Goal: Task Accomplishment & Management: Manage account settings

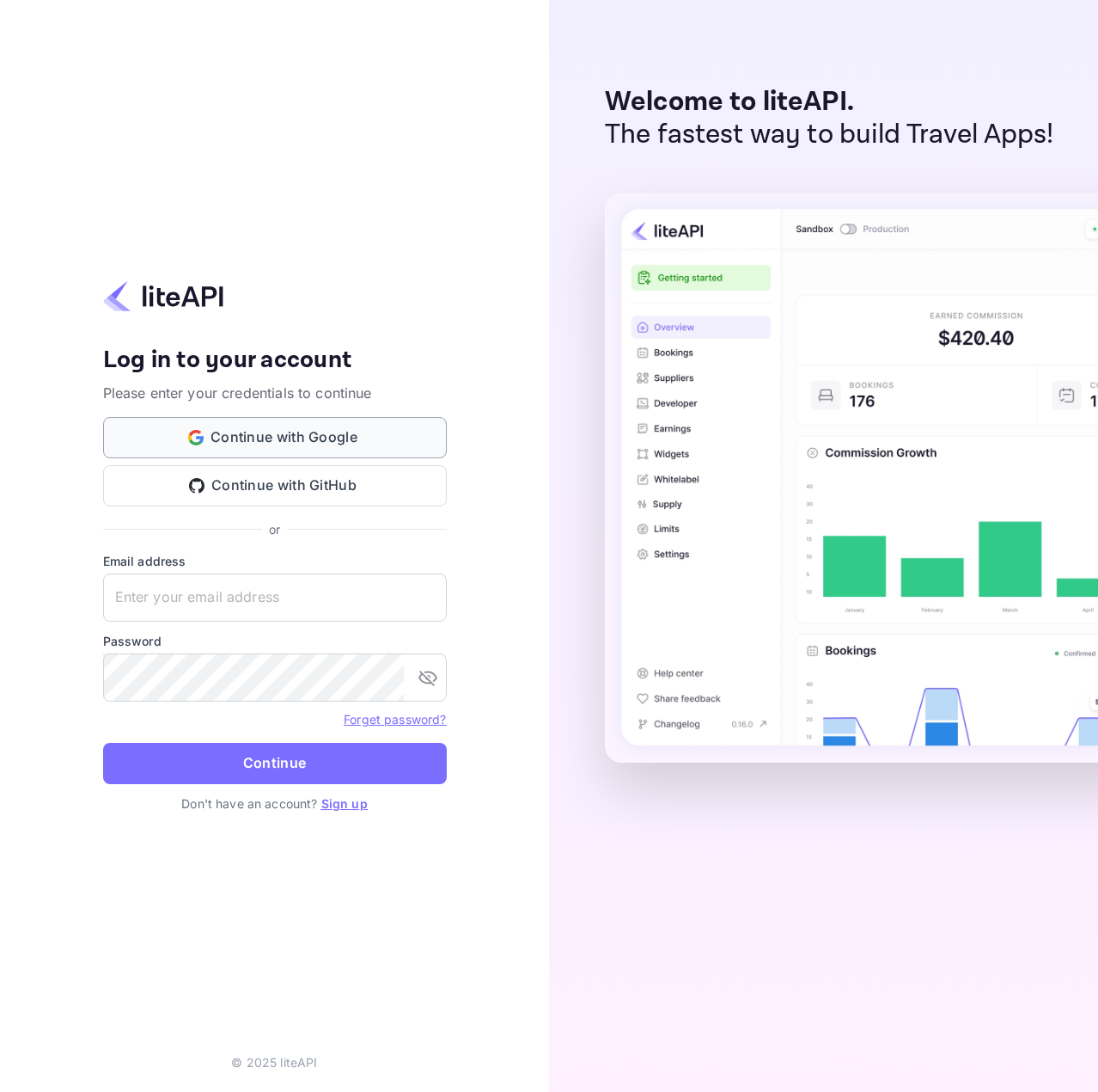
click at [352, 441] on button "Continue with Google" at bounding box center [275, 438] width 344 height 42
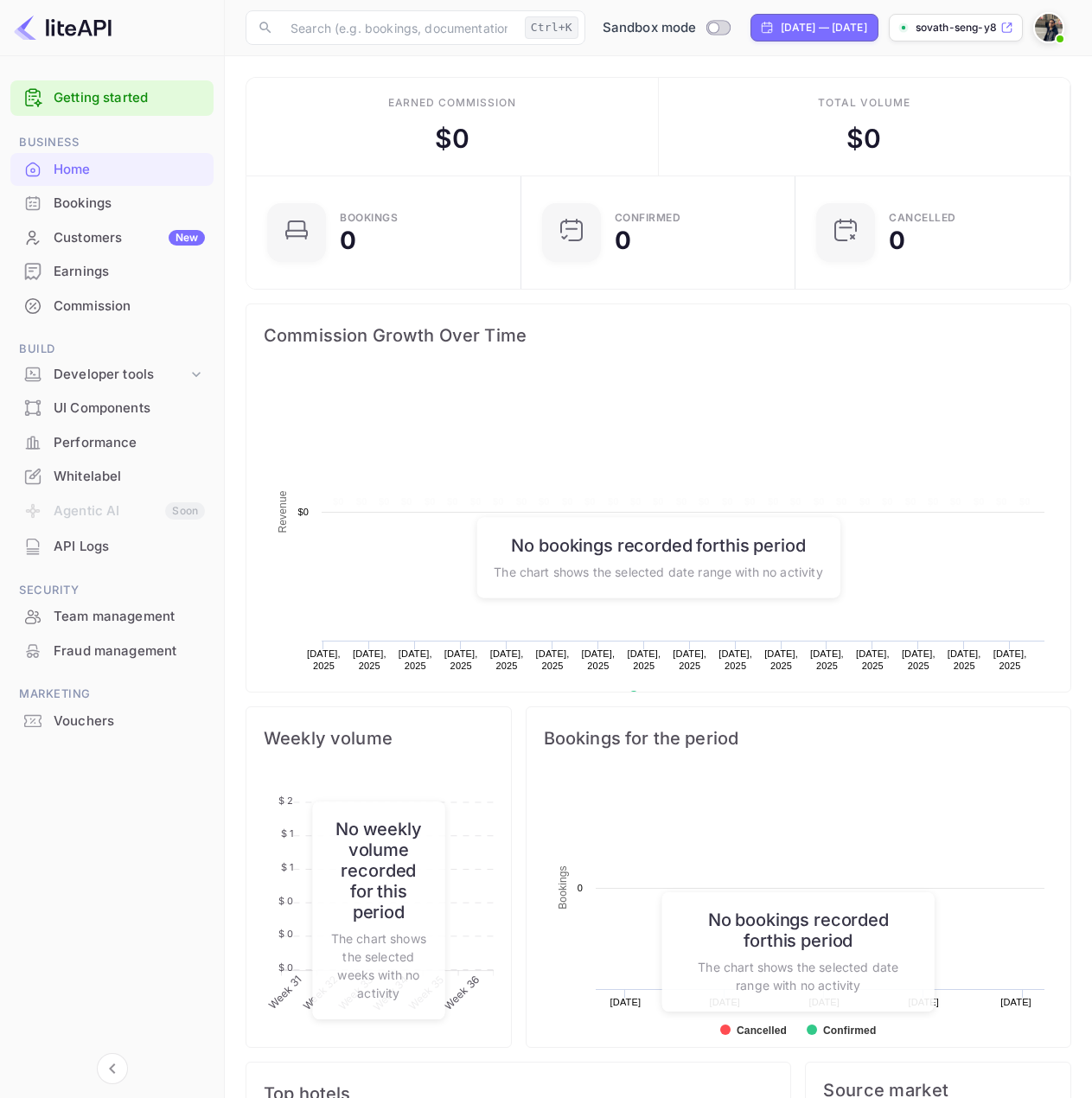
scroll to position [268, 250]
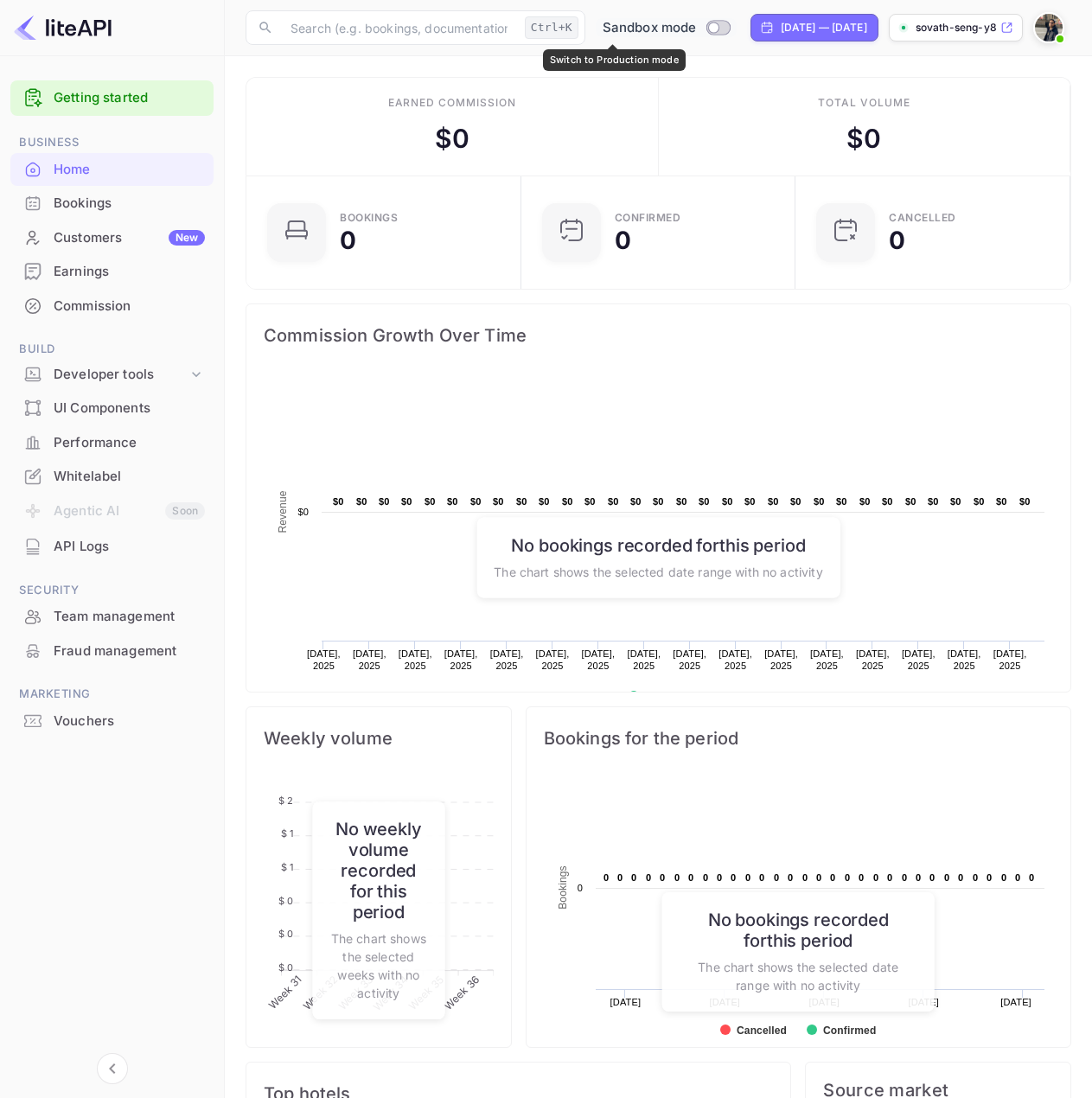
click at [696, 27] on input "Switch to Production mode" at bounding box center [712, 27] width 34 height 11
checkbox input "false"
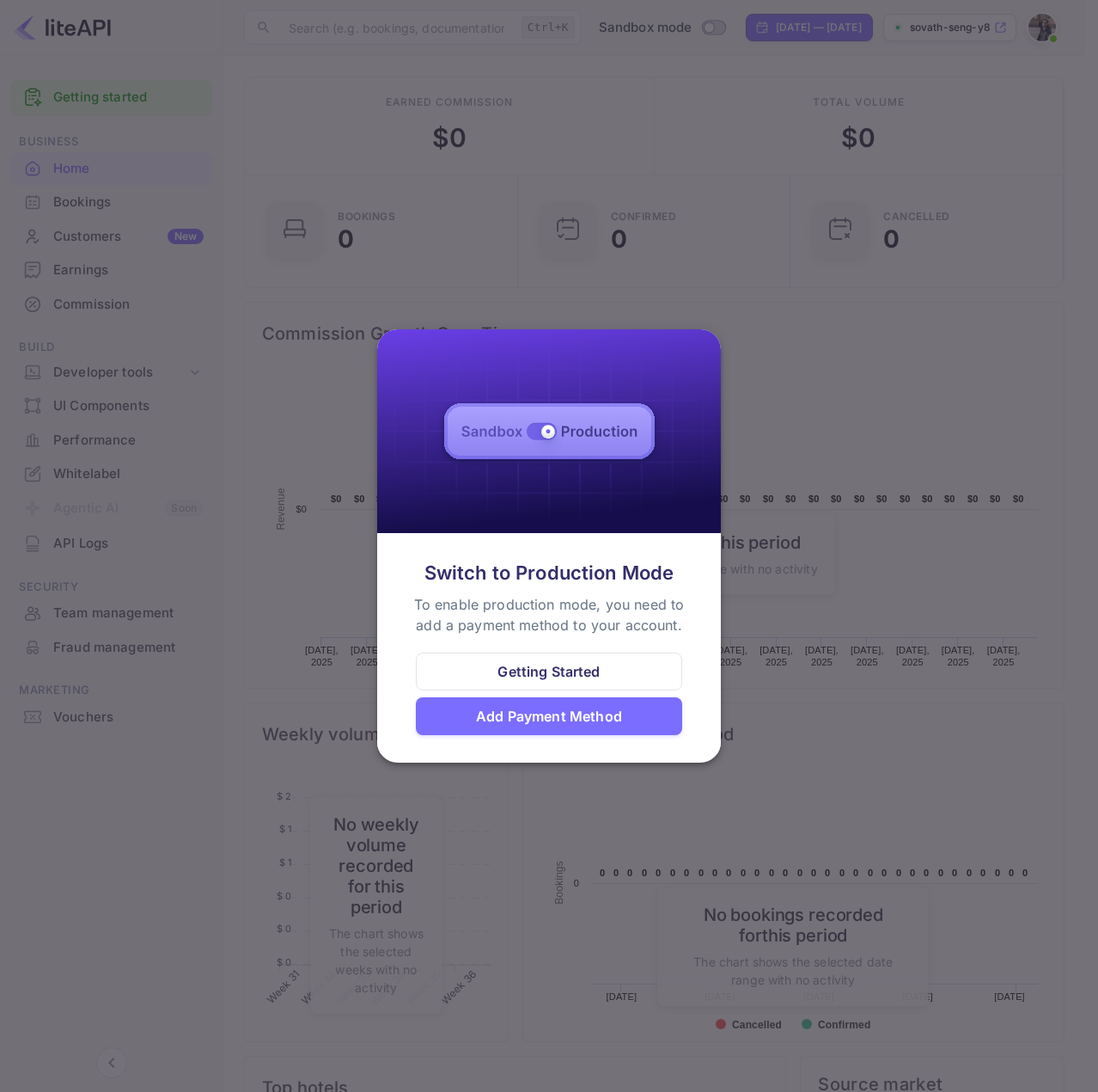
click at [602, 725] on div "Add Payment Method" at bounding box center [549, 716] width 146 height 20
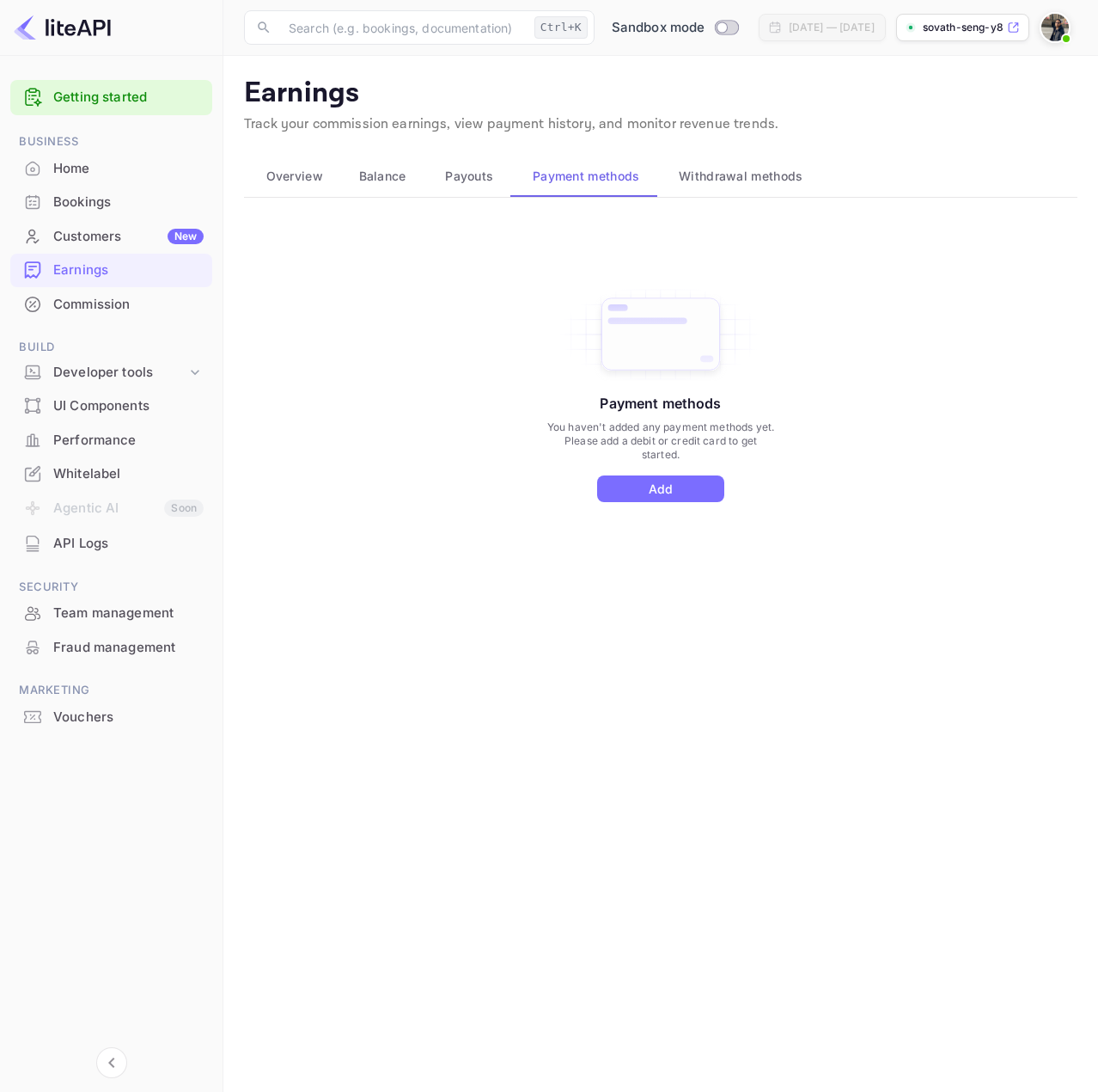
click at [722, 176] on span "Withdrawal methods" at bounding box center [741, 176] width 124 height 20
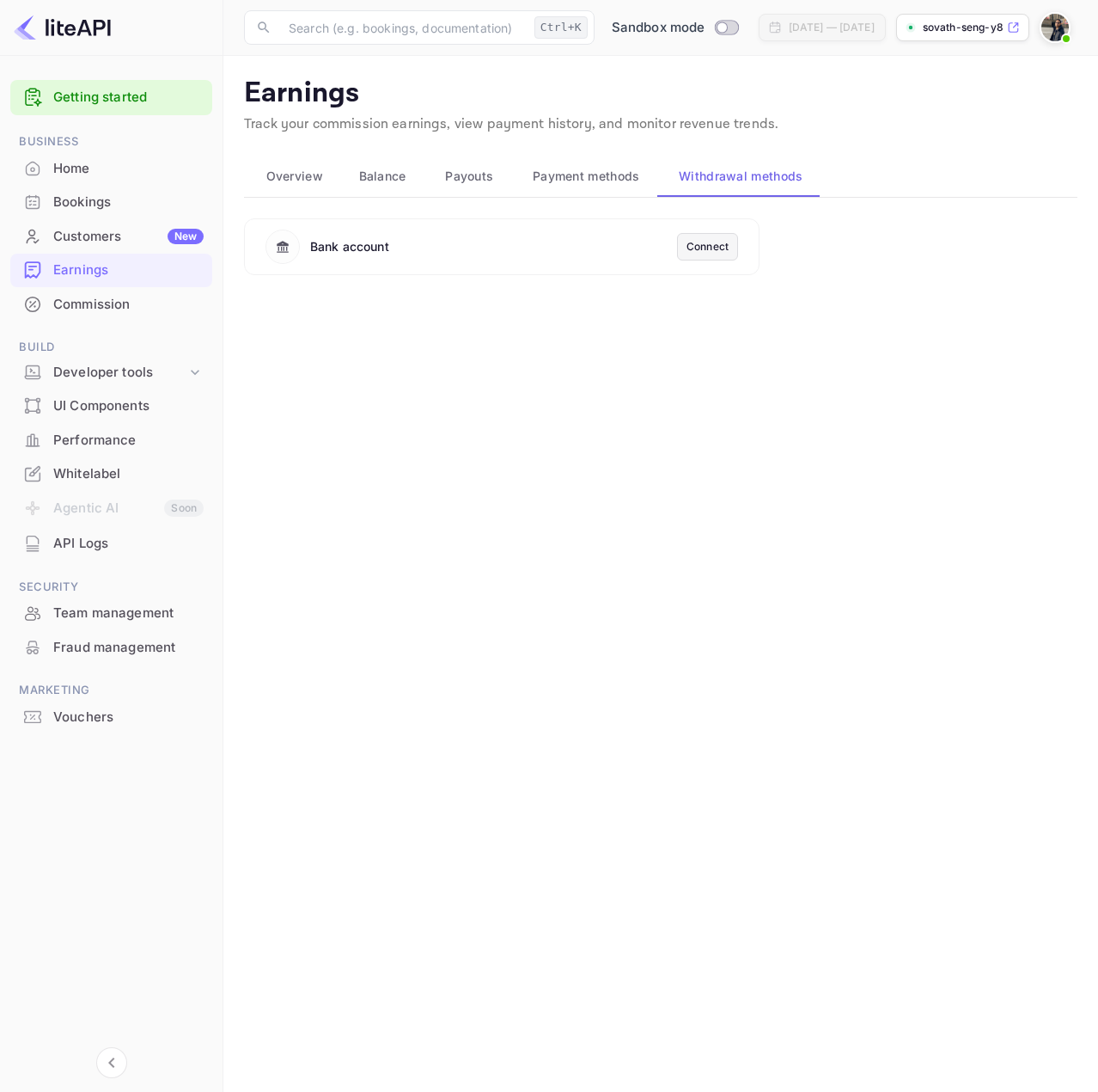
click at [696, 246] on div "Connect" at bounding box center [708, 246] width 43 height 16
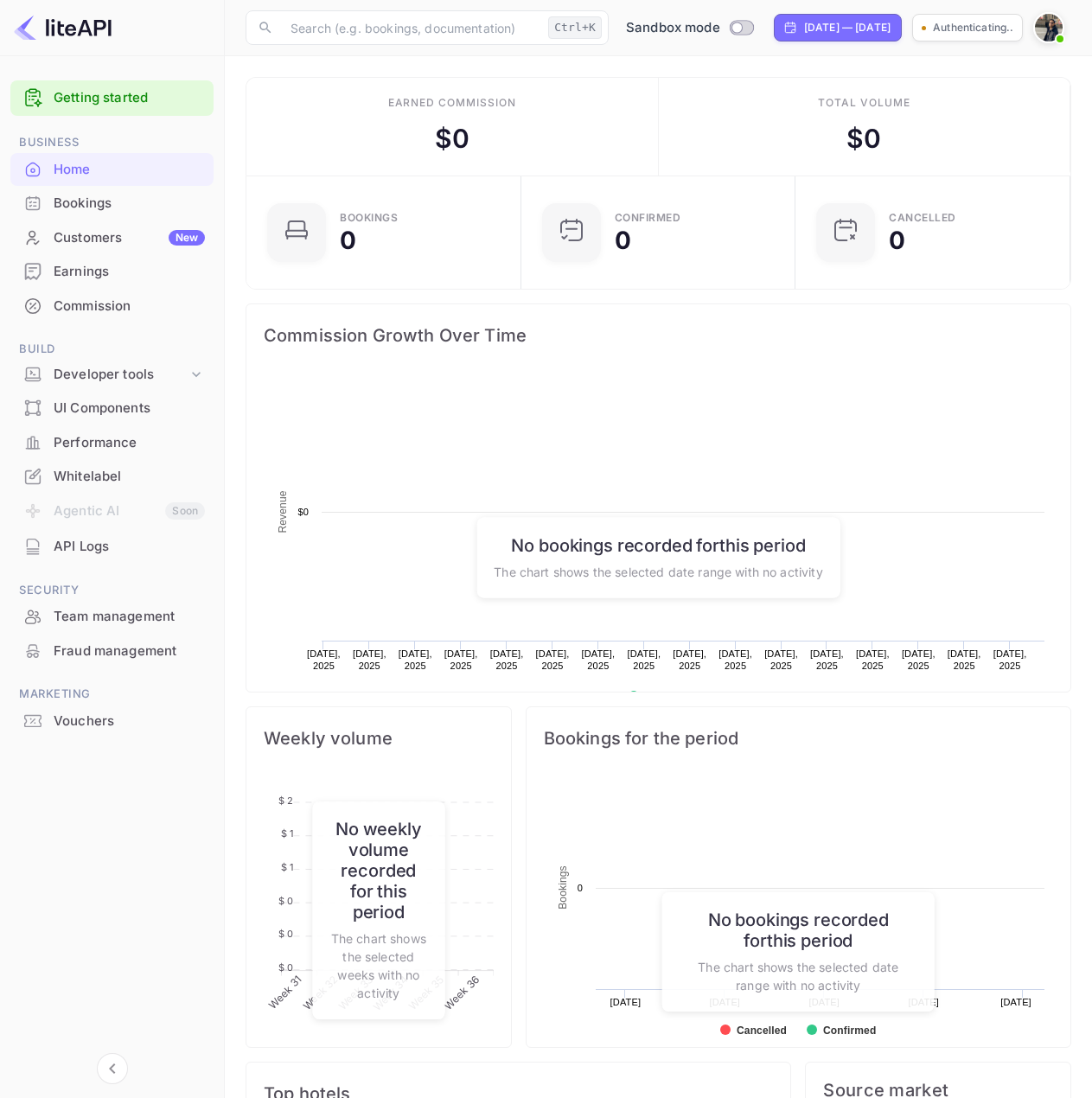
scroll to position [268, 250]
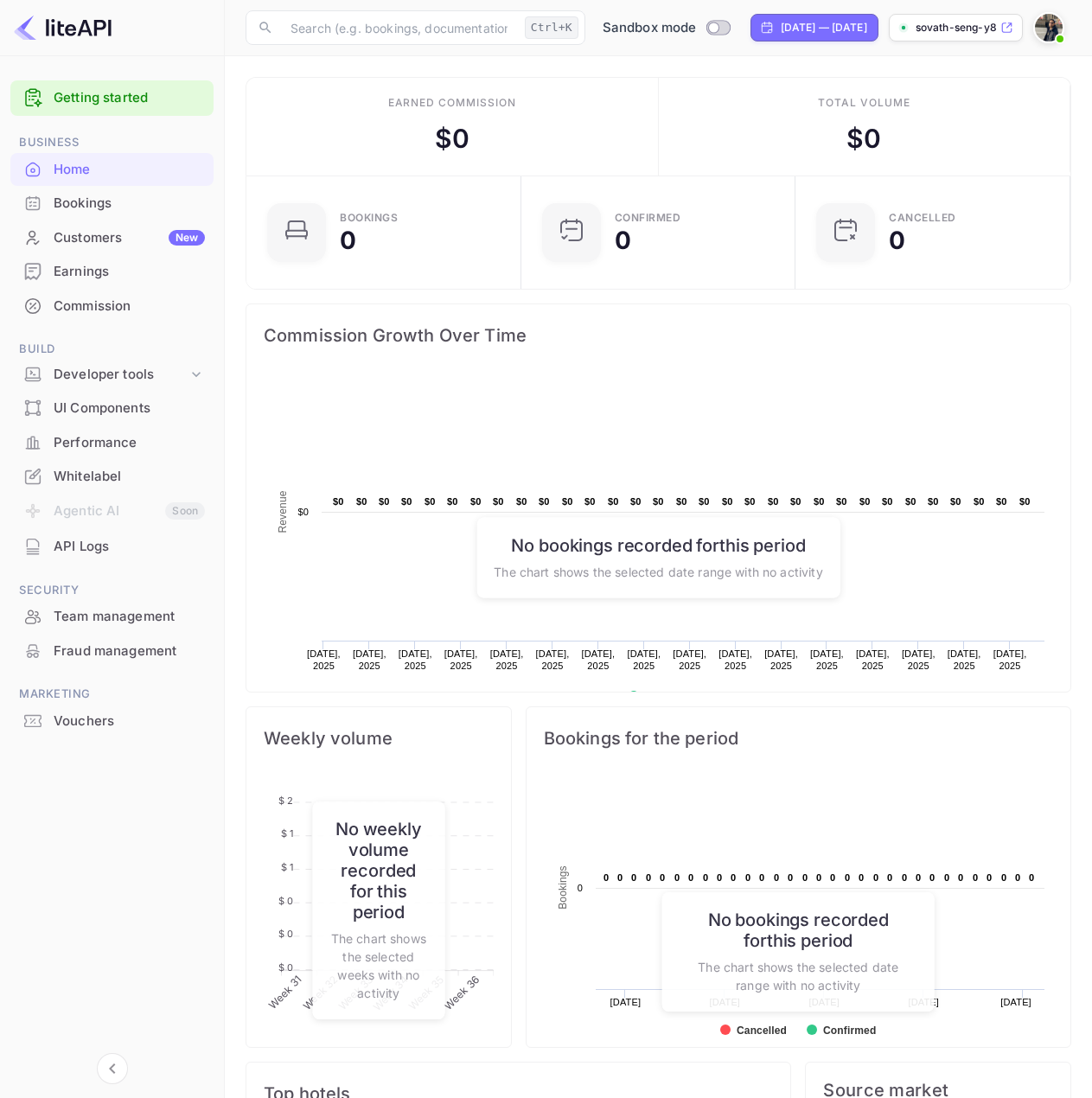
click at [100, 91] on link "Getting started" at bounding box center [129, 98] width 152 height 20
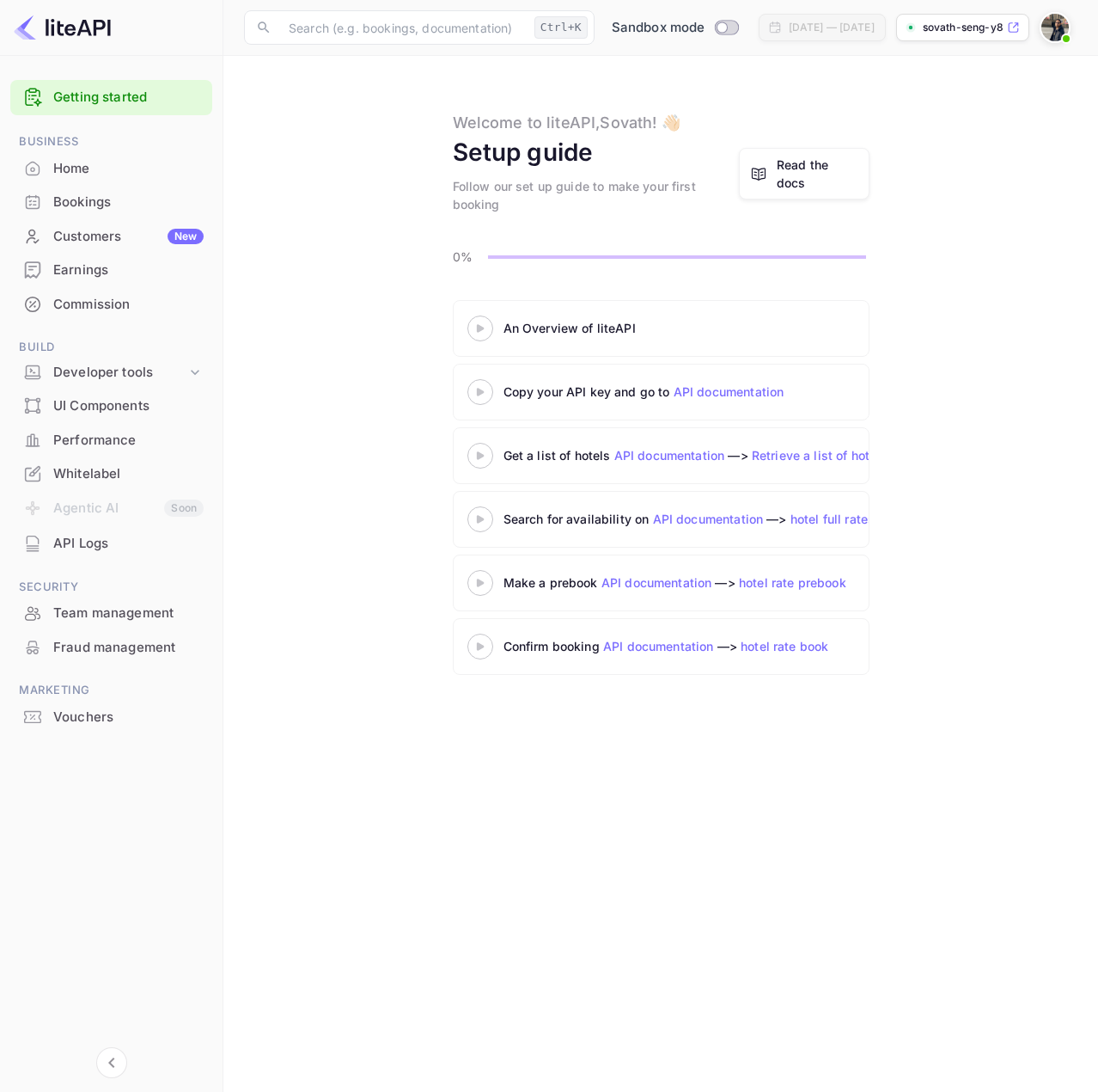
click at [677, 456] on link "API documentation" at bounding box center [670, 455] width 111 height 15
click at [1053, 27] on img at bounding box center [1055, 28] width 28 height 28
click at [953, 143] on div "Settings" at bounding box center [972, 136] width 198 height 42
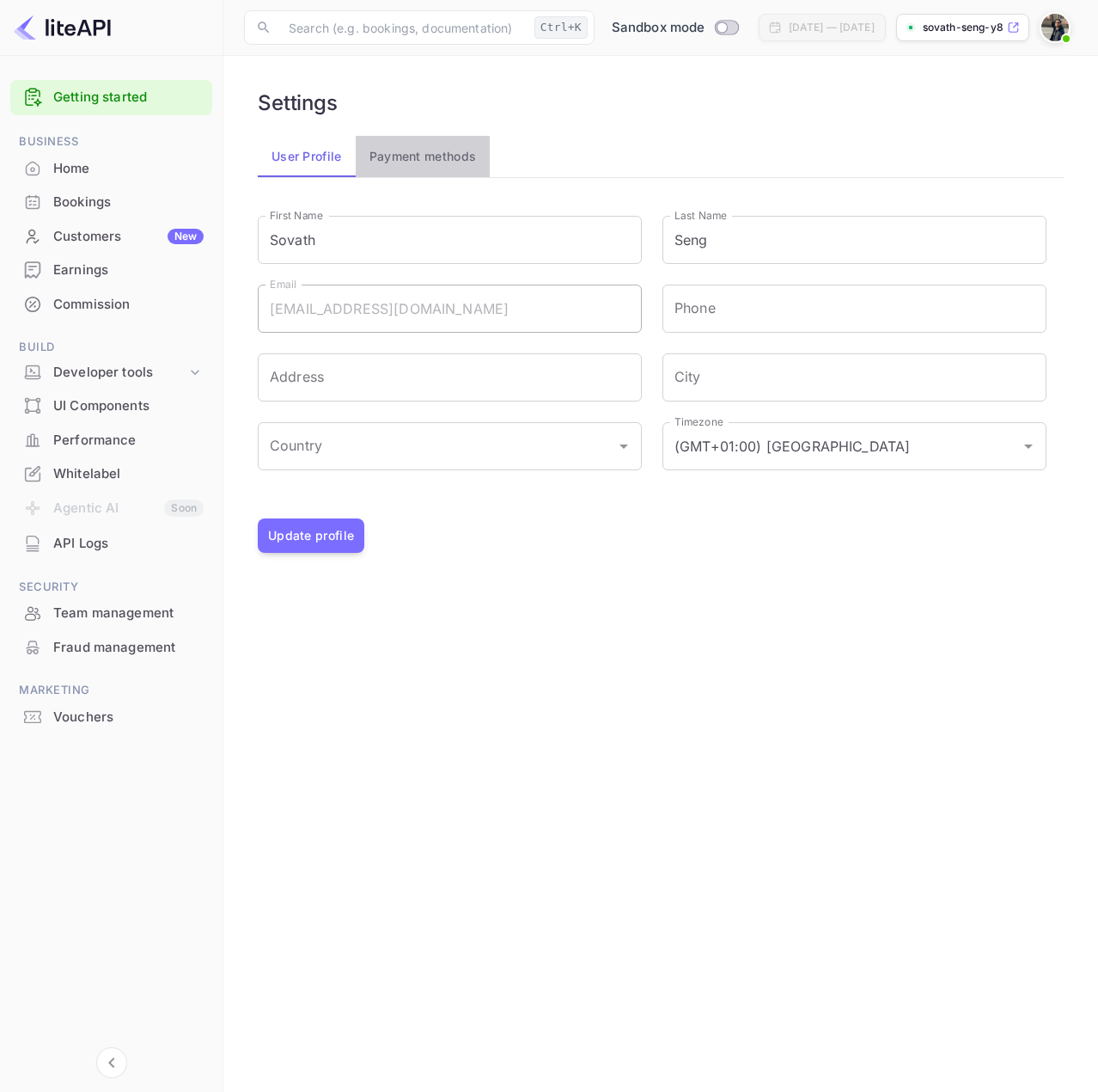
click at [440, 157] on button "Payment methods" at bounding box center [424, 156] width 135 height 42
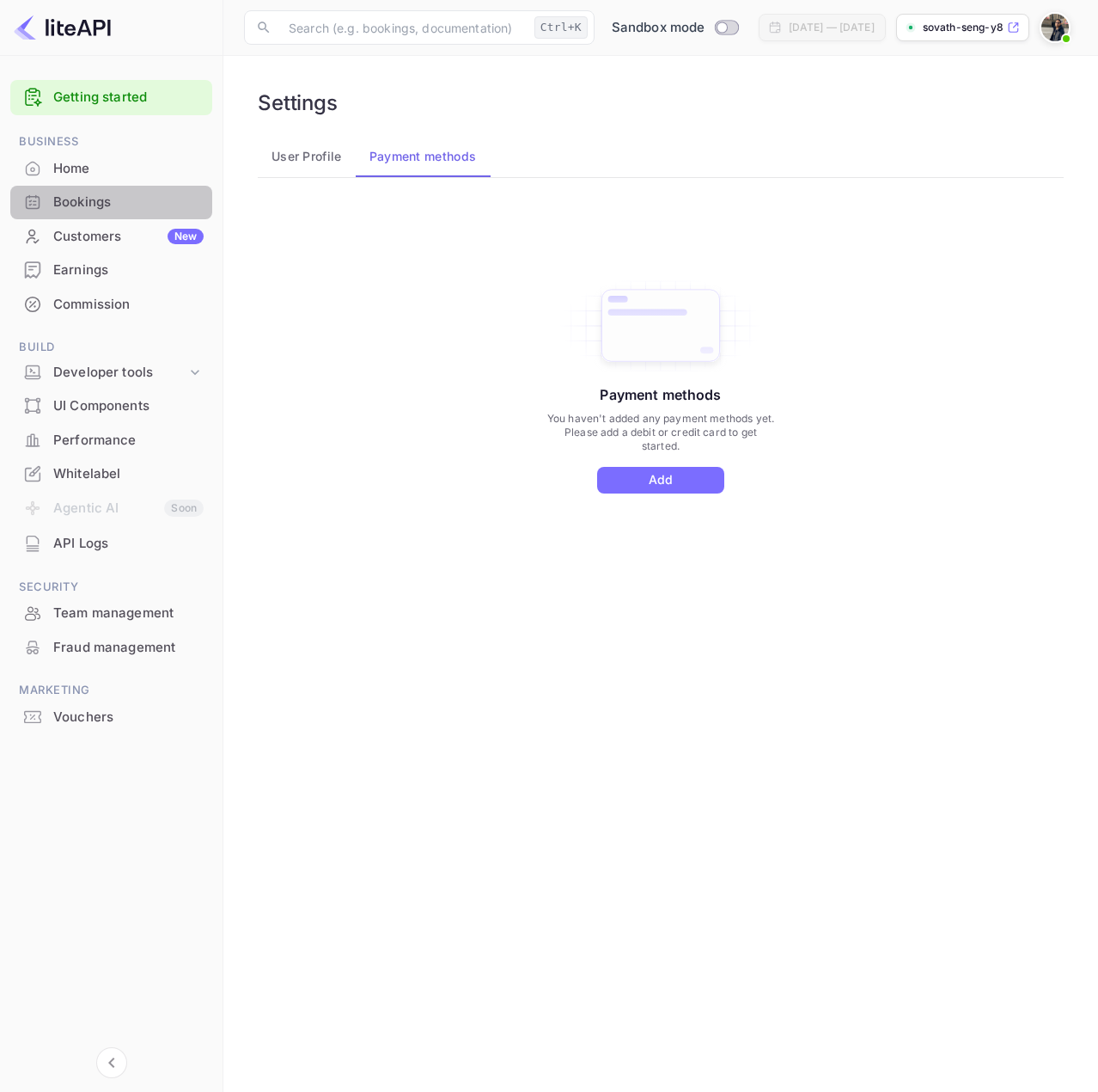
click at [54, 206] on div "Bookings" at bounding box center [129, 202] width 151 height 19
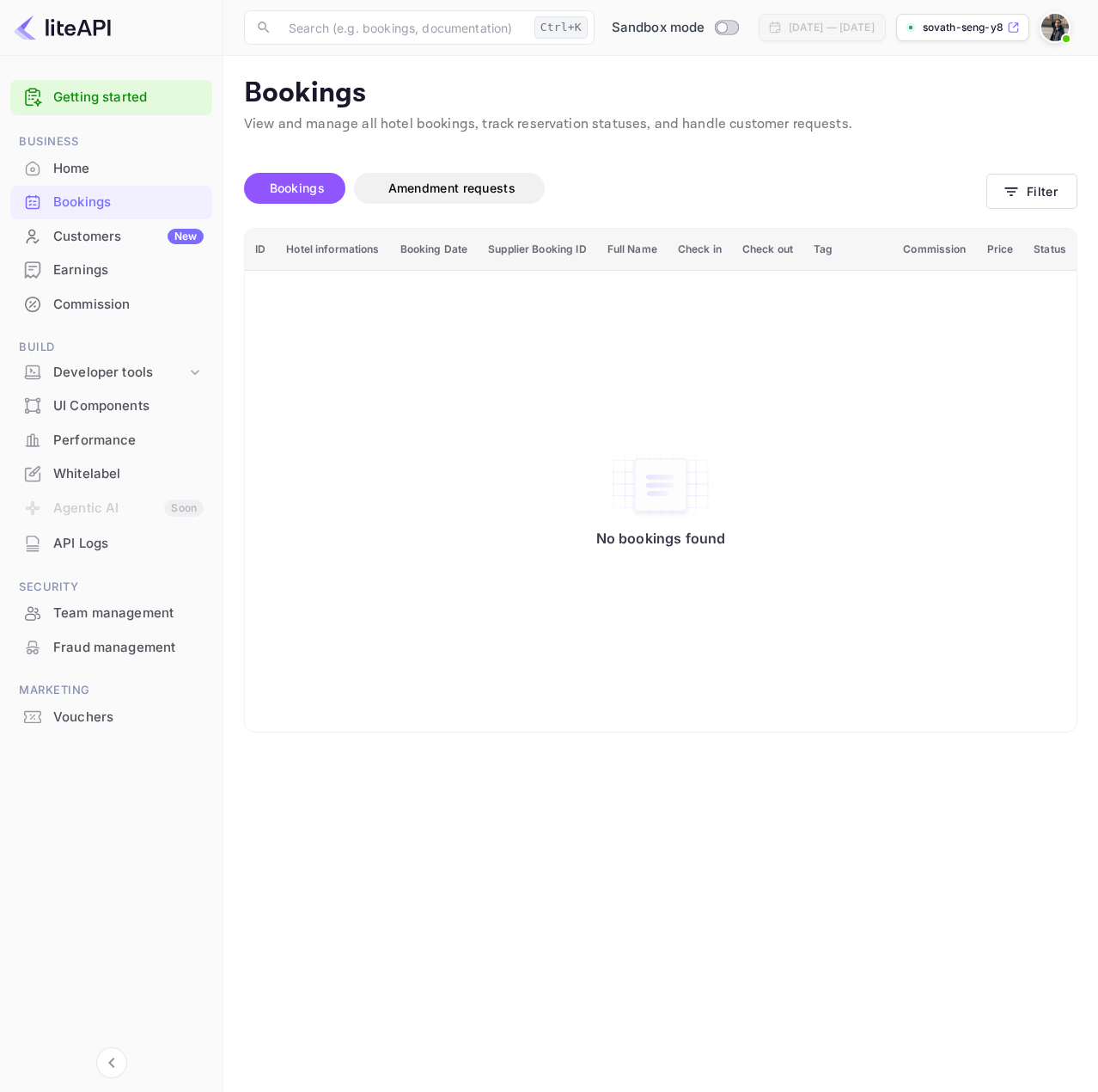
click at [71, 27] on img at bounding box center [62, 28] width 97 height 28
click at [193, 373] on icon at bounding box center [194, 373] width 8 height 6
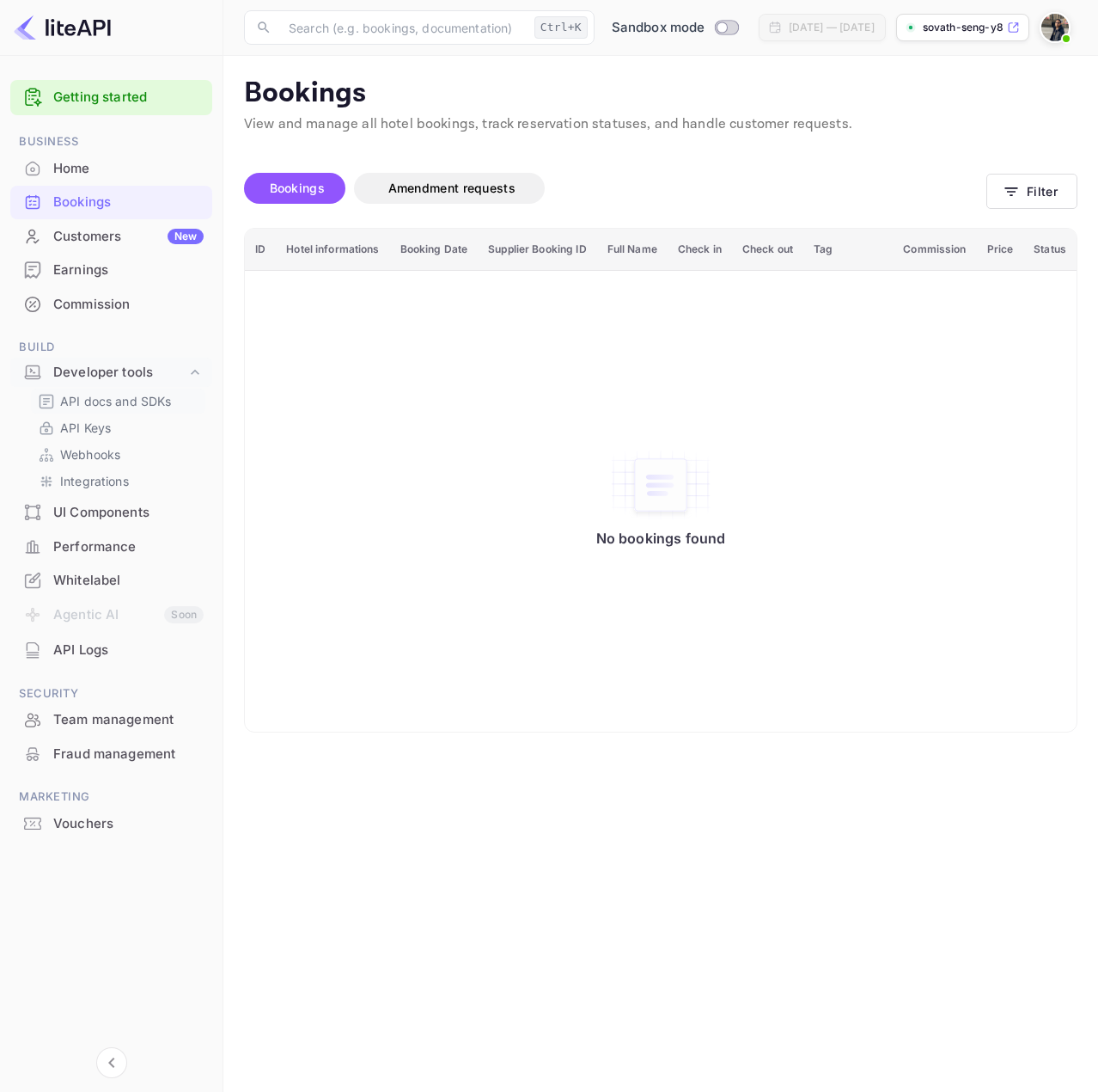
click at [93, 395] on p "API docs and SDKs" at bounding box center [116, 402] width 112 height 19
click at [88, 427] on p "API Keys" at bounding box center [85, 428] width 51 height 19
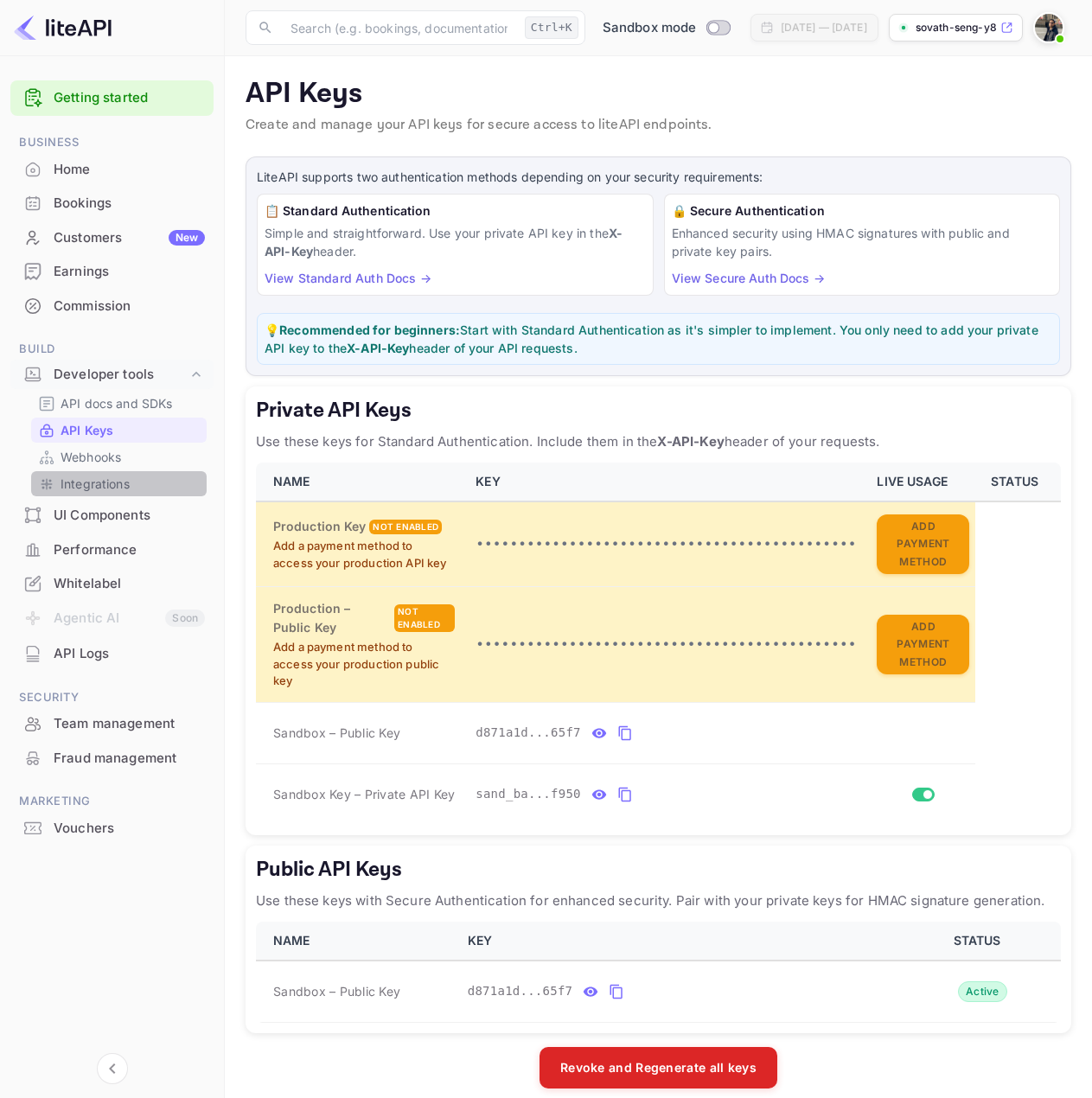
click at [72, 478] on p "Integrations" at bounding box center [95, 484] width 69 height 19
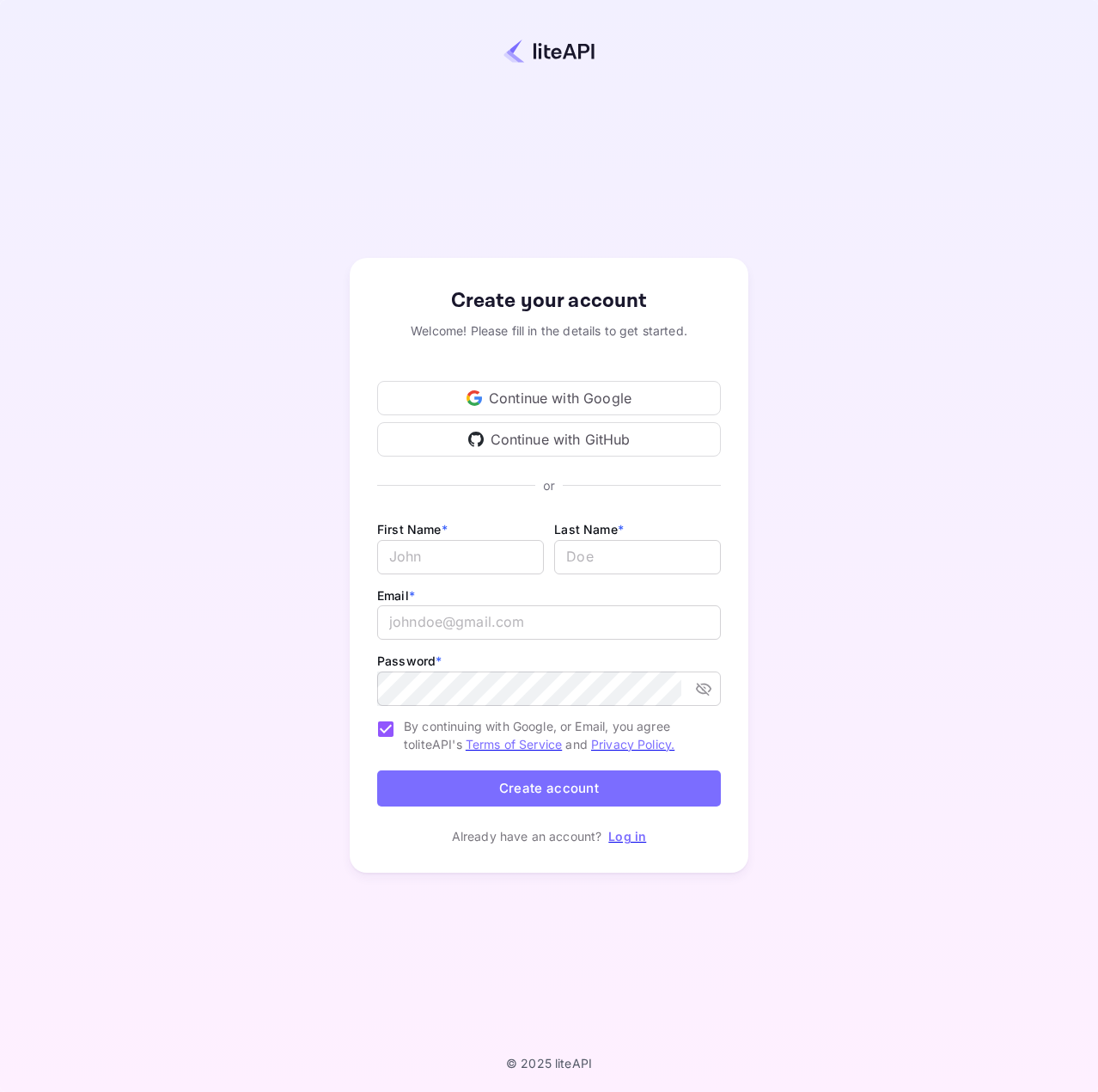
click at [472, 403] on icon at bounding box center [473, 402] width 12 height 6
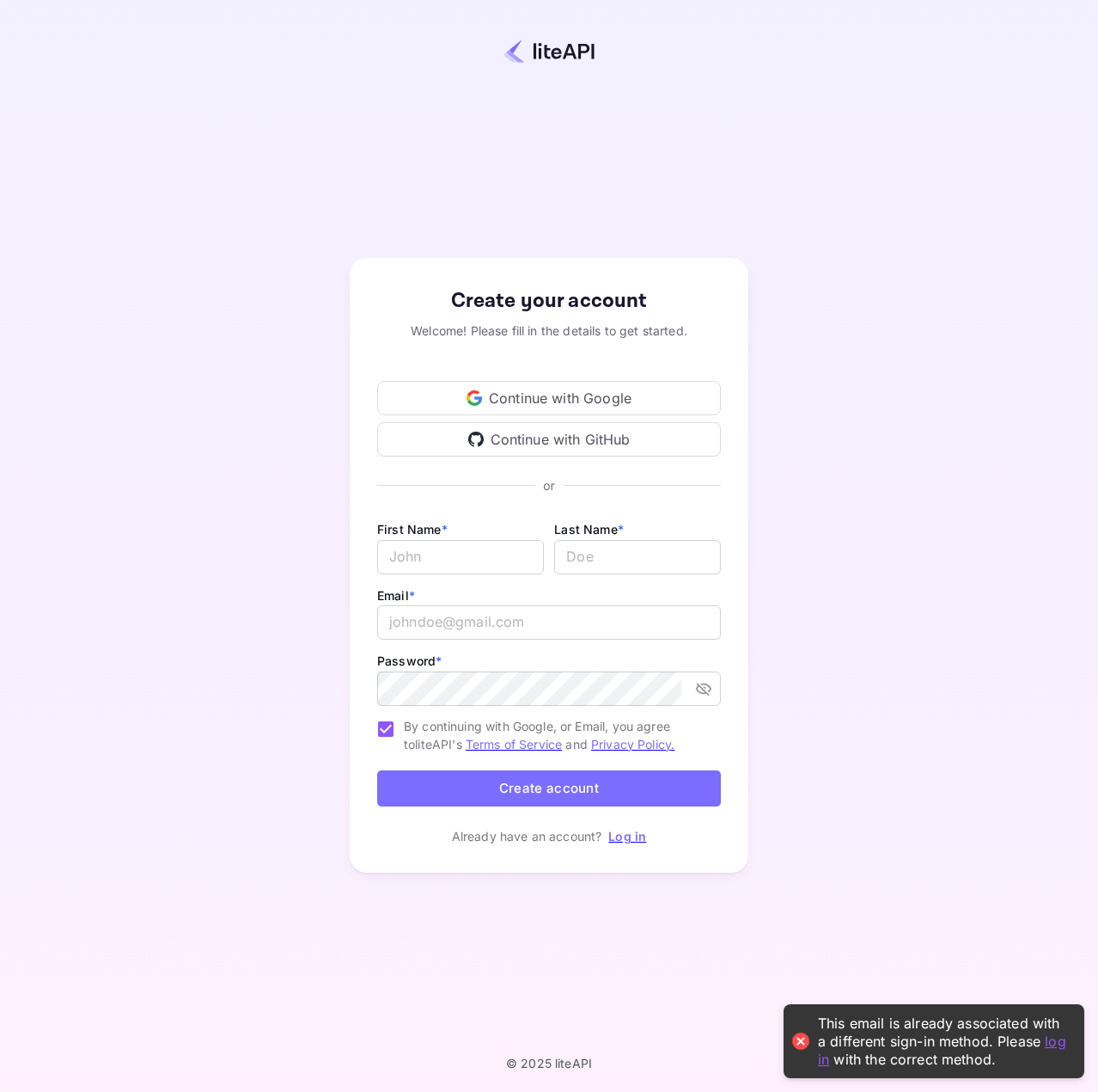
click at [640, 397] on div "Continue with Google" at bounding box center [549, 398] width 344 height 34
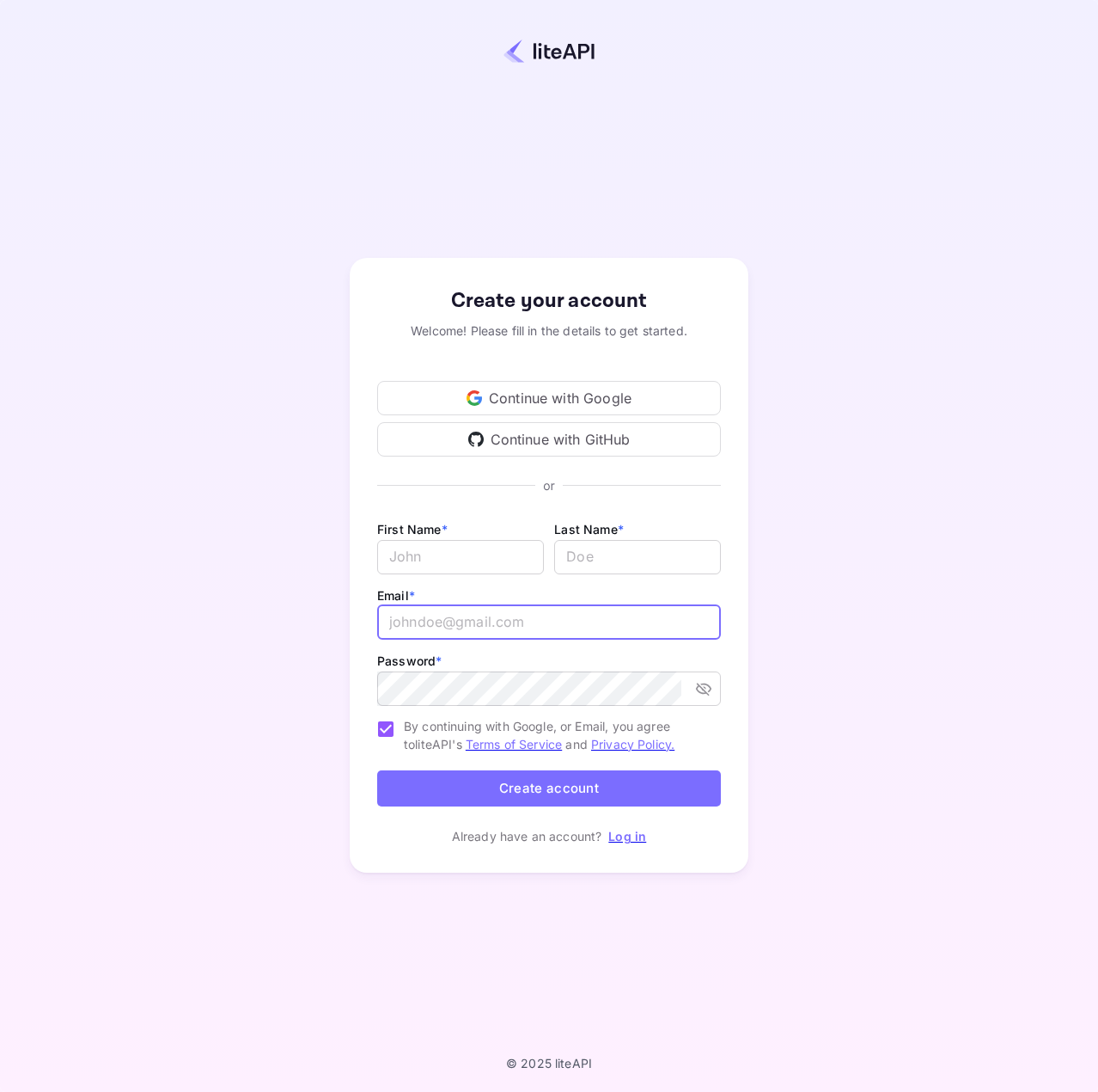
click at [526, 623] on input "email" at bounding box center [549, 622] width 344 height 34
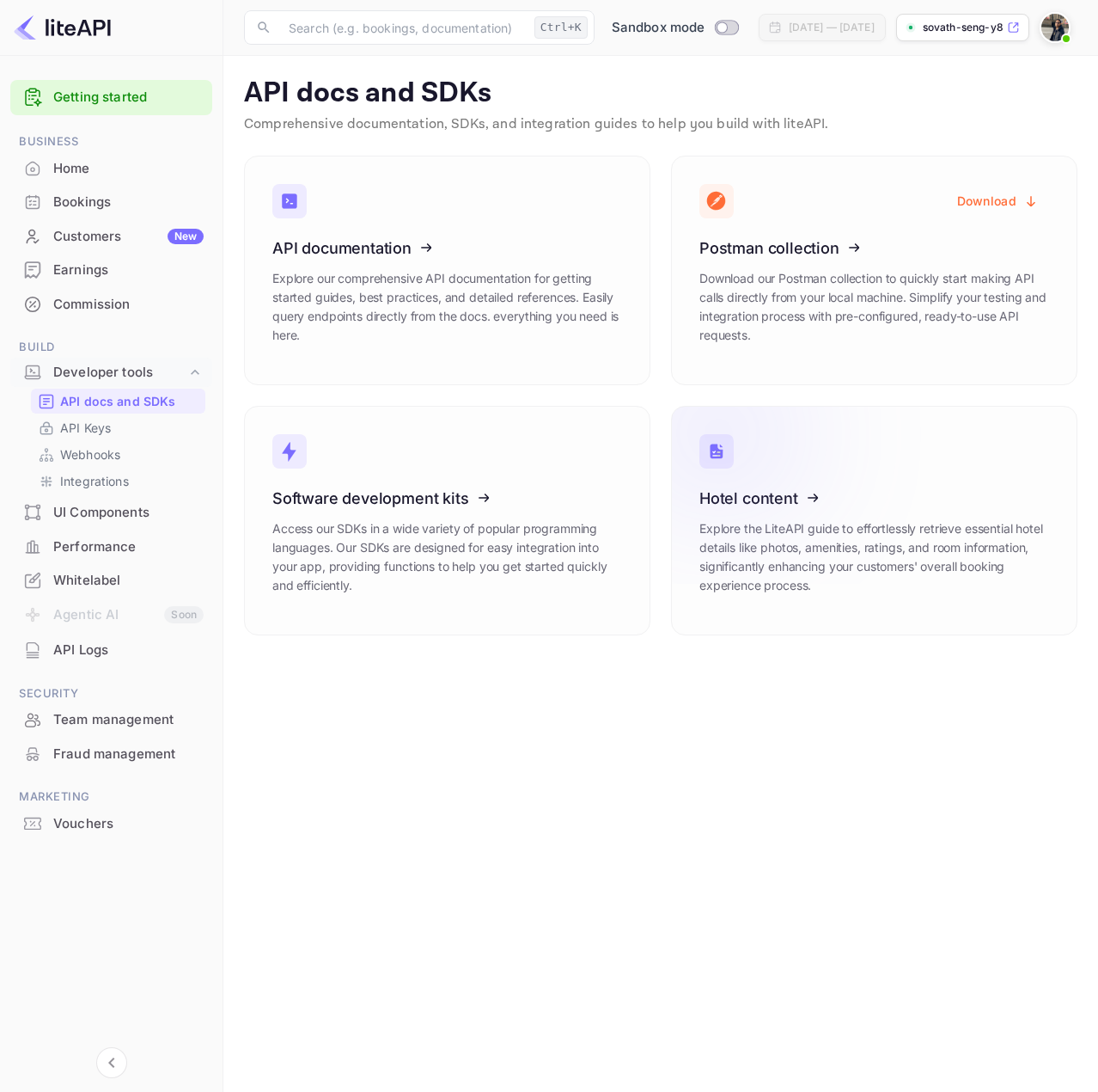
click at [893, 490] on icon at bounding box center [806, 494] width 267 height 177
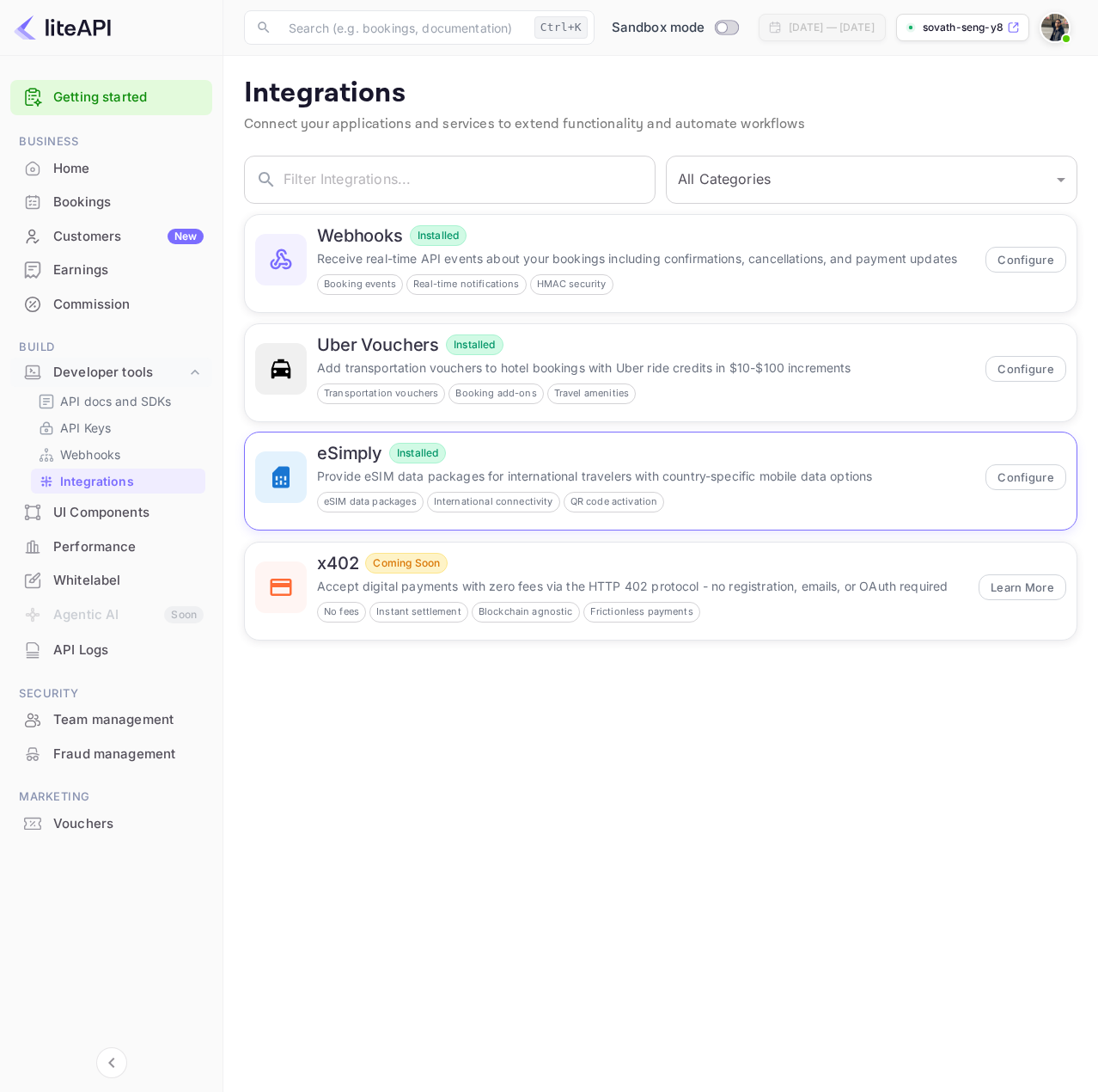
click at [567, 467] on p "Provide eSIM data packages for international travelers with country-specific mo…" at bounding box center [647, 477] width 659 height 19
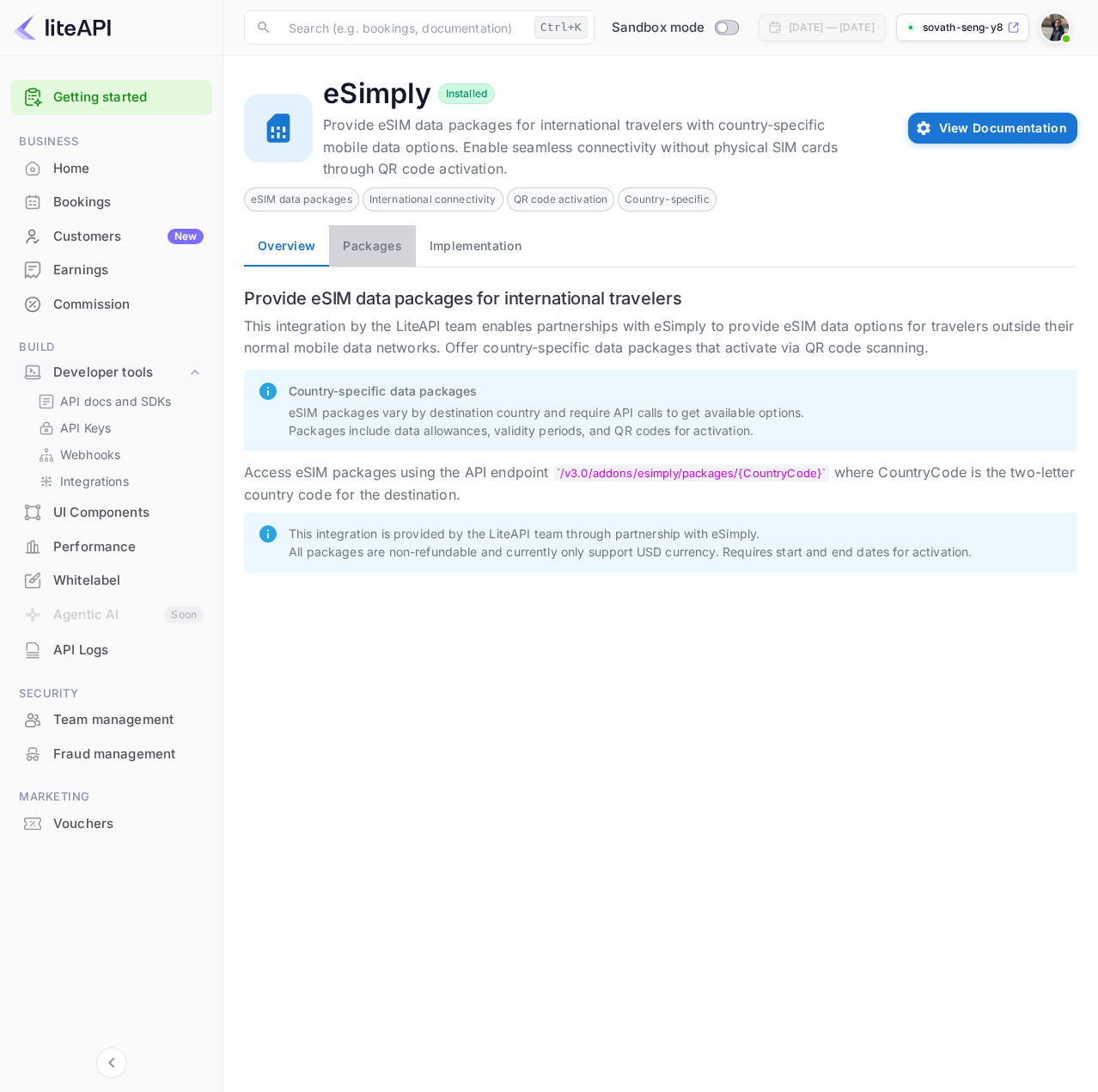
click at [364, 248] on button "Packages" at bounding box center [372, 245] width 86 height 42
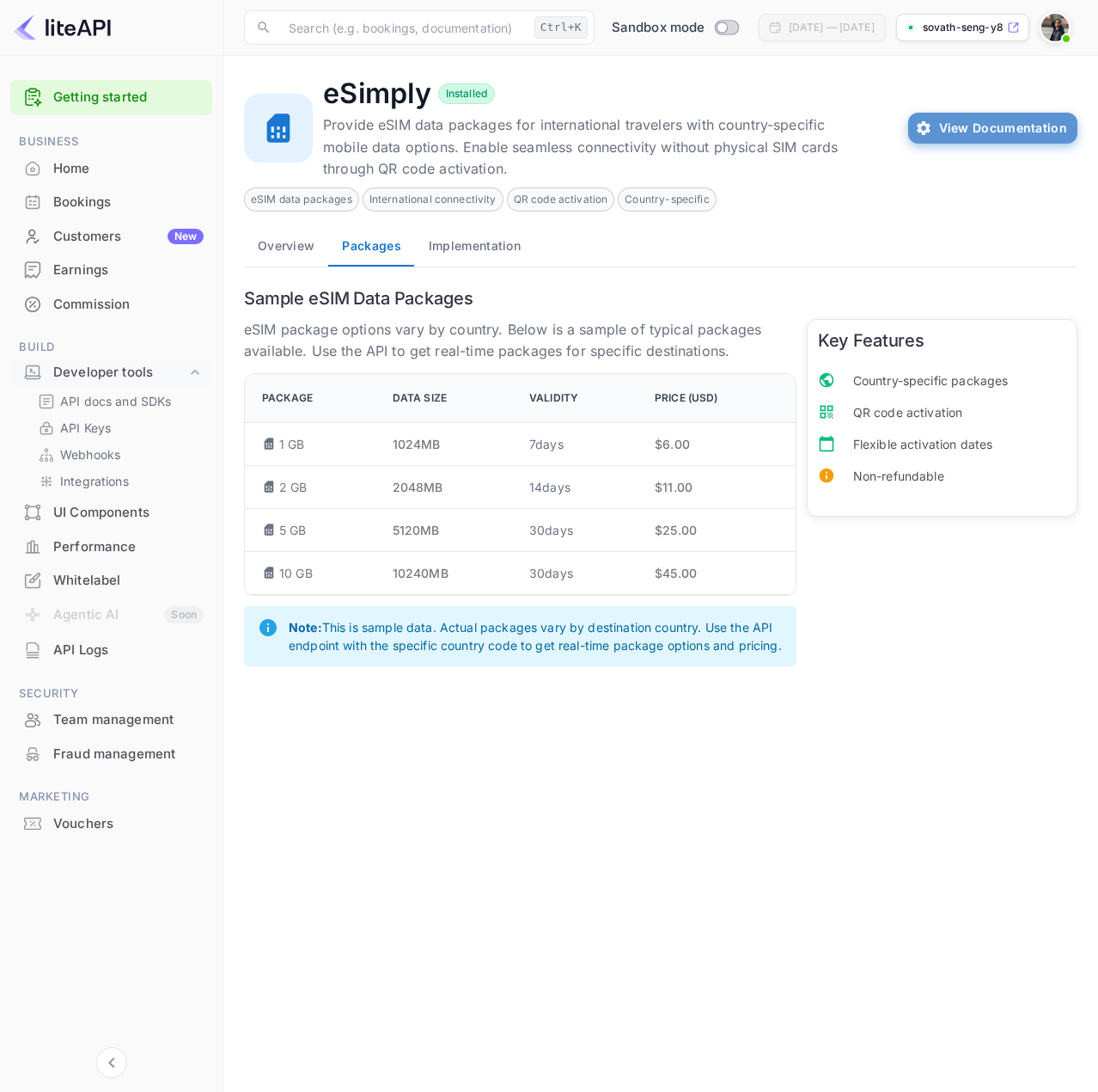
click at [997, 129] on button "View Documentation" at bounding box center [993, 128] width 169 height 31
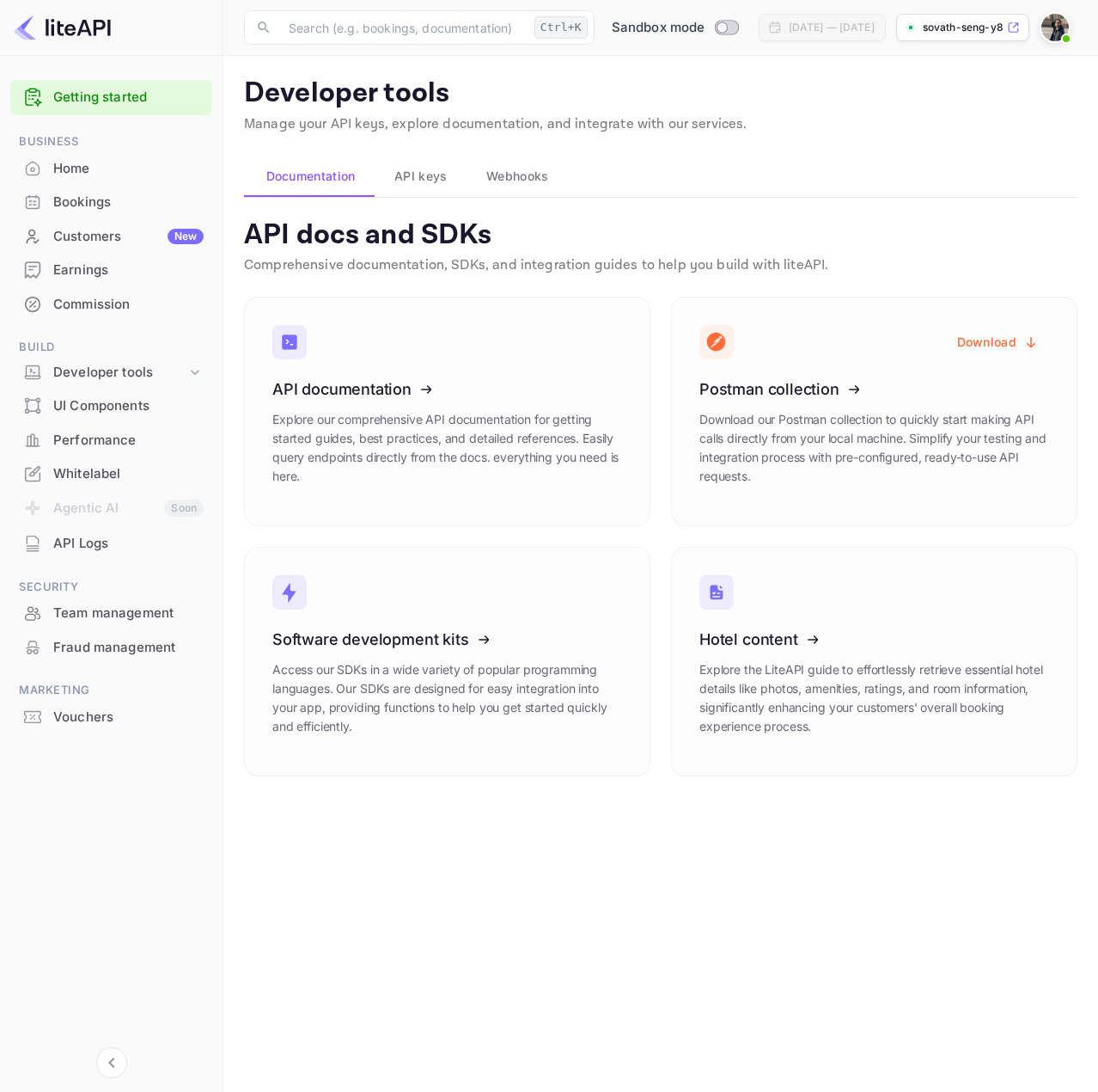
click at [426, 172] on span "API keys" at bounding box center [420, 176] width 53 height 20
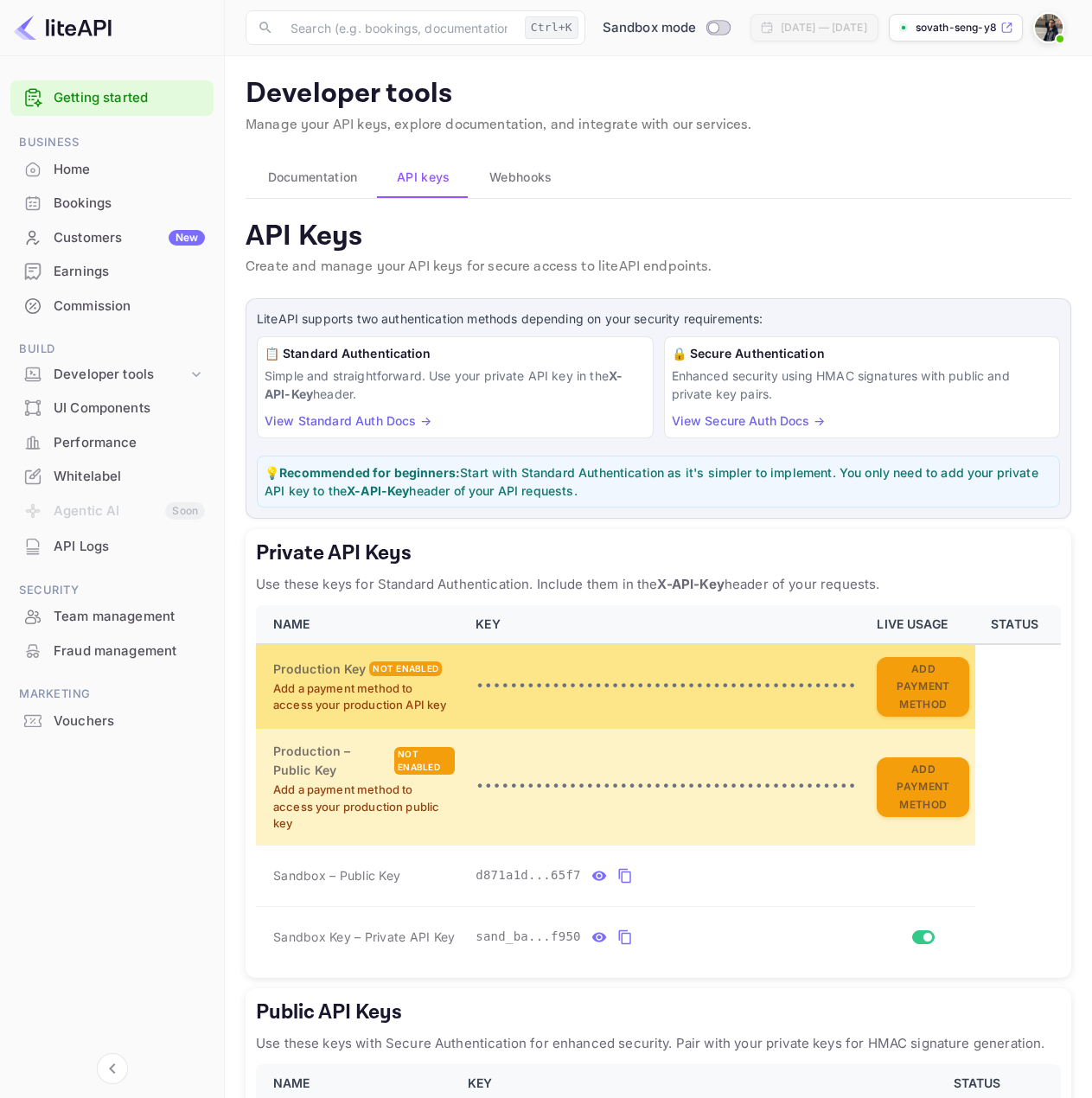
scroll to position [154, 0]
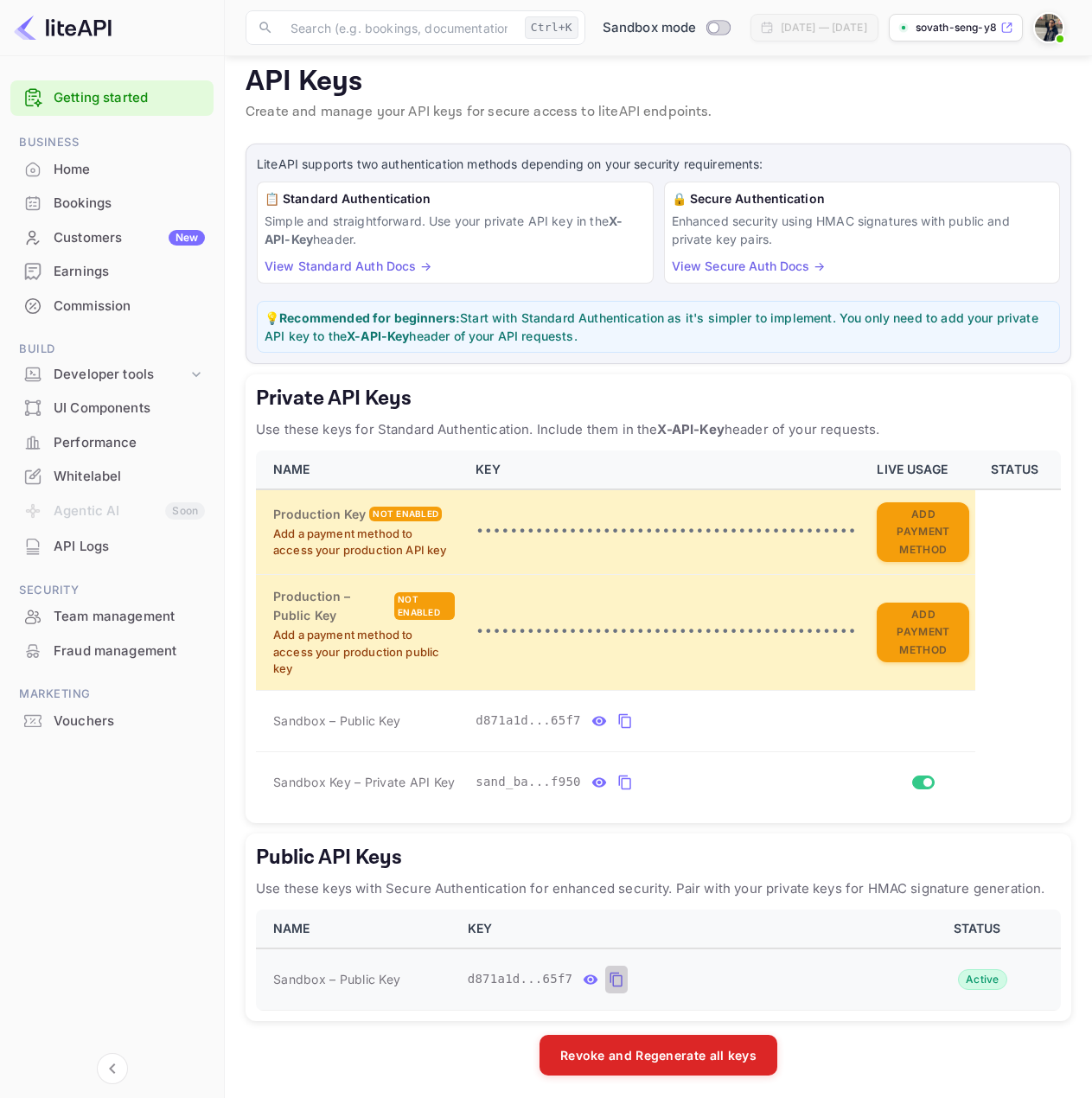
click at [611, 974] on icon "public api keys table" at bounding box center [616, 980] width 16 height 20
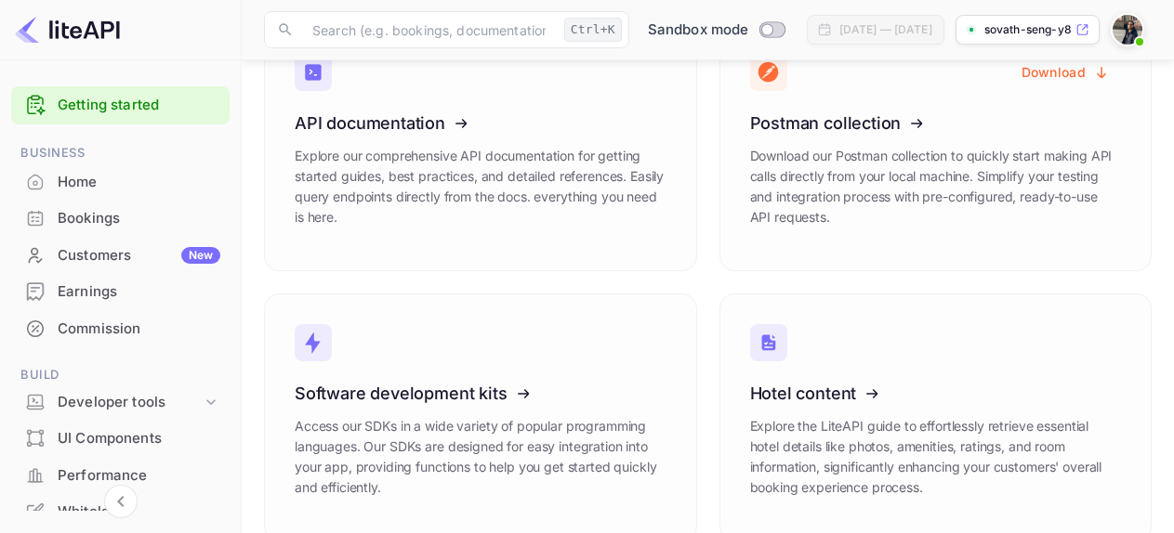
scroll to position [328, 0]
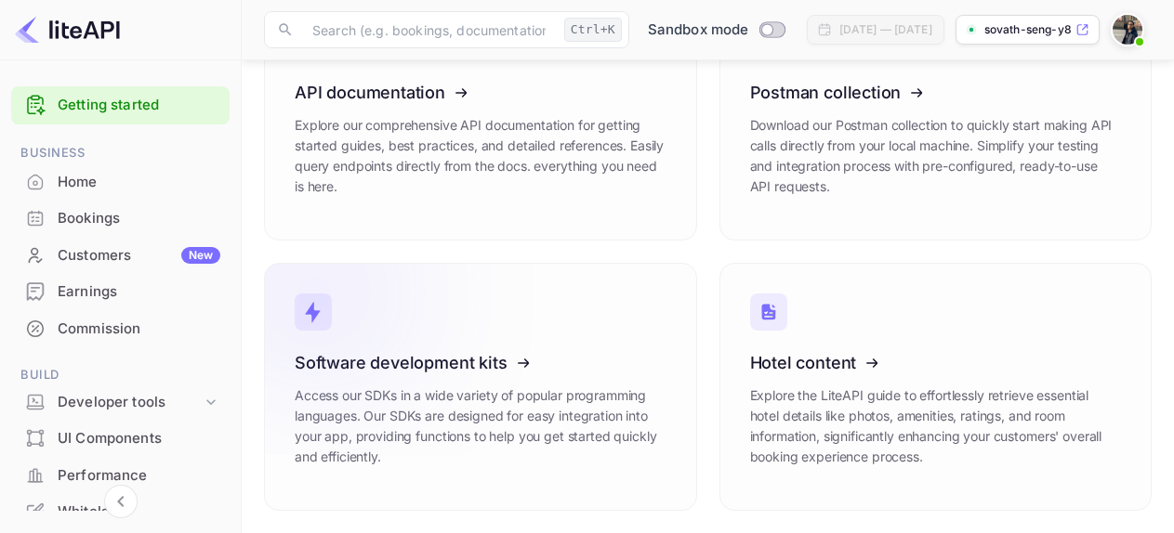
click at [574, 366] on h3 "Software development kits" at bounding box center [481, 363] width 372 height 20
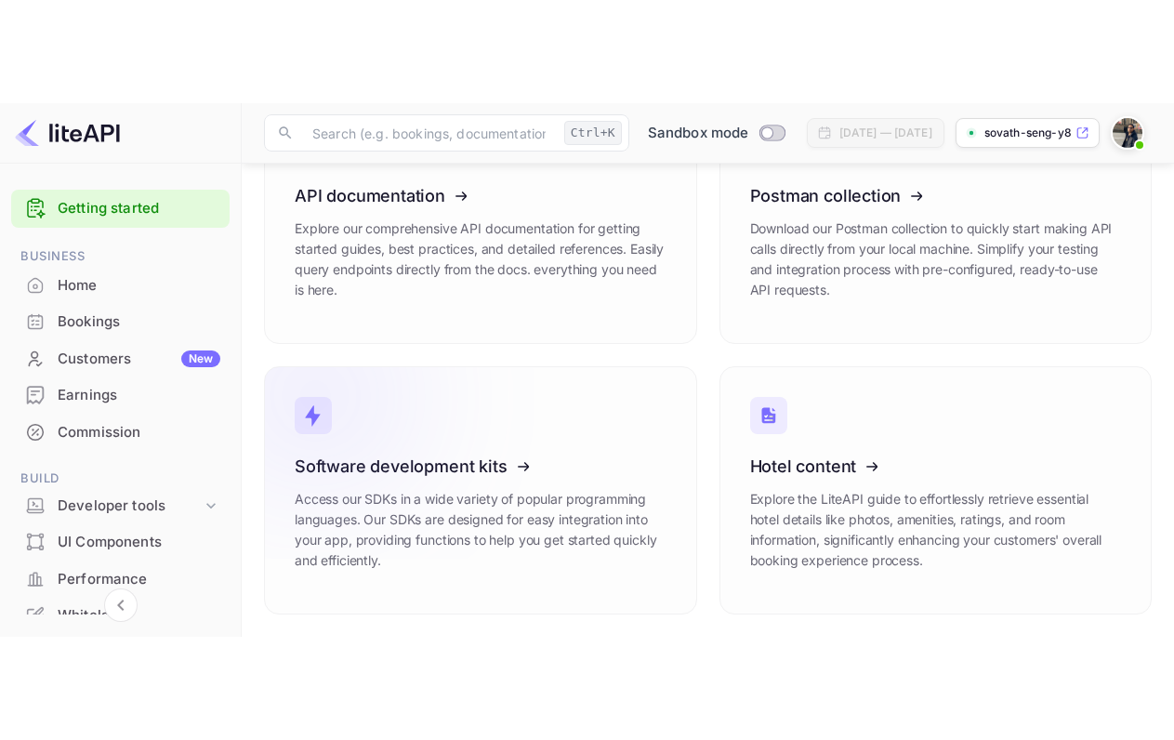
scroll to position [122, 0]
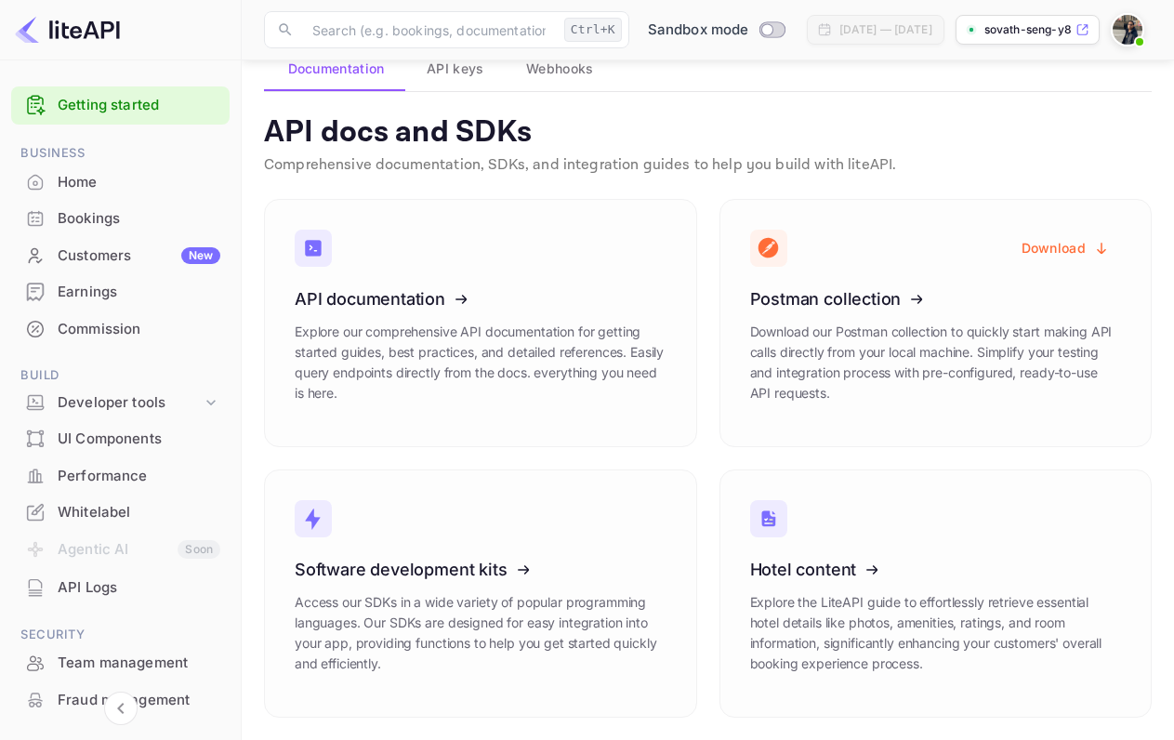
click at [461, 65] on span "API keys" at bounding box center [454, 69] width 57 height 22
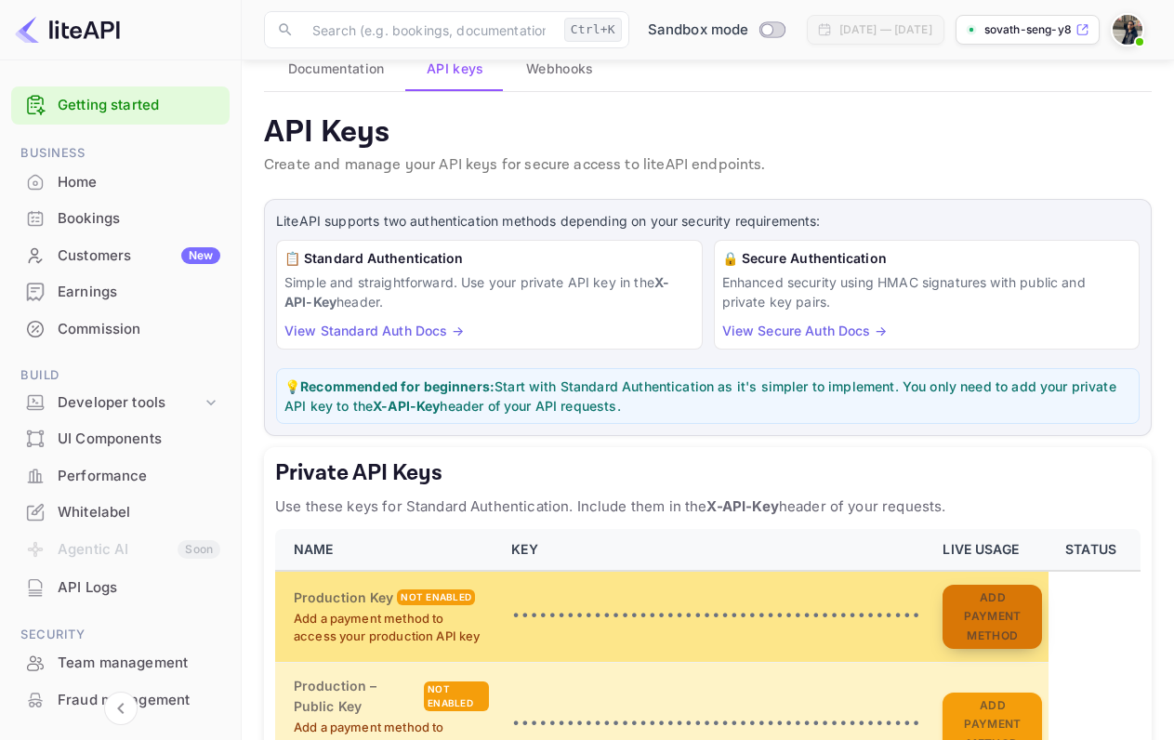
click at [962, 532] on button "Add Payment Method" at bounding box center [991, 616] width 99 height 65
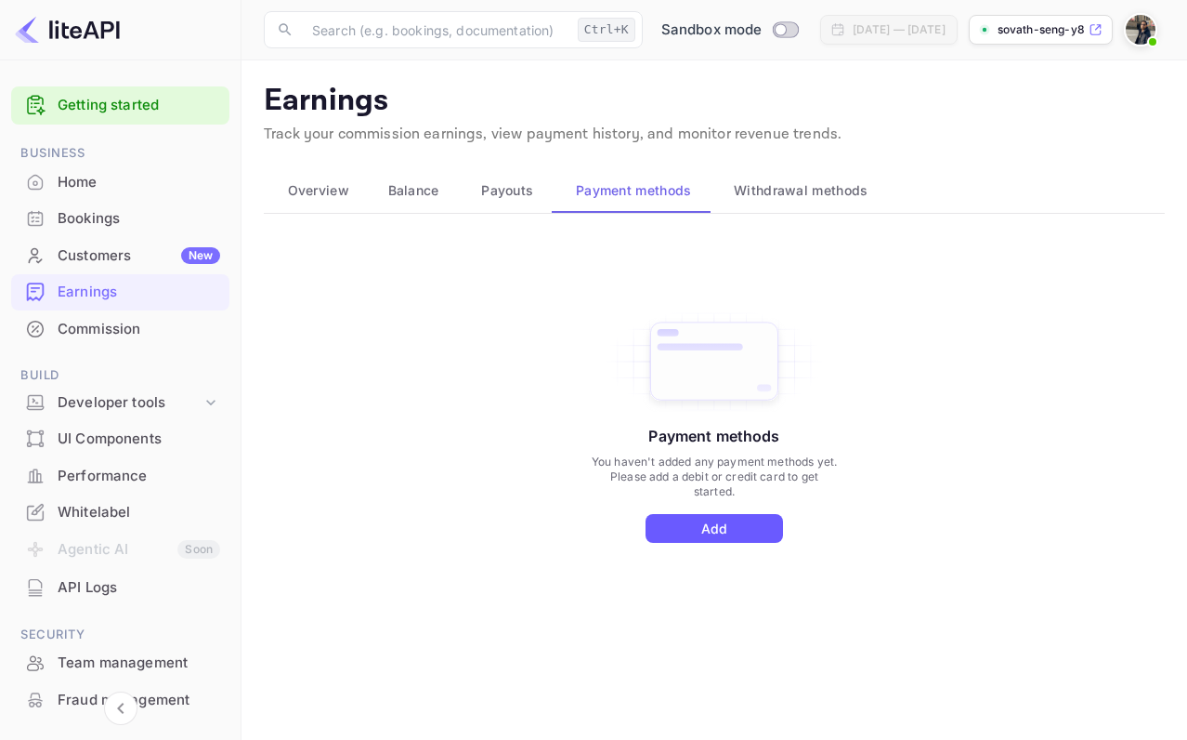
click at [712, 525] on button "Add" at bounding box center [715, 528] width 138 height 29
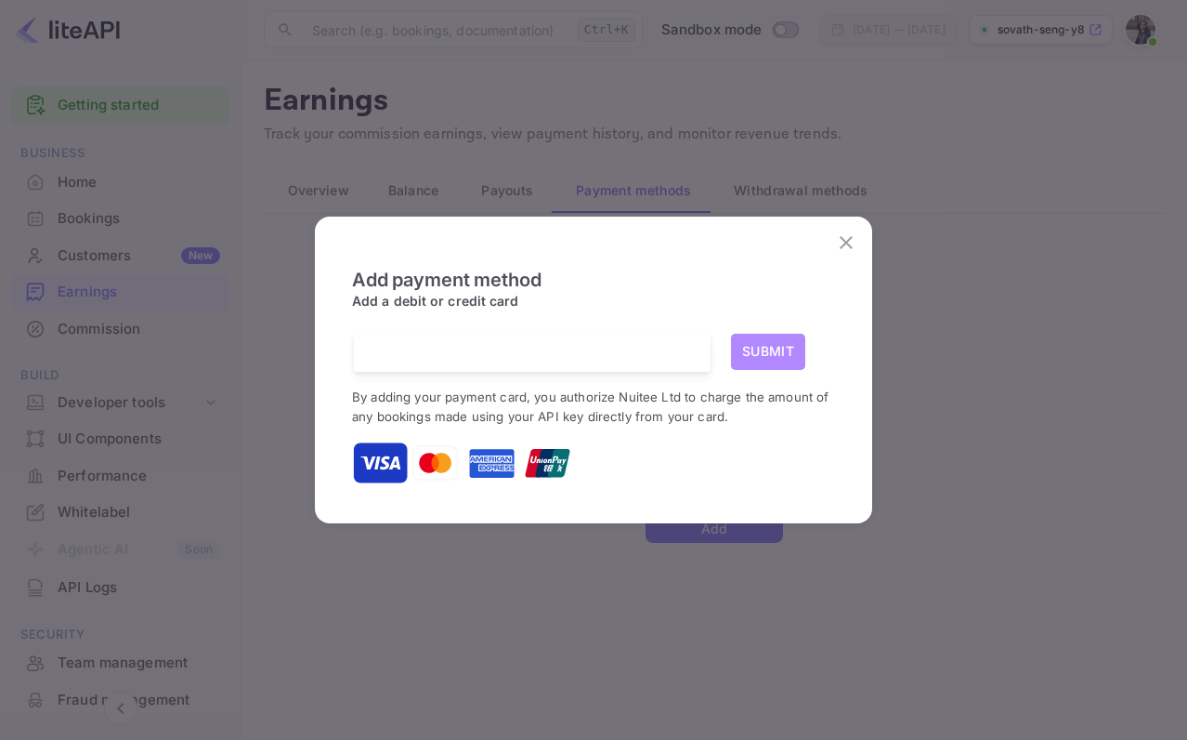
click at [767, 354] on button "Submit" at bounding box center [768, 352] width 74 height 36
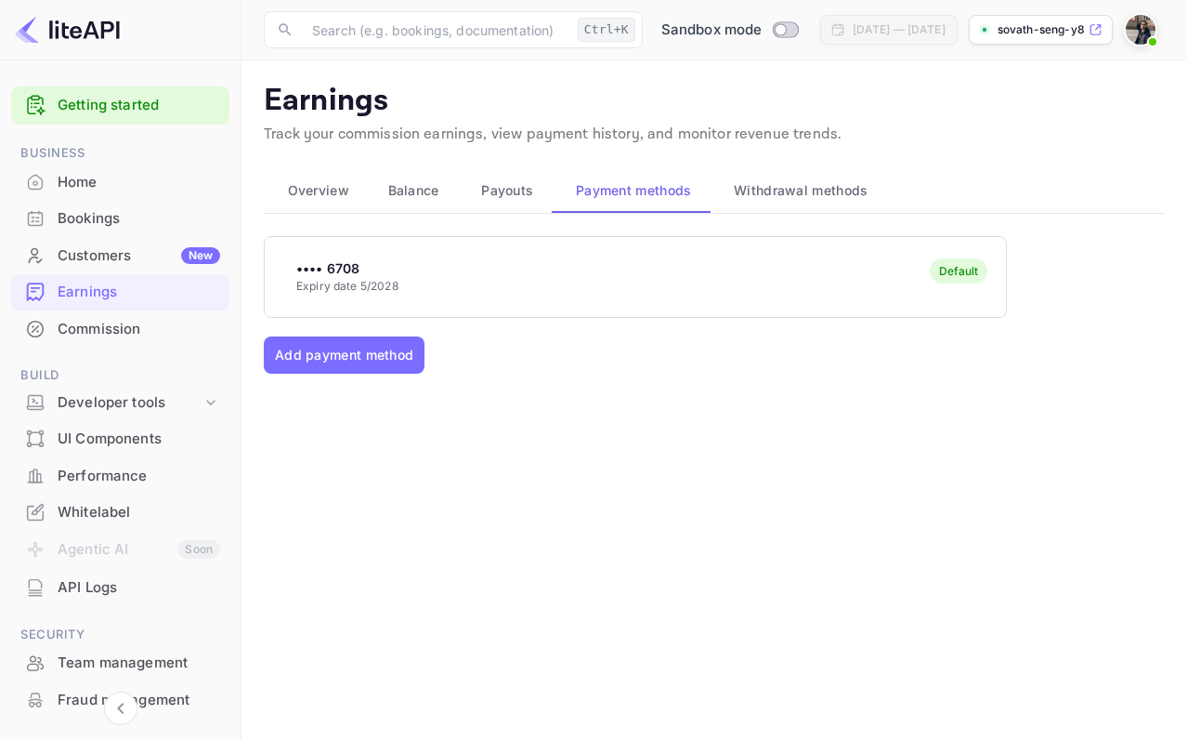
click at [316, 193] on span "Overview" at bounding box center [318, 190] width 61 height 22
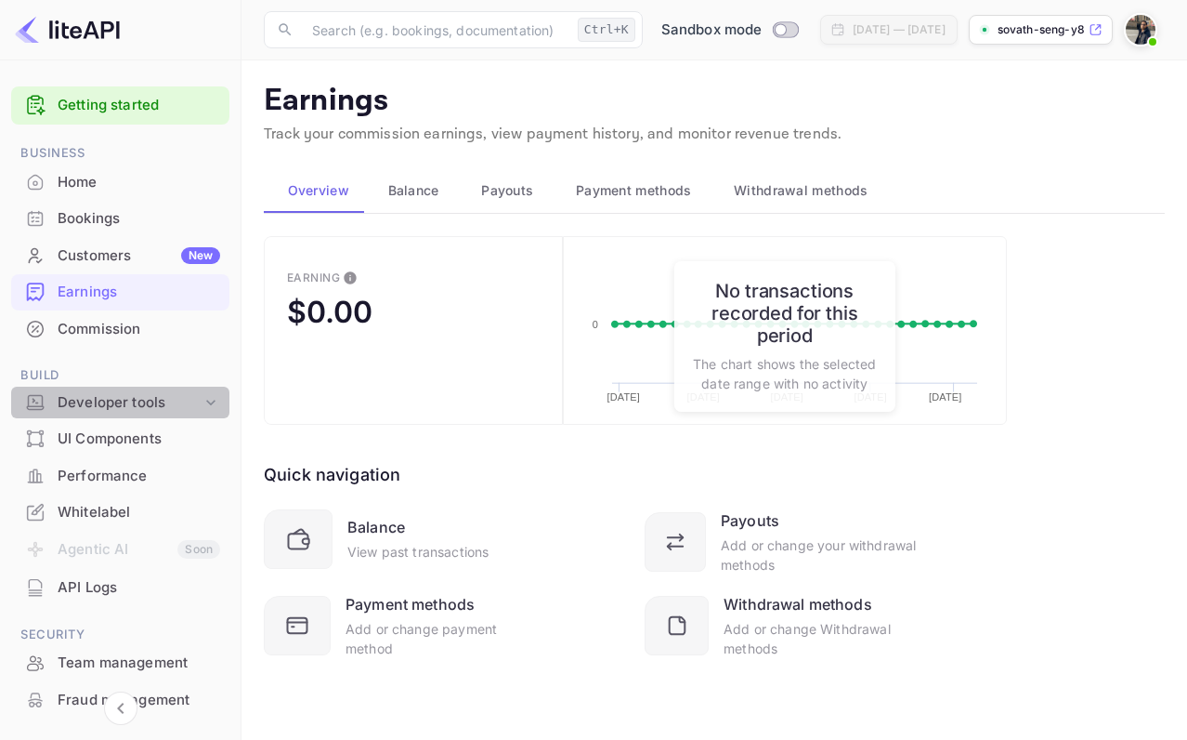
click at [171, 397] on div "Developer tools" at bounding box center [130, 402] width 144 height 21
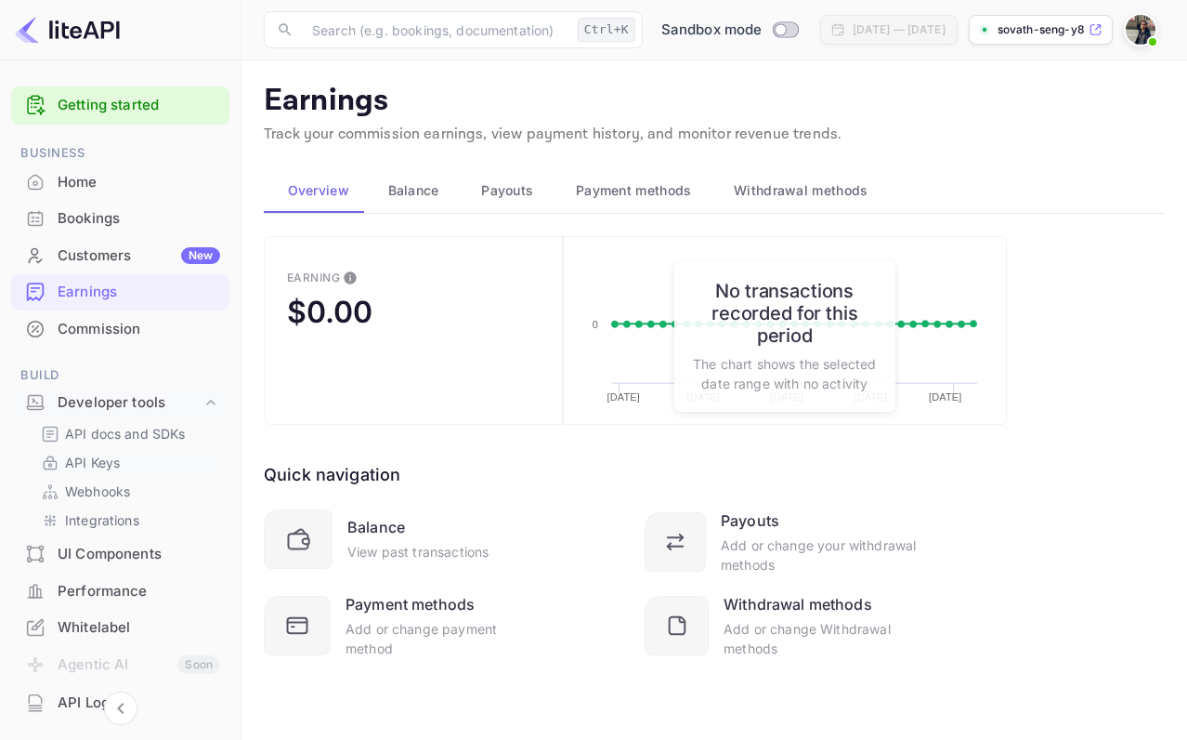
click at [98, 463] on p "API Keys" at bounding box center [92, 462] width 55 height 20
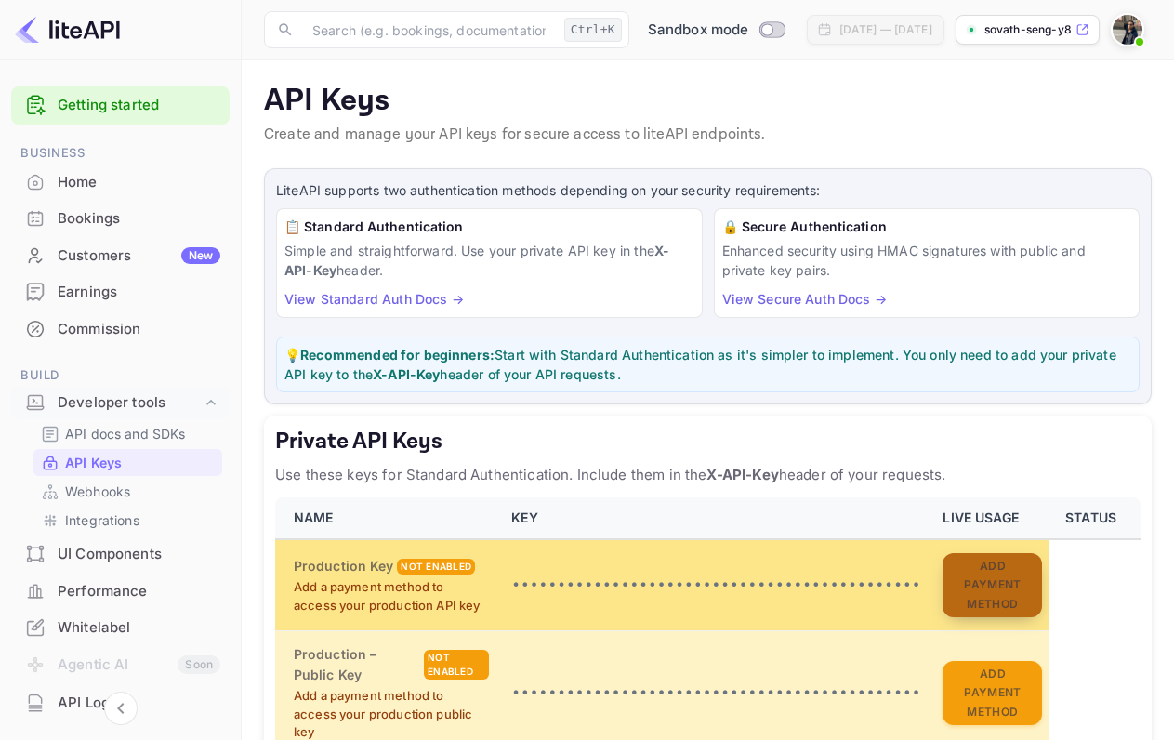
click at [958, 532] on button "Add Payment Method" at bounding box center [991, 585] width 99 height 65
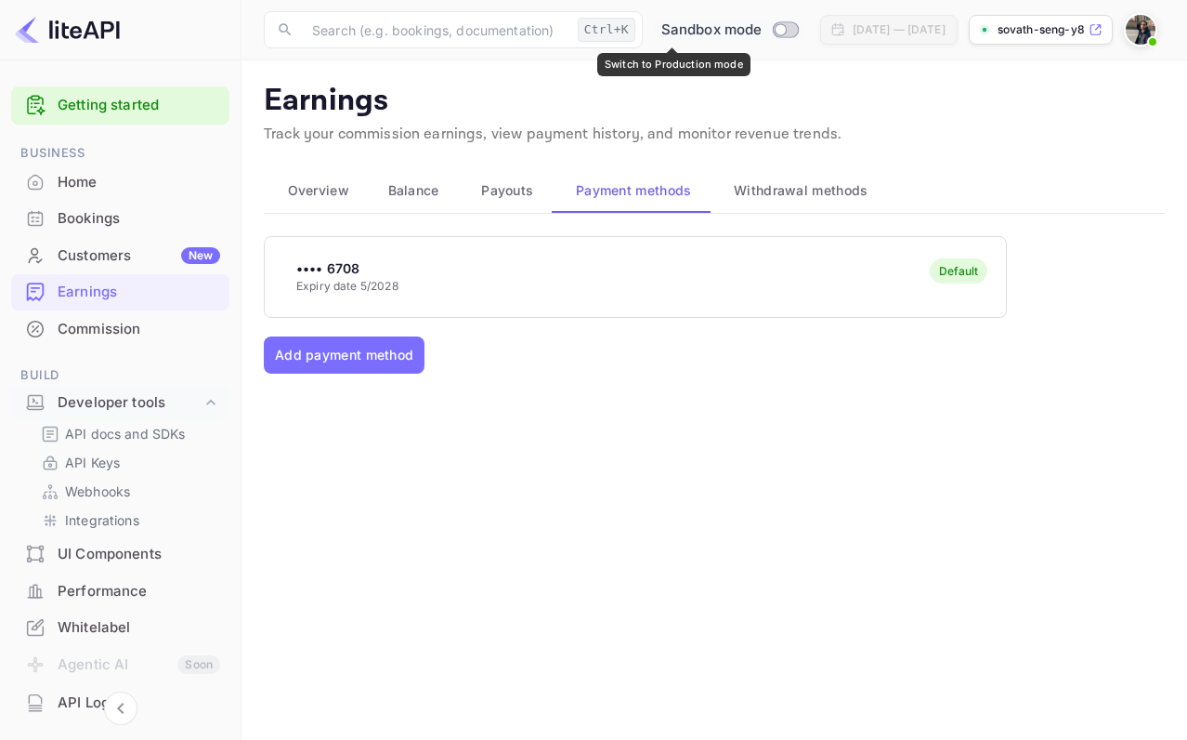
click at [762, 24] on input "Switch to Production mode" at bounding box center [780, 29] width 37 height 12
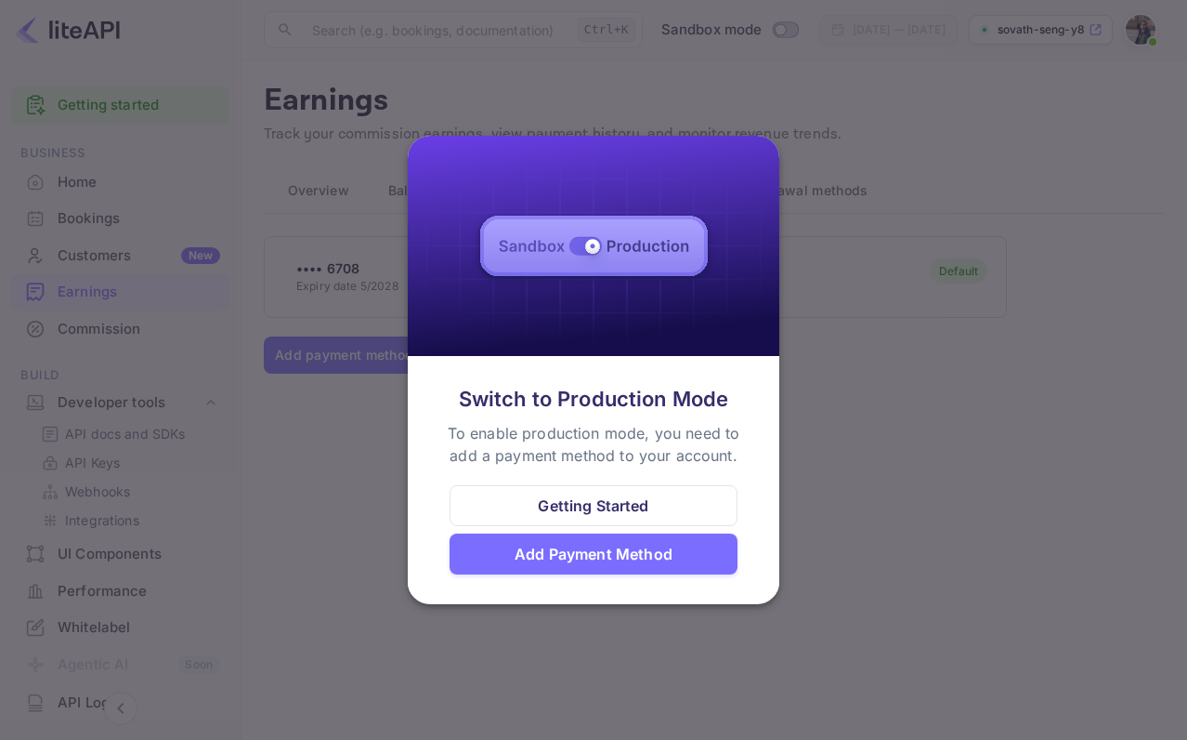
click at [599, 532] on div "Add Payment Method" at bounding box center [594, 554] width 158 height 22
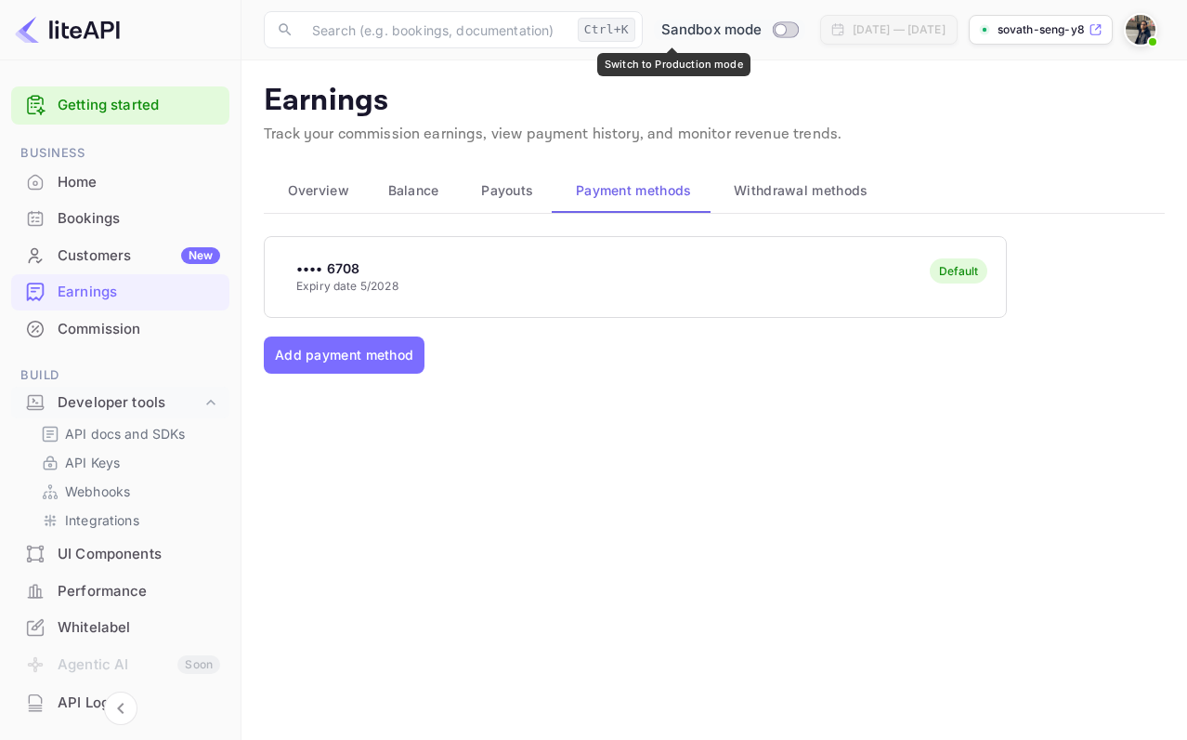
click at [762, 32] on input "Switch to Production mode" at bounding box center [780, 29] width 37 height 12
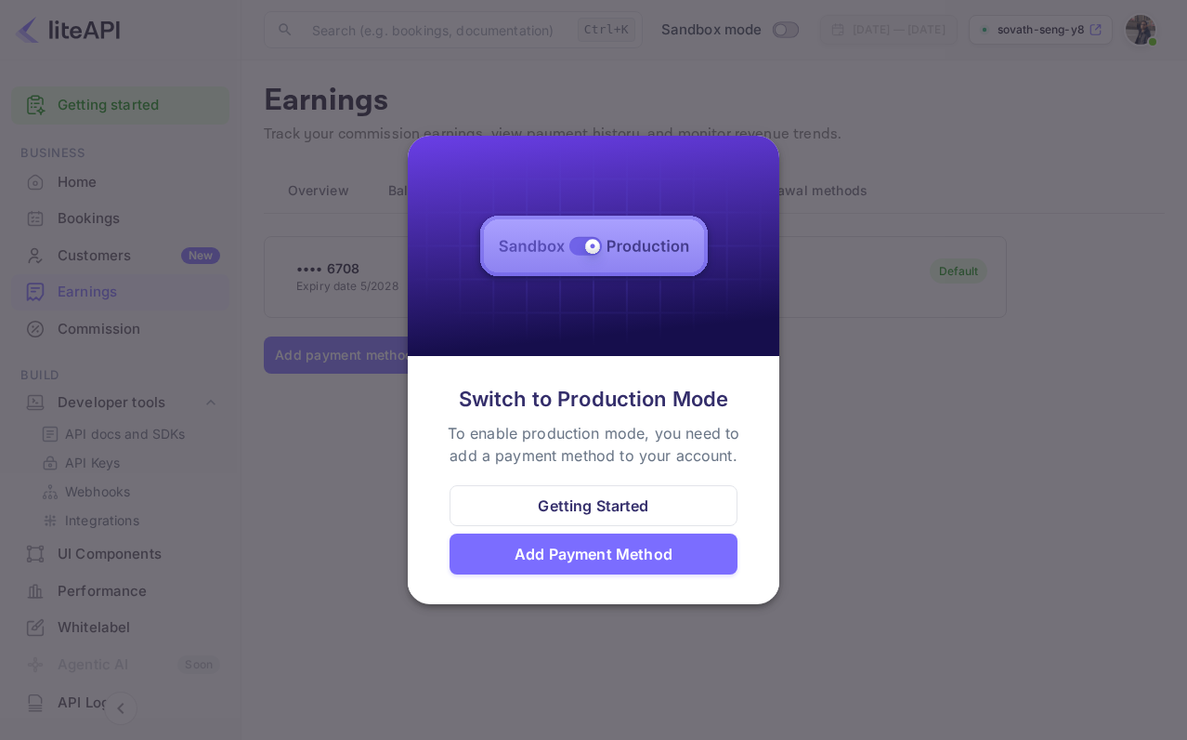
click at [628, 500] on div "Getting Started" at bounding box center [593, 505] width 111 height 22
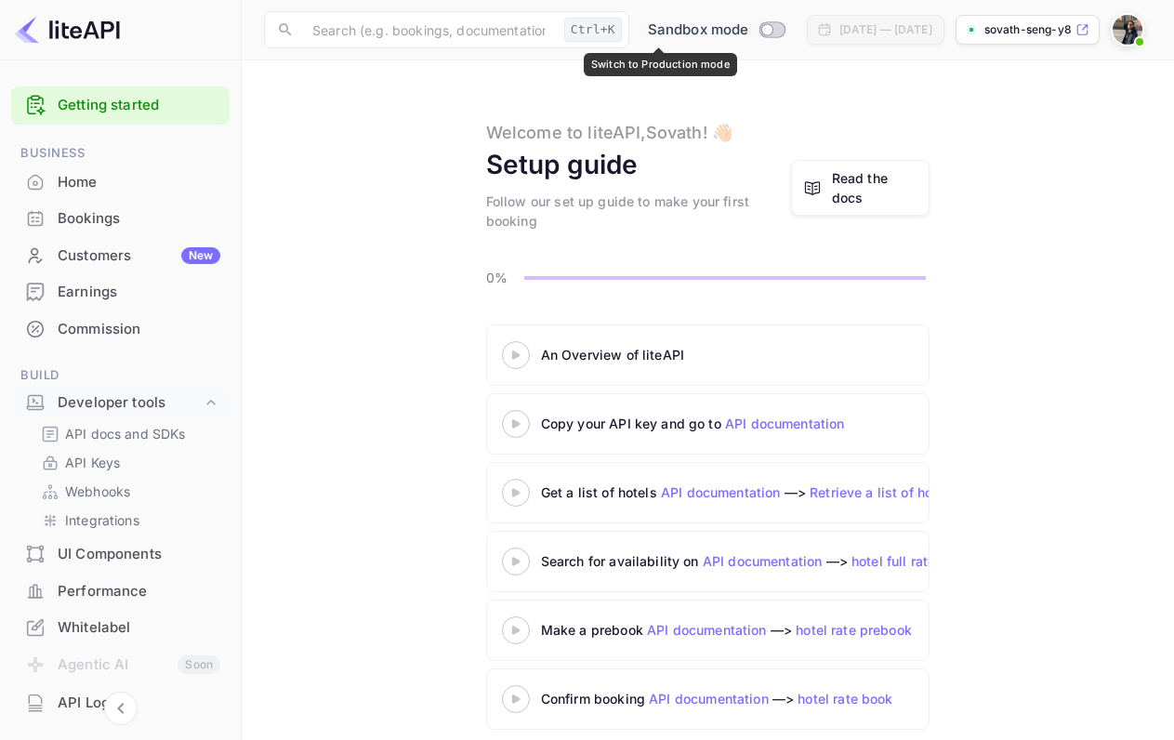
click at [748, 33] on input "Switch to Production mode" at bounding box center [766, 29] width 37 height 12
checkbox input "false"
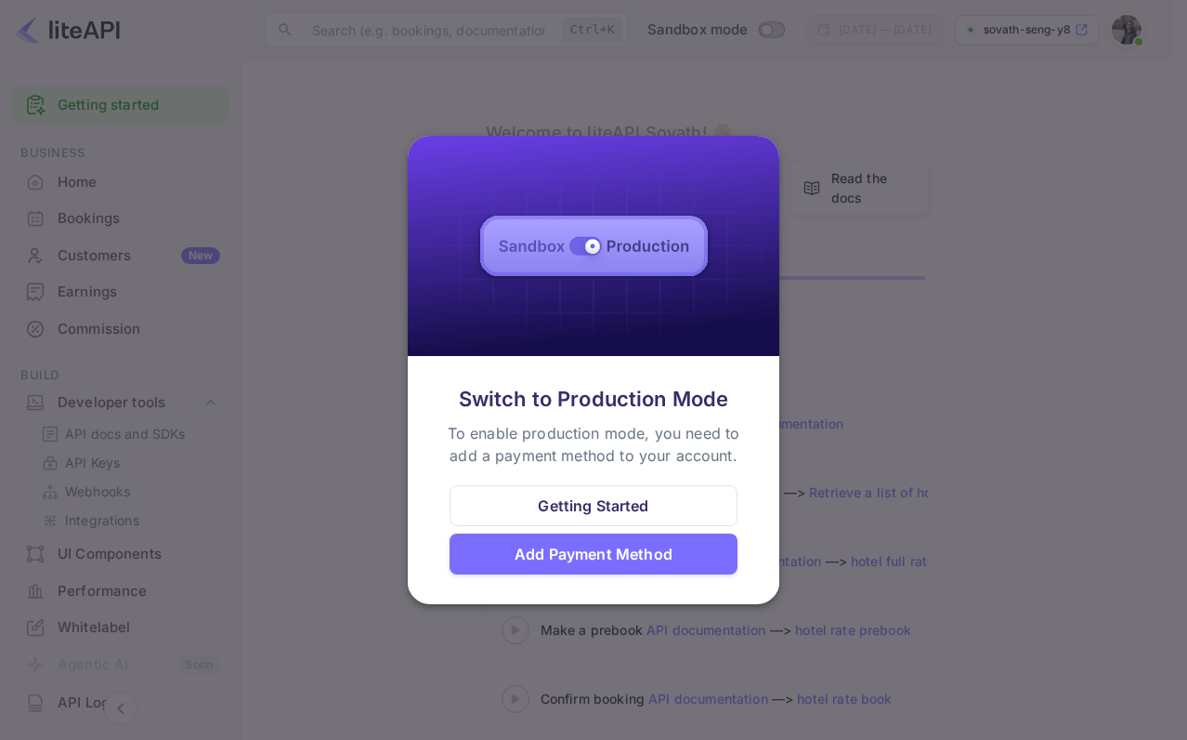
click at [570, 532] on div "Add Payment Method" at bounding box center [594, 554] width 158 height 22
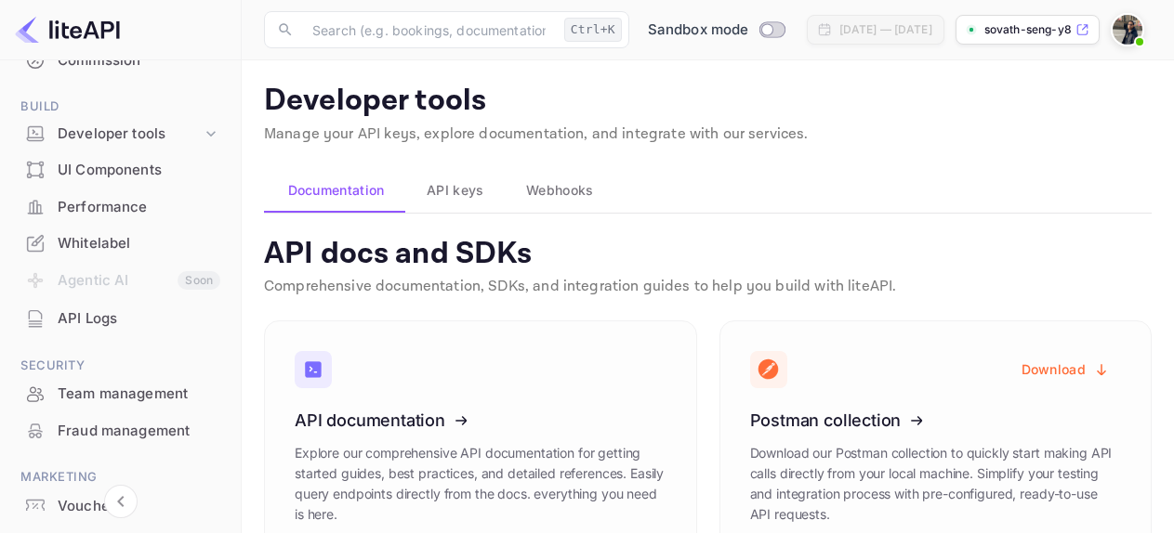
scroll to position [279, 0]
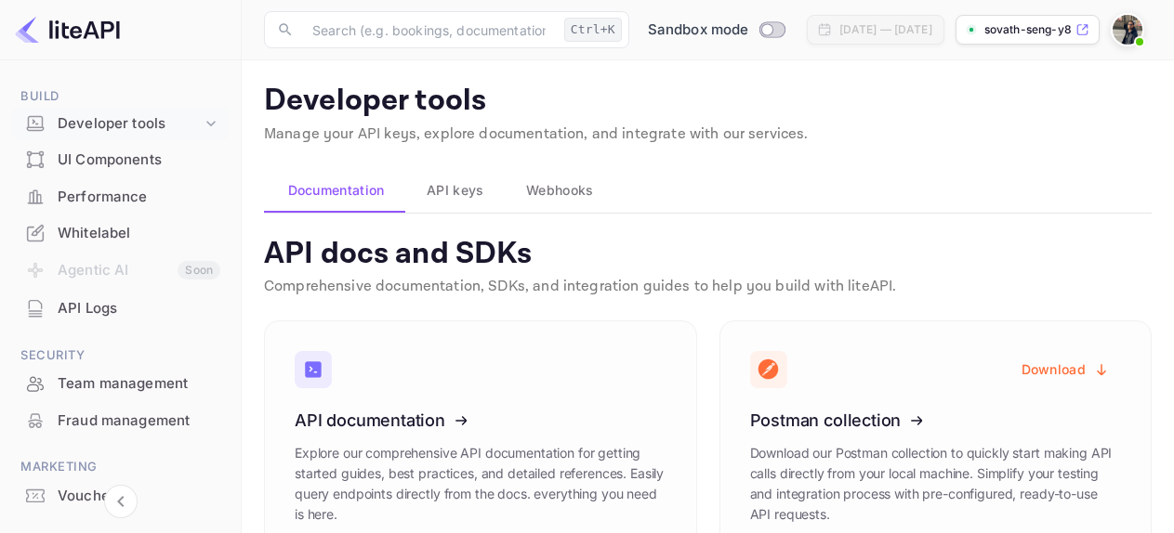
click at [206, 123] on icon at bounding box center [210, 124] width 9 height 6
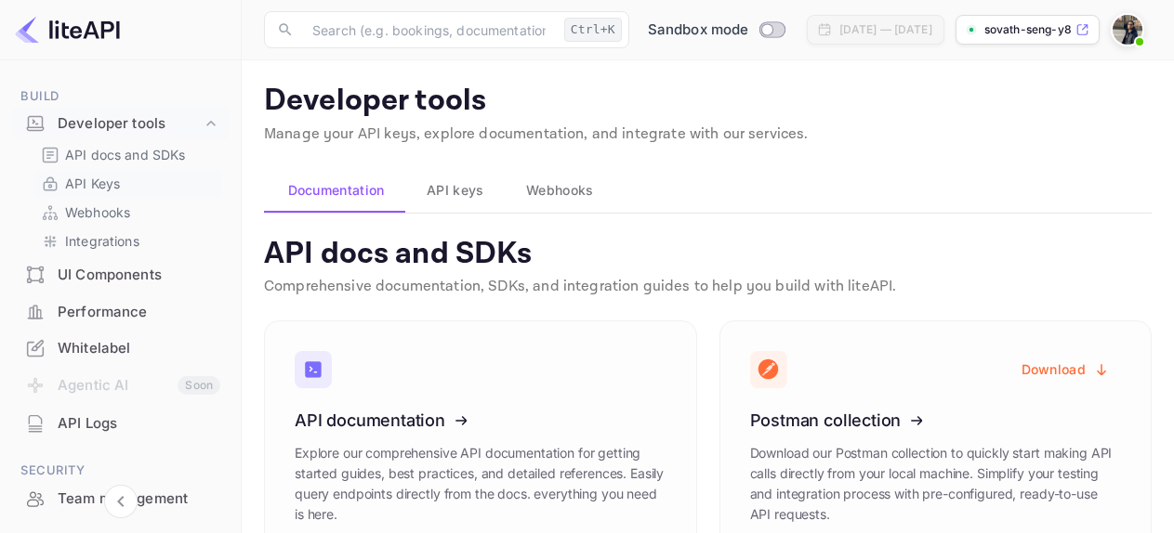
click at [101, 184] on p "API Keys" at bounding box center [92, 184] width 55 height 20
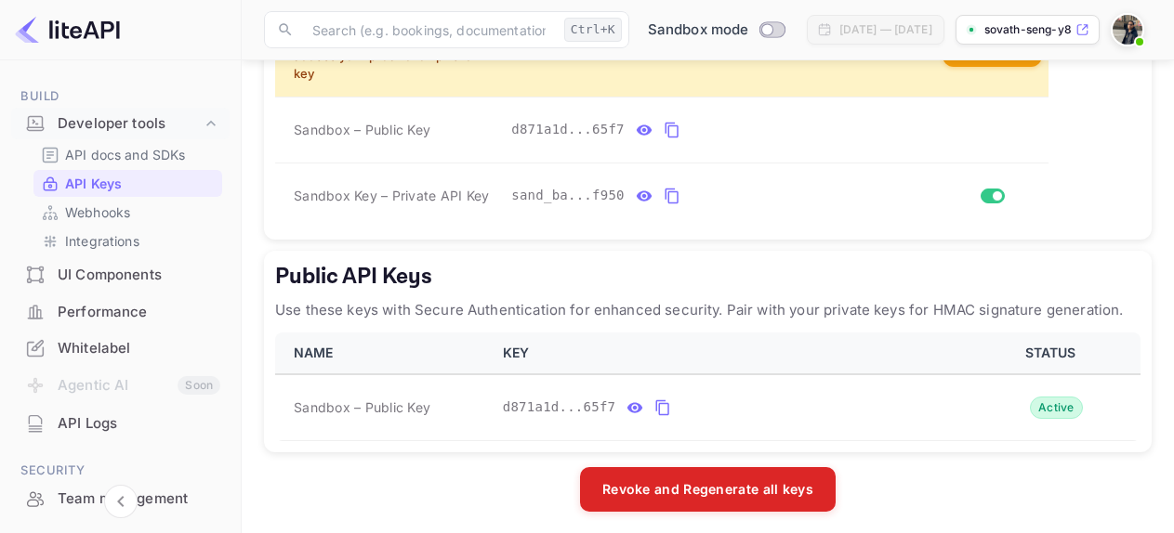
scroll to position [660, 0]
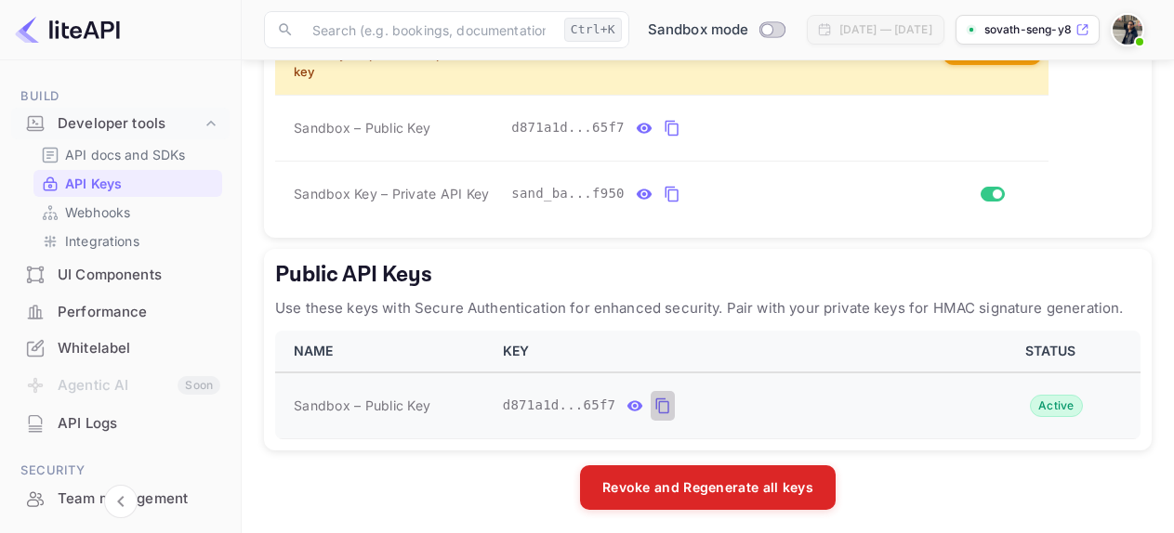
click at [656, 399] on icon "public api keys table" at bounding box center [662, 407] width 13 height 16
click at [151, 155] on p "API docs and SDKs" at bounding box center [125, 155] width 121 height 20
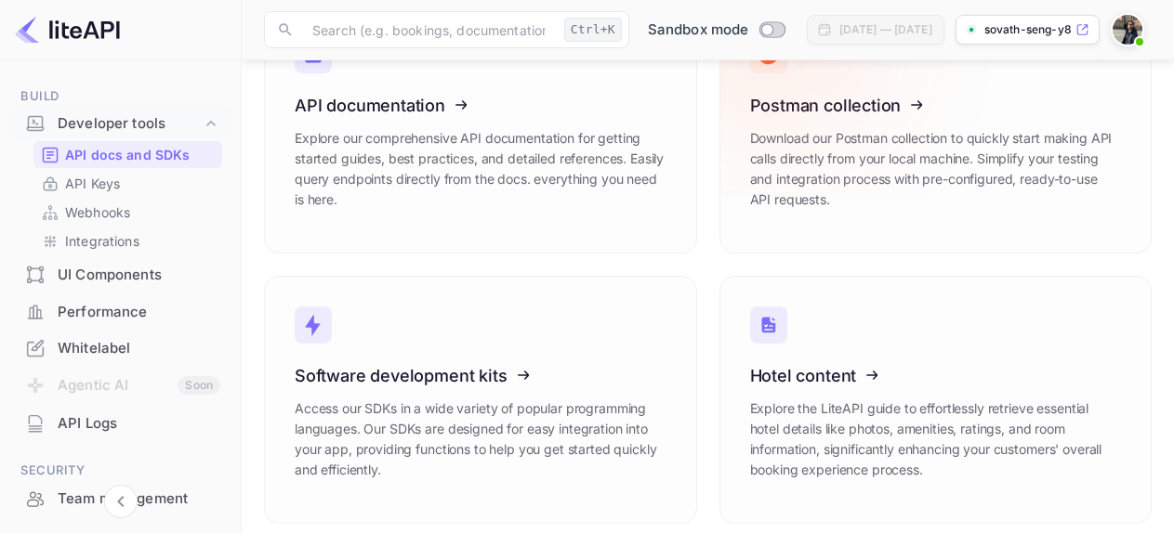
scroll to position [176, 0]
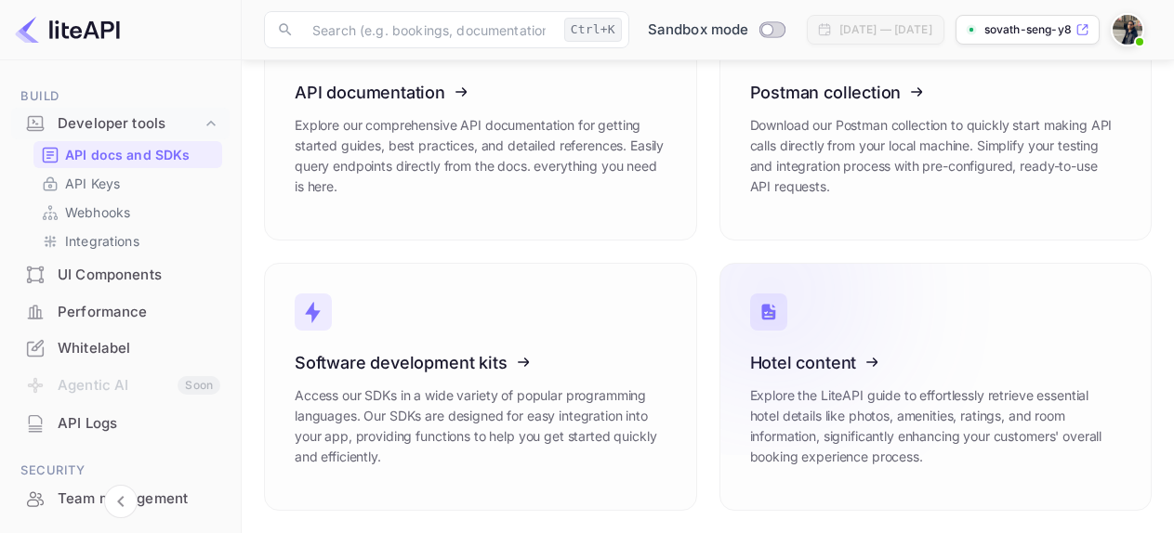
click at [896, 381] on icon at bounding box center [864, 359] width 289 height 191
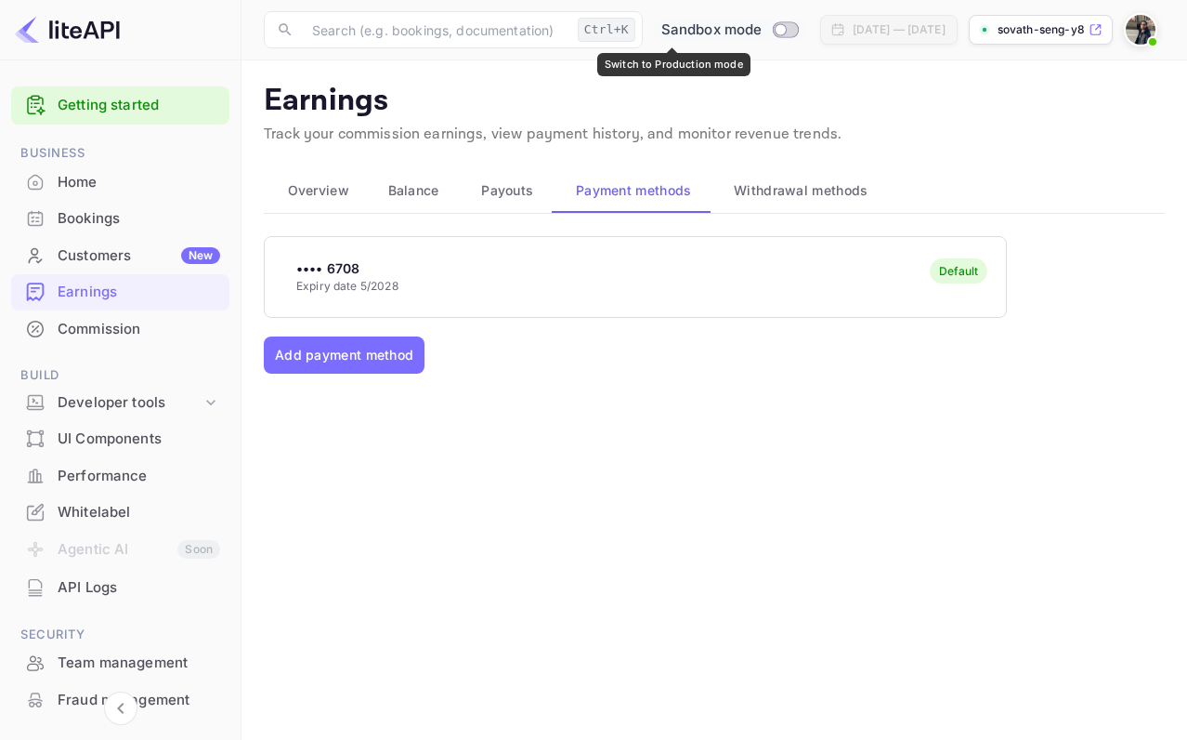
click at [715, 31] on div "Sandbox mode" at bounding box center [729, 30] width 151 height 21
checkbox input "true"
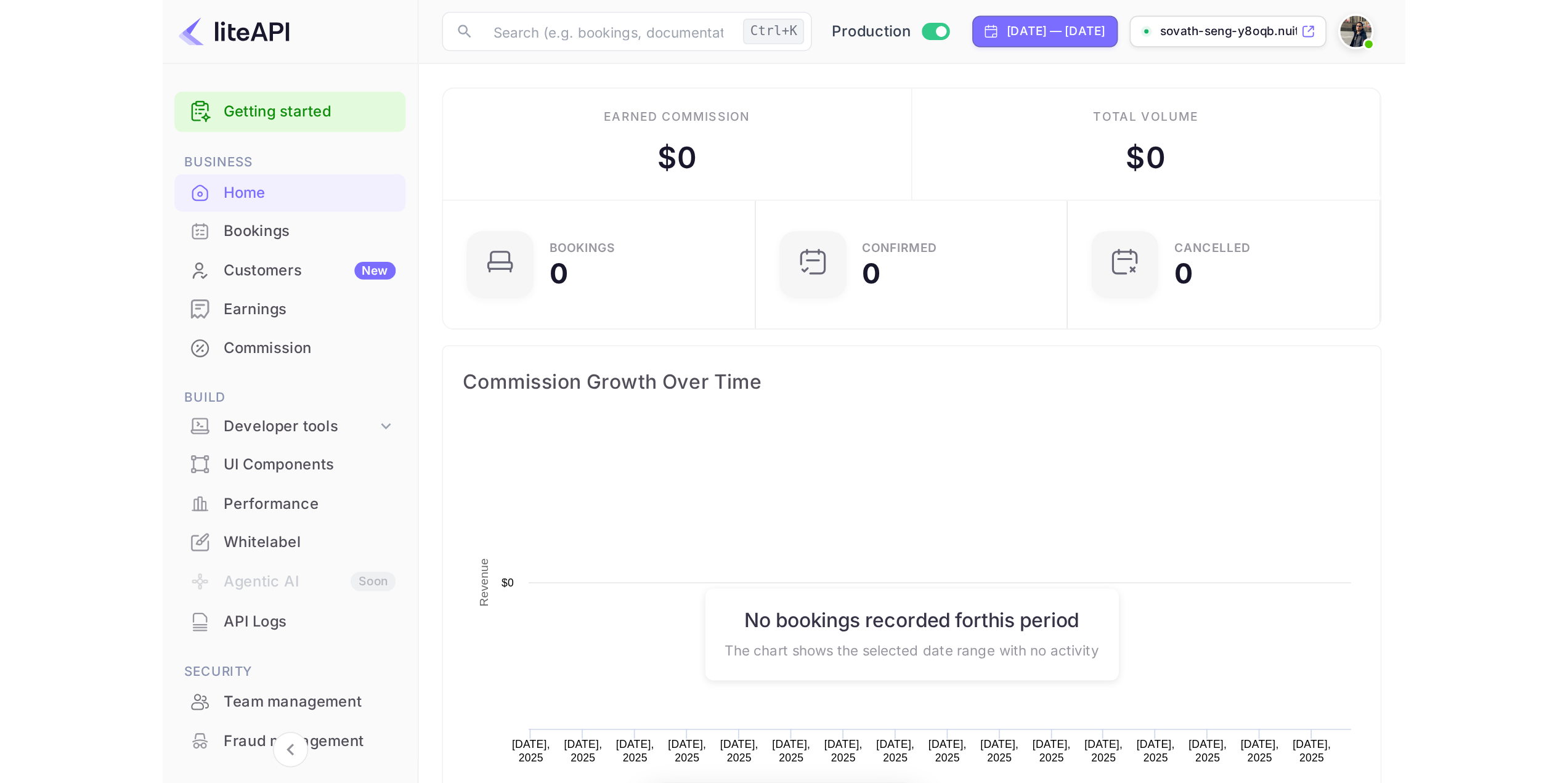
scroll to position [191, 178]
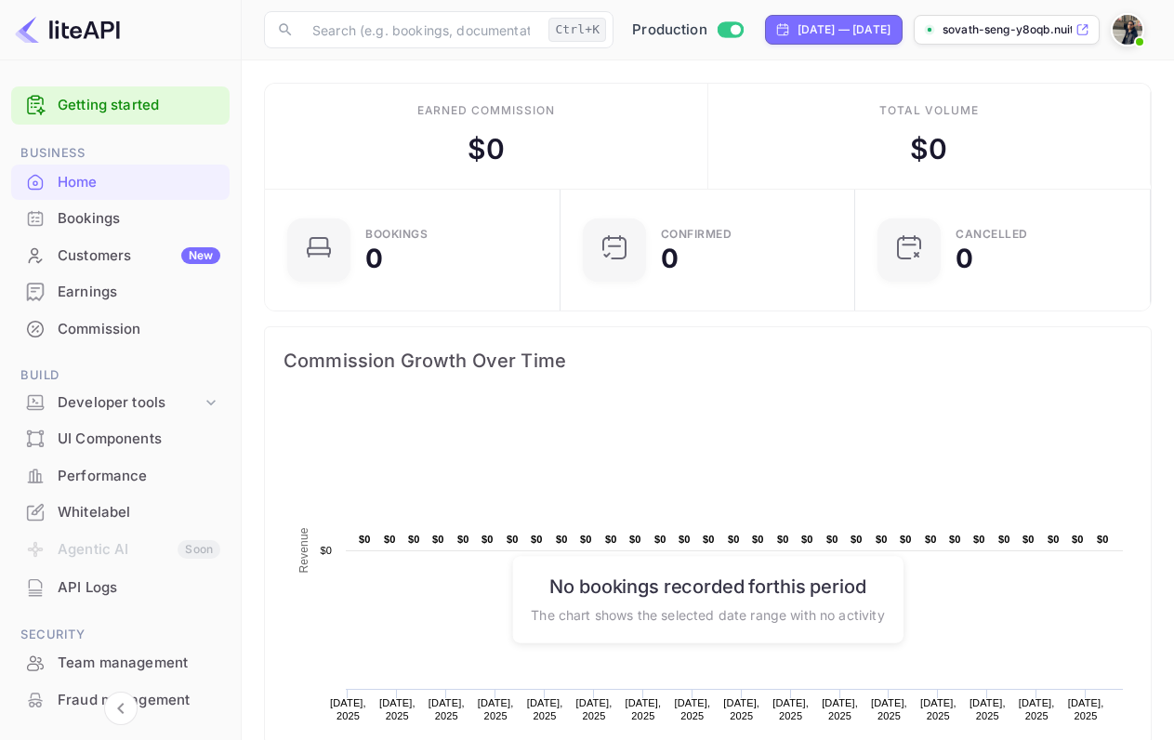
click at [1026, 29] on p "sovath-seng-y8oqb.nuit..." at bounding box center [1006, 29] width 129 height 17
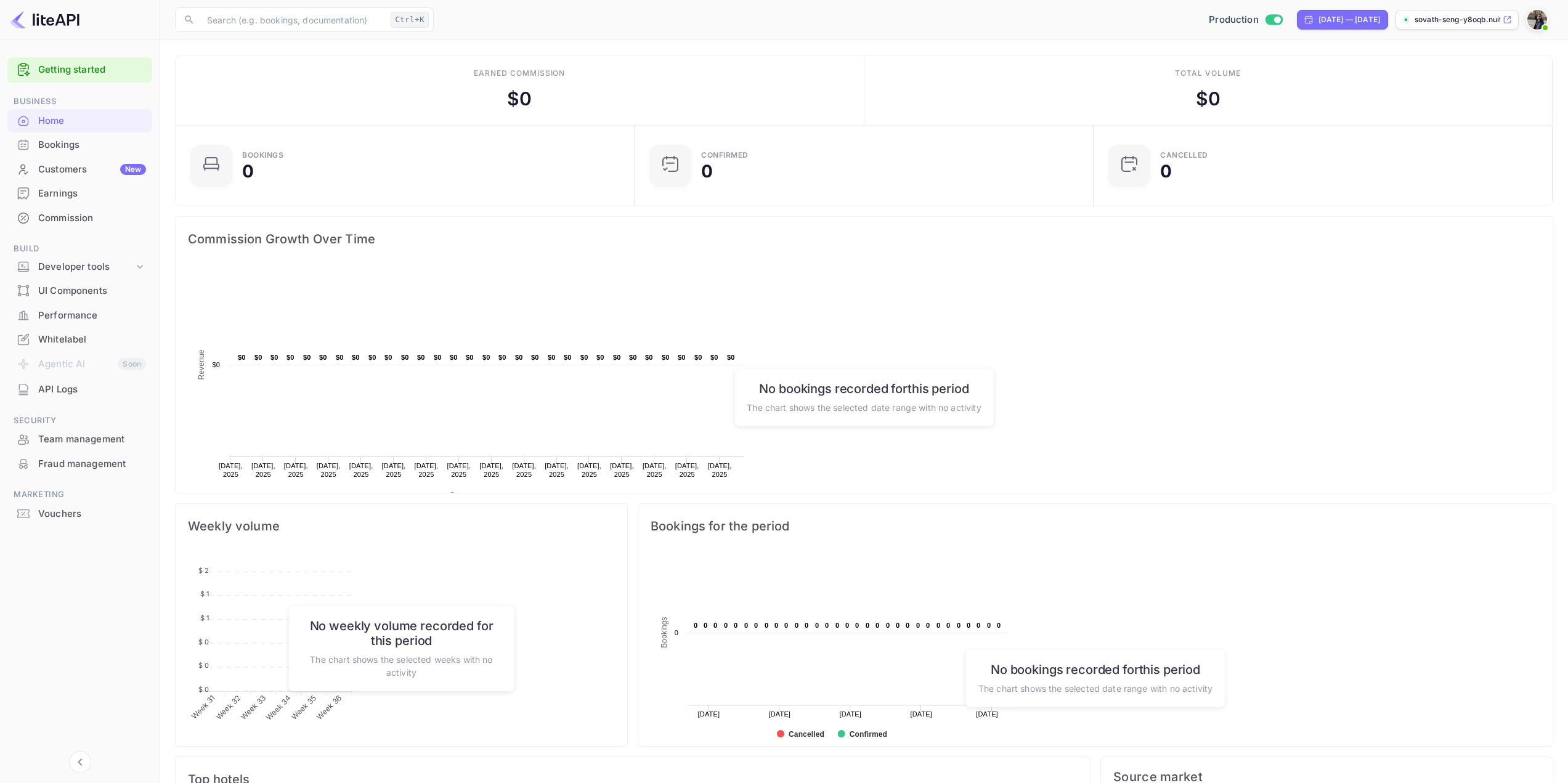
scroll to position [191, 442]
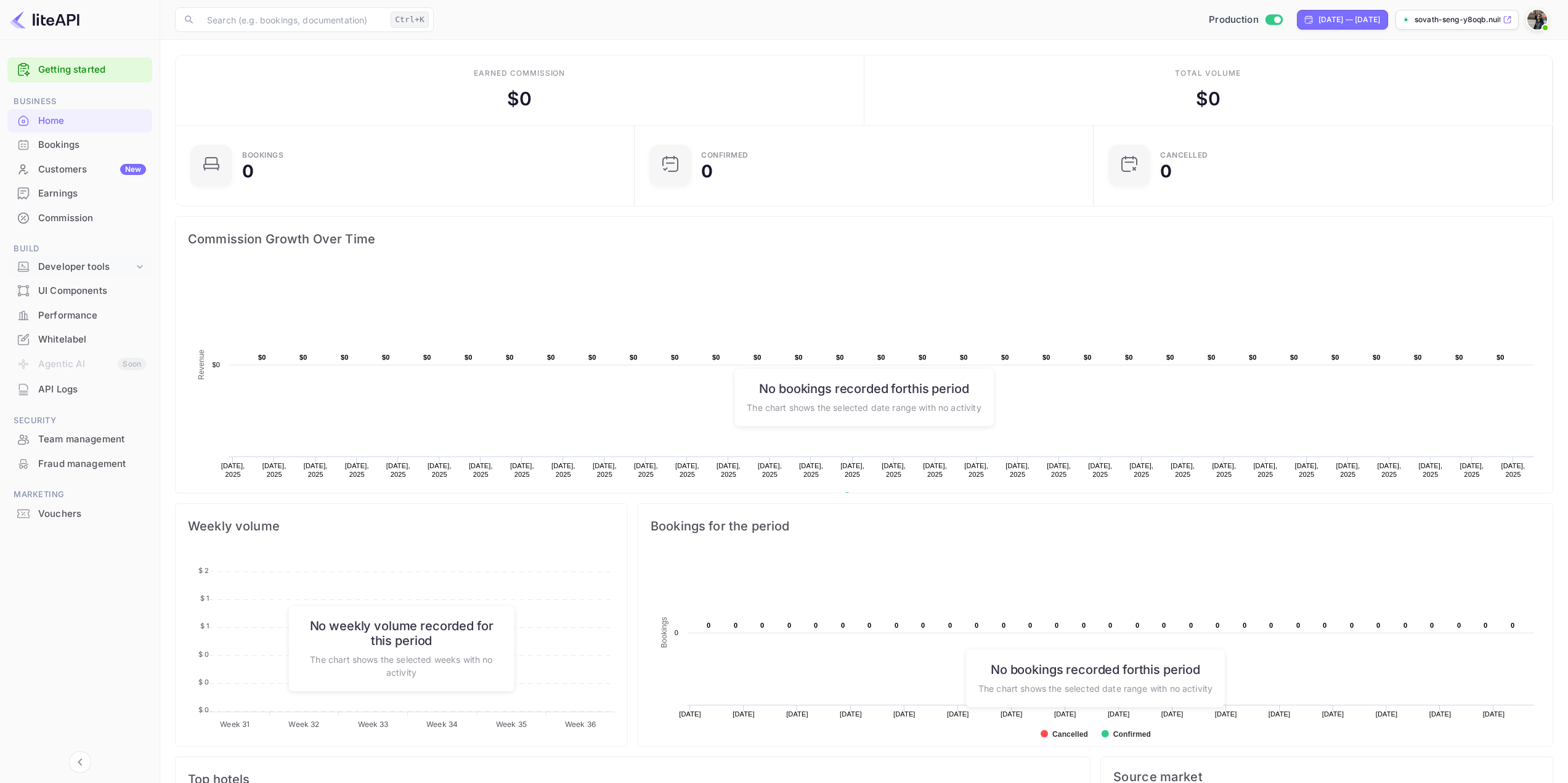
click at [112, 265] on div "Developer tools" at bounding box center [86, 267] width 95 height 14
click at [74, 310] on p "API Keys" at bounding box center [61, 306] width 36 height 13
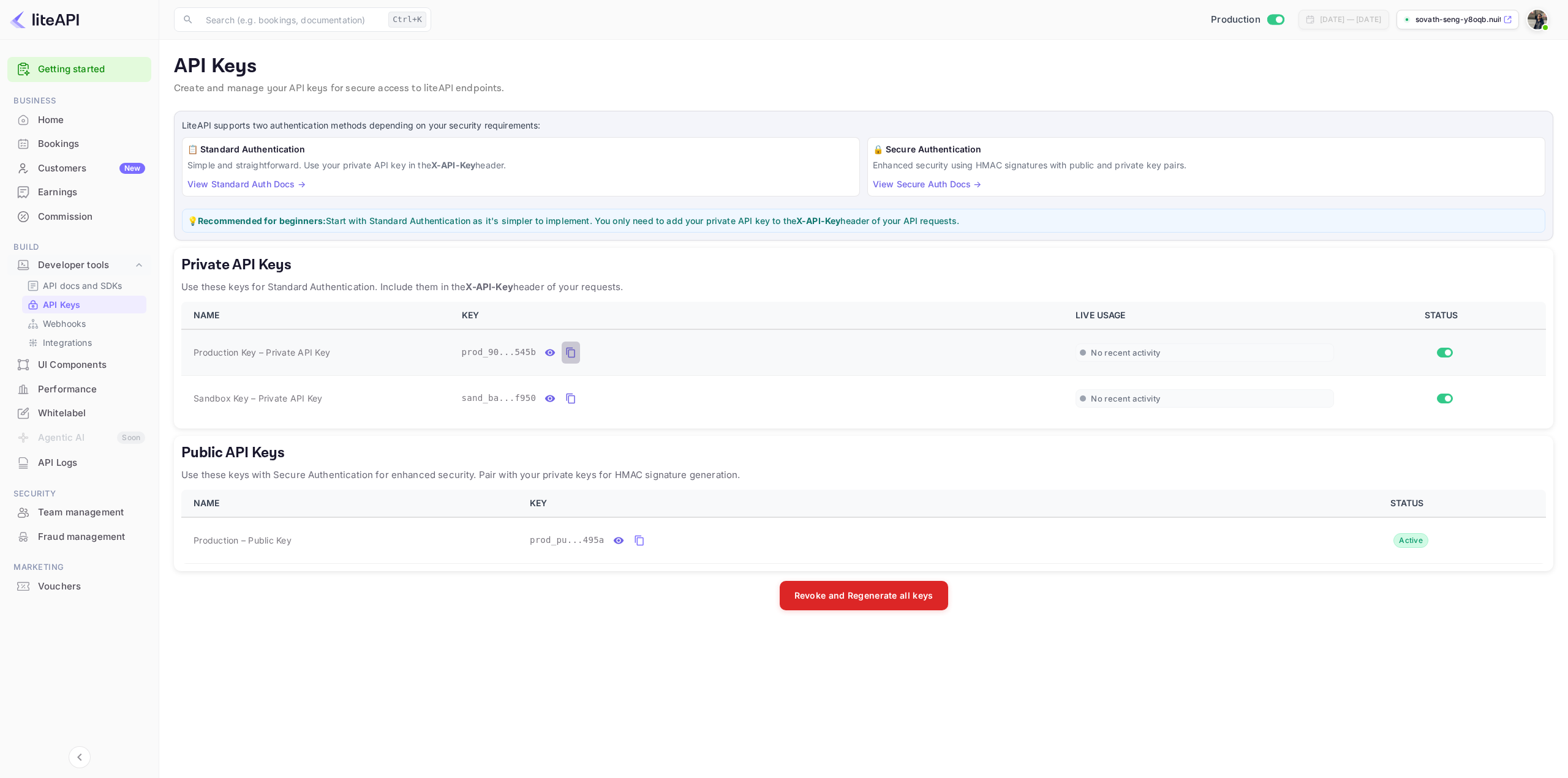
click at [566, 350] on icon "private api keys table" at bounding box center [571, 352] width 11 height 14
click at [782, 15] on img at bounding box center [1537, 20] width 20 height 20
click at [782, 93] on div "Settings" at bounding box center [1478, 97] width 141 height 30
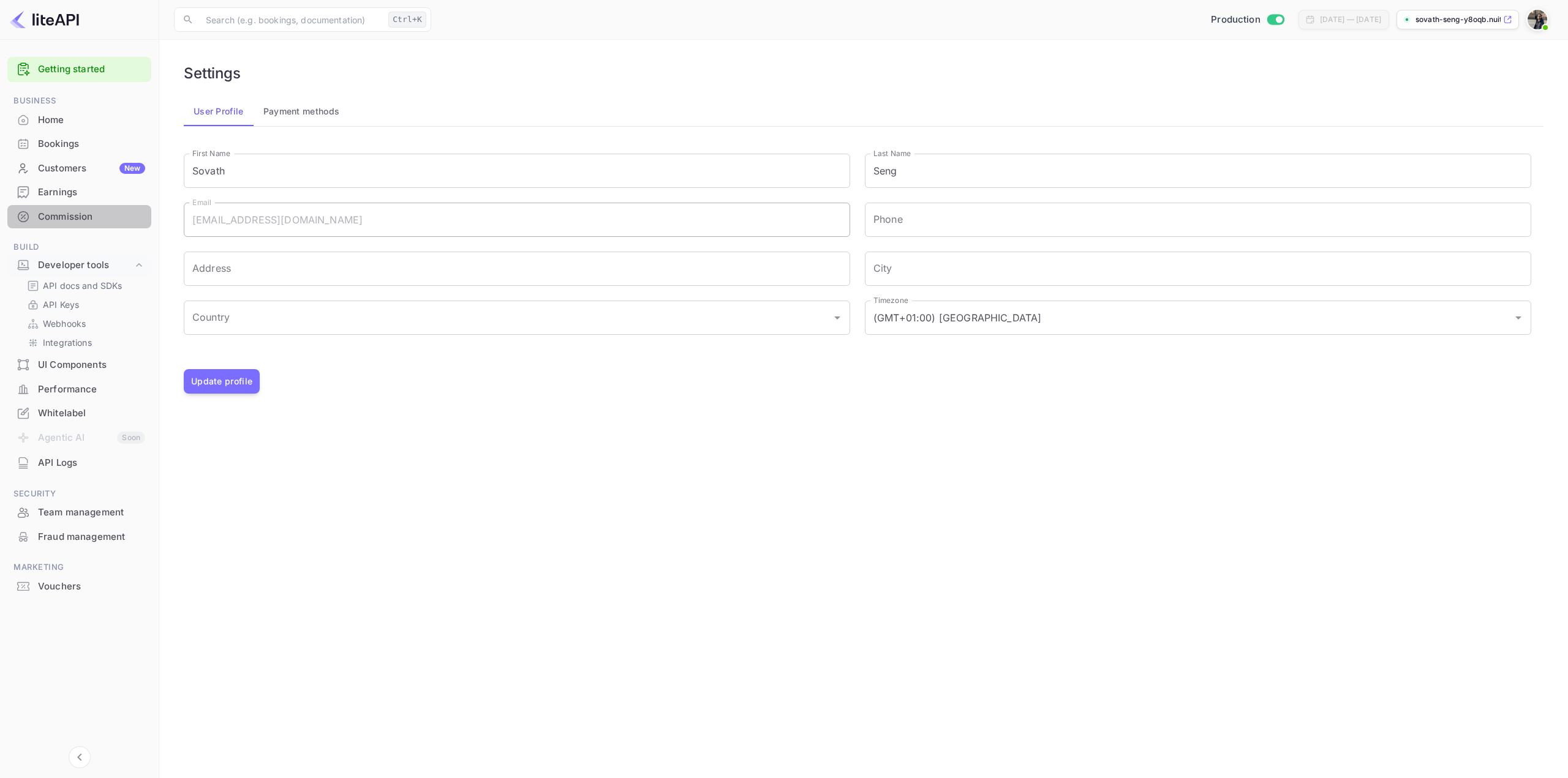
click at [72, 217] on div "Commission" at bounding box center [92, 217] width 107 height 14
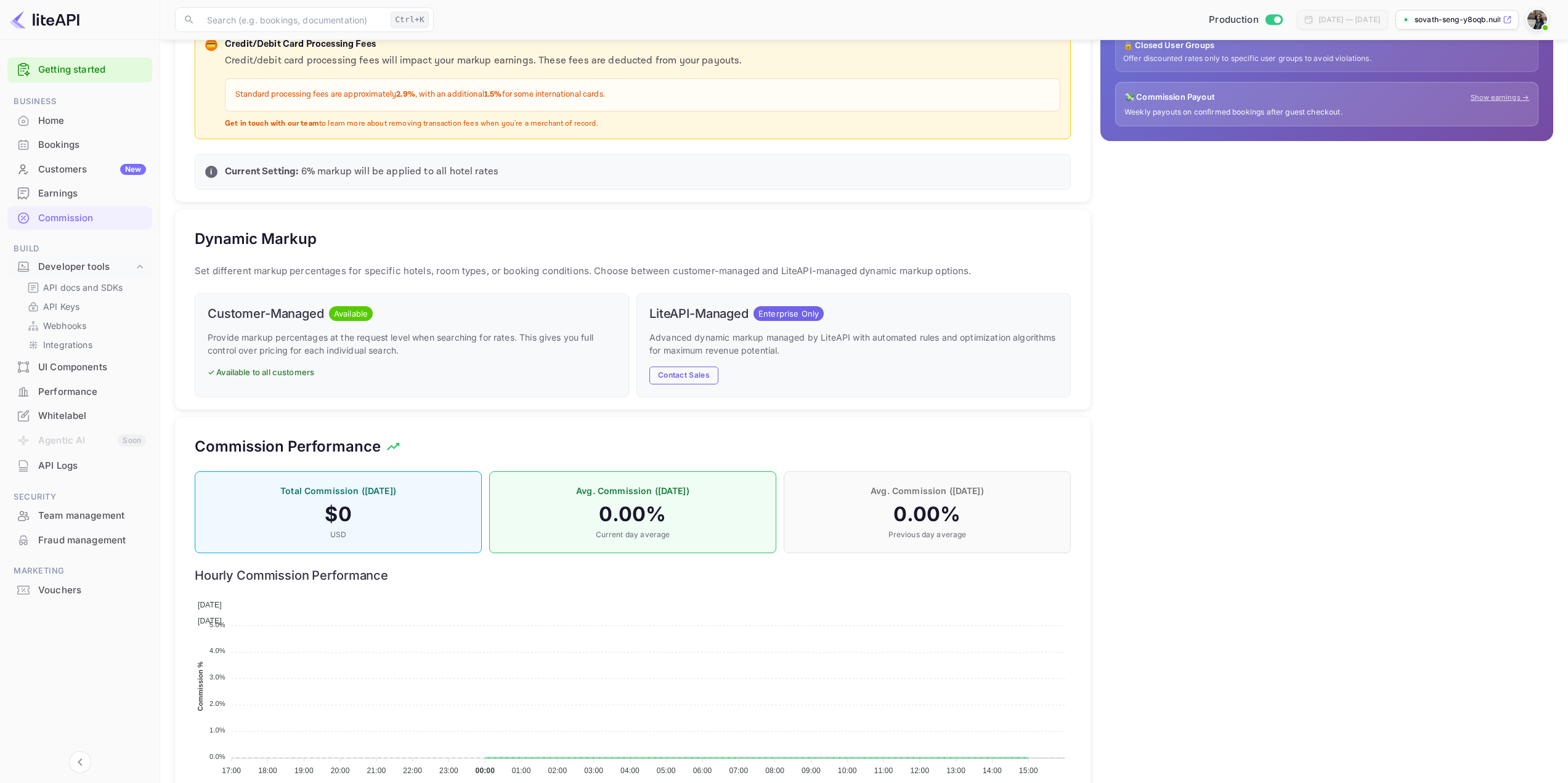
scroll to position [431, 0]
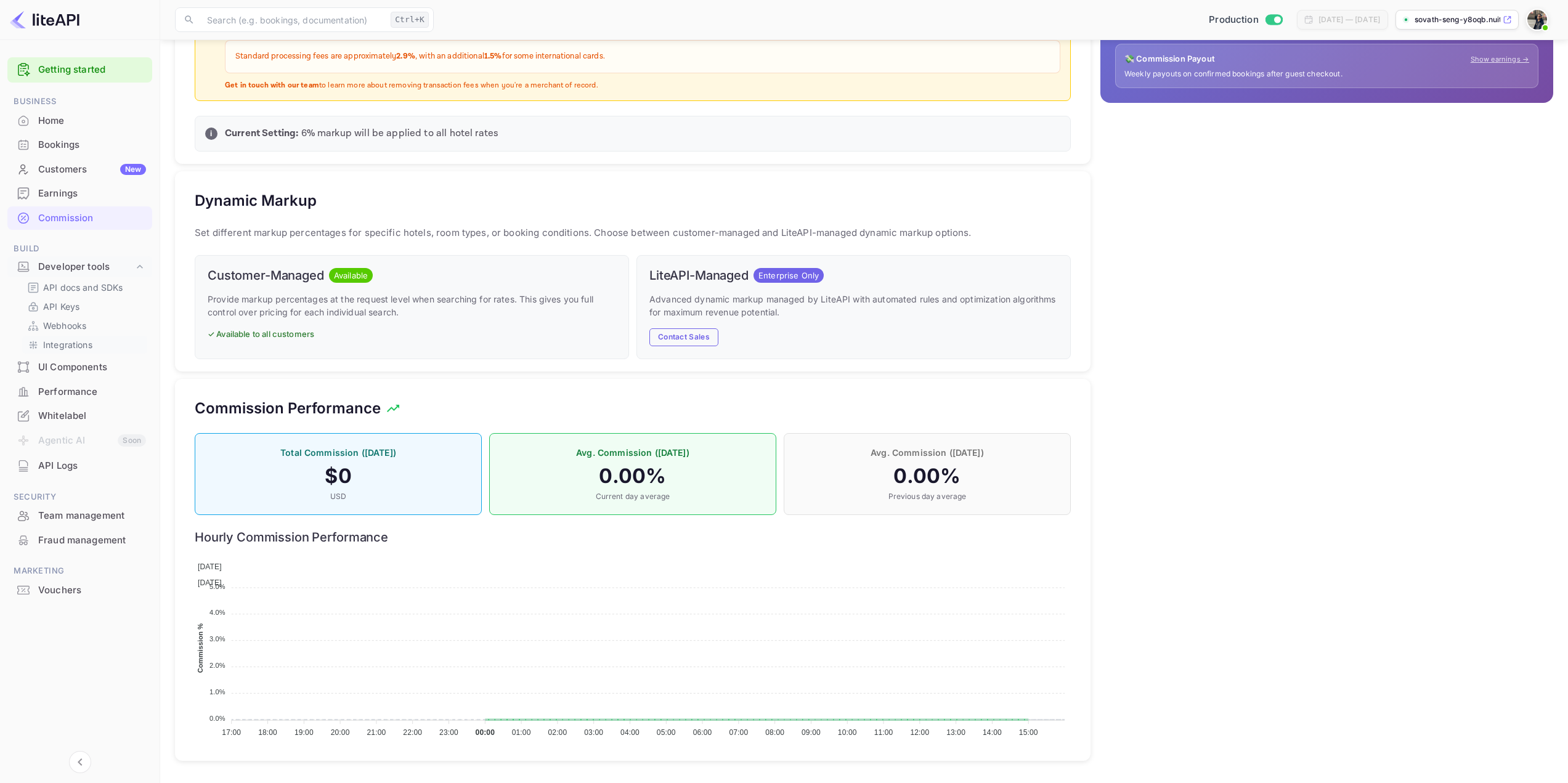
click at [72, 348] on p "Integrations" at bounding box center [68, 345] width 49 height 13
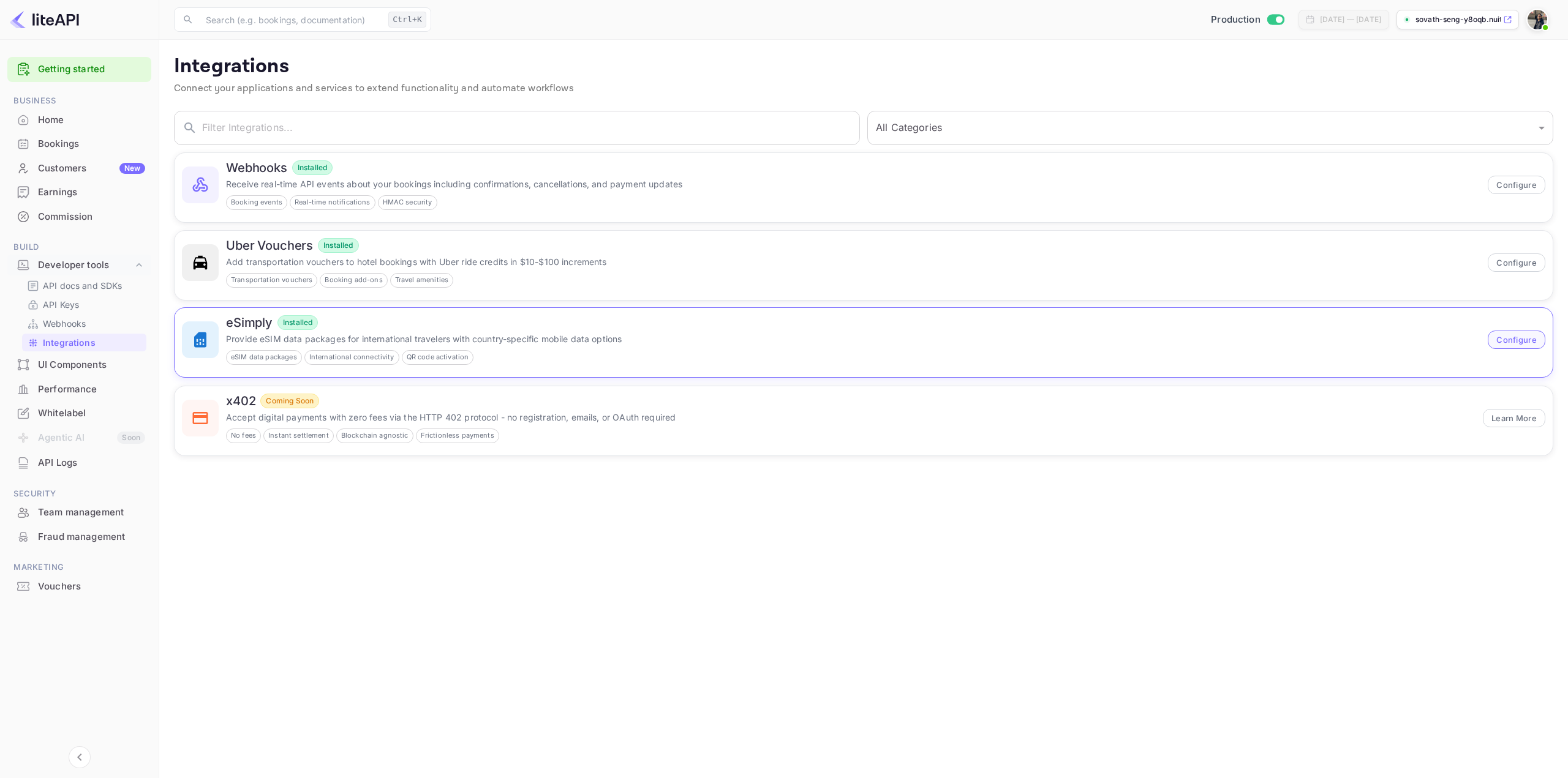
click at [782, 338] on button "Configure" at bounding box center [1516, 340] width 57 height 18
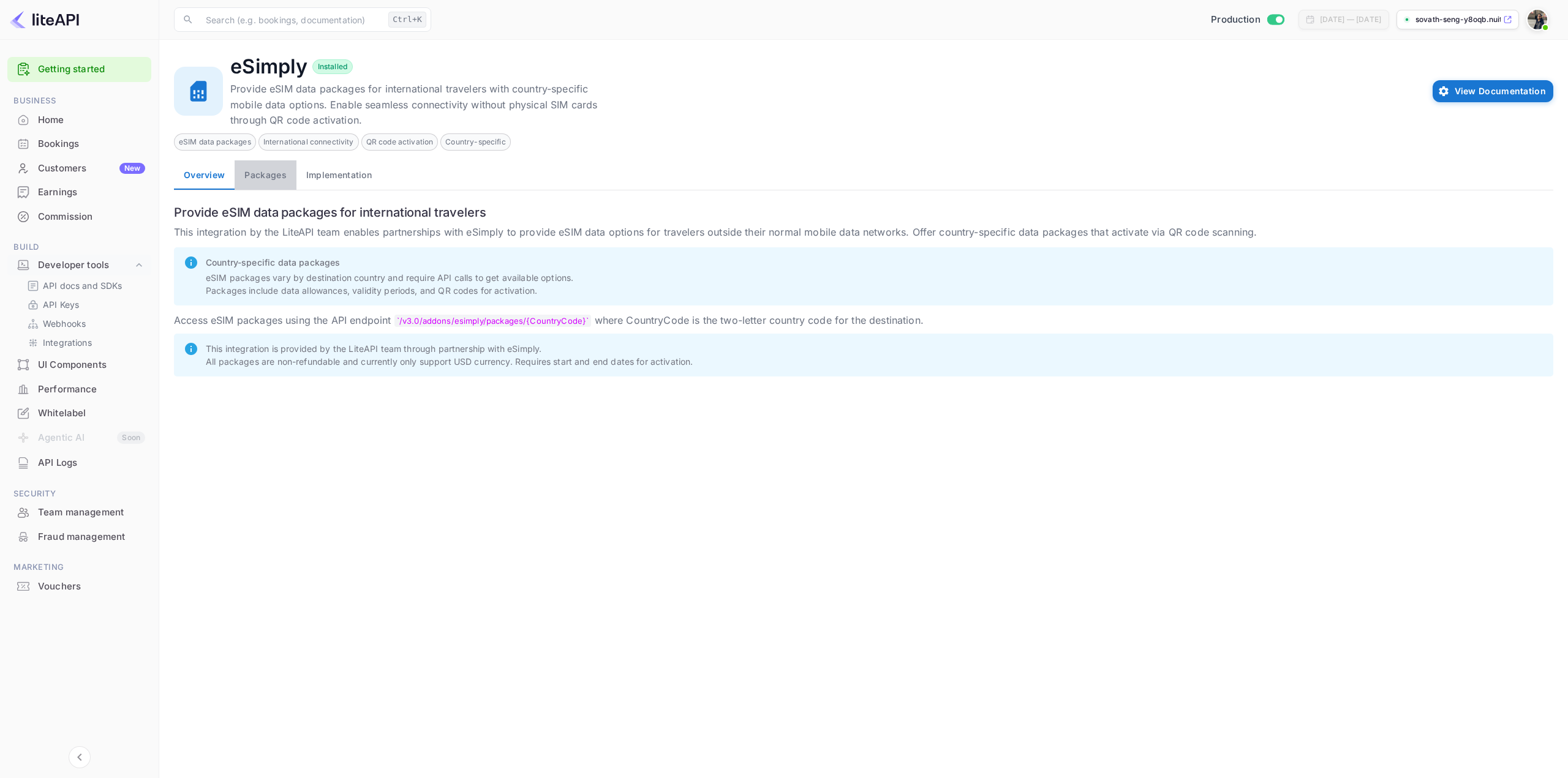
click at [264, 174] on button "Packages" at bounding box center [265, 175] width 61 height 30
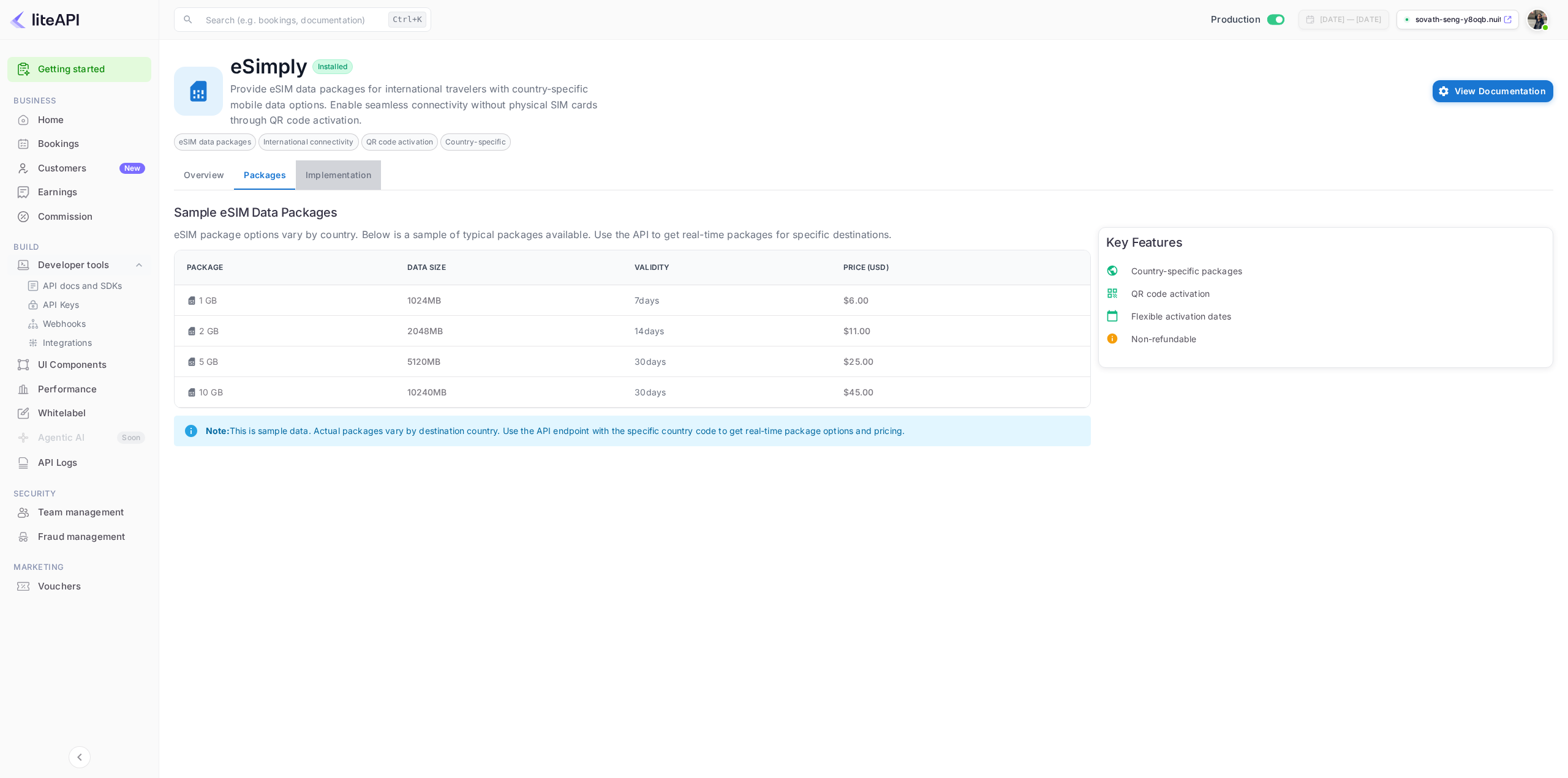
click at [328, 175] on button "Implementation" at bounding box center [338, 175] width 85 height 30
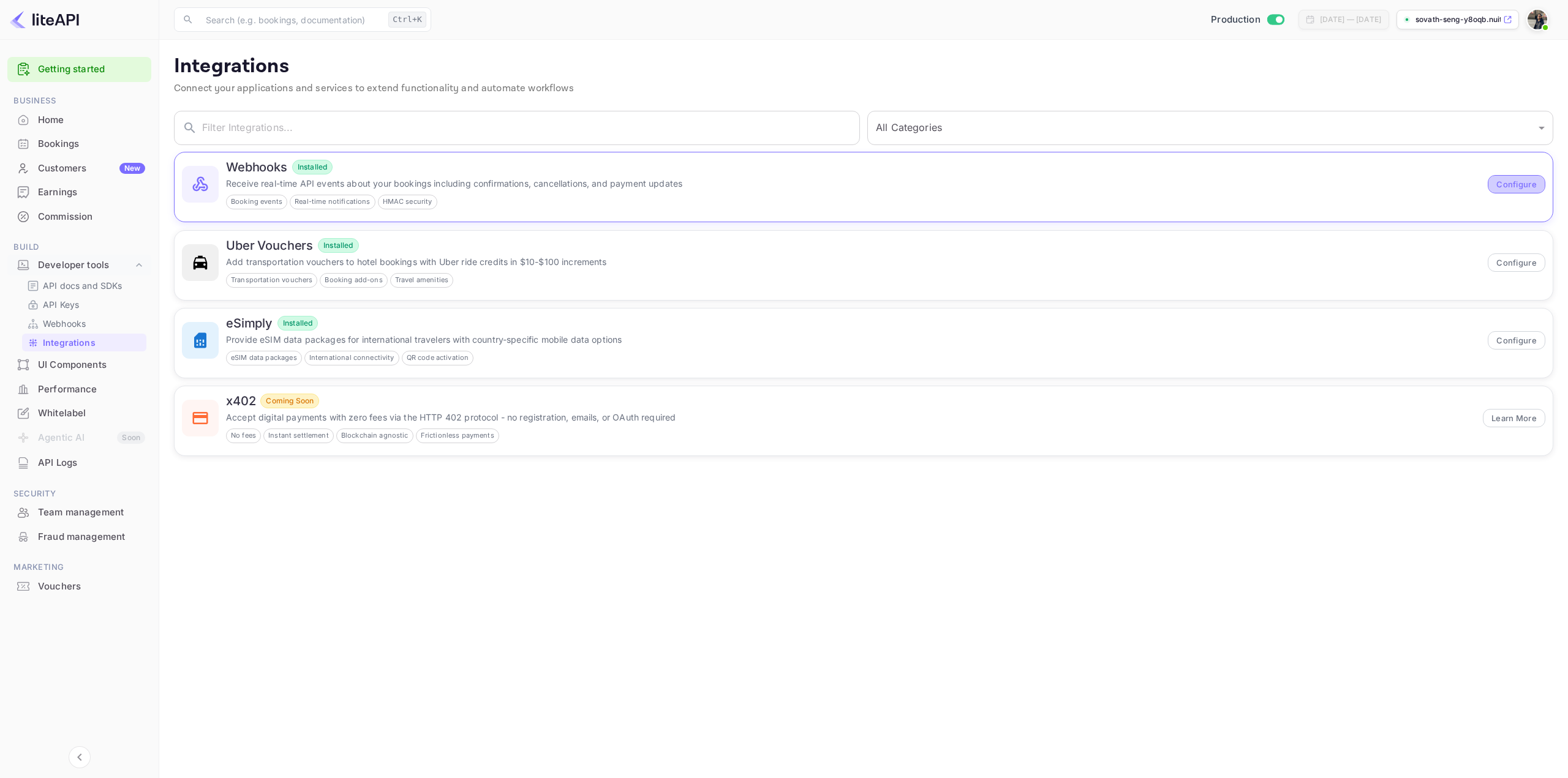
click at [782, 185] on button "Configure" at bounding box center [1516, 184] width 57 height 18
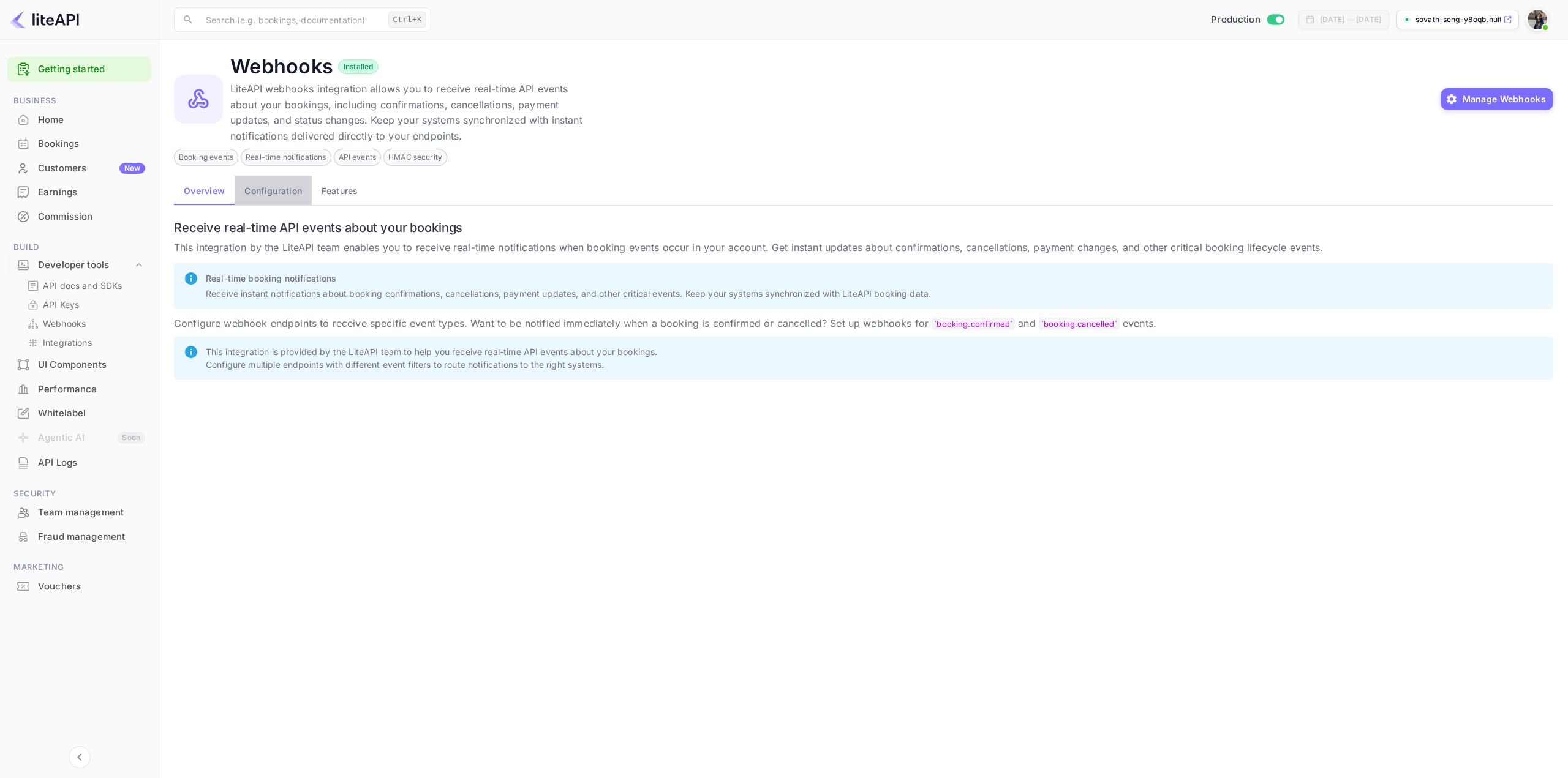
click at [264, 190] on button "Configuration" at bounding box center [273, 190] width 77 height 30
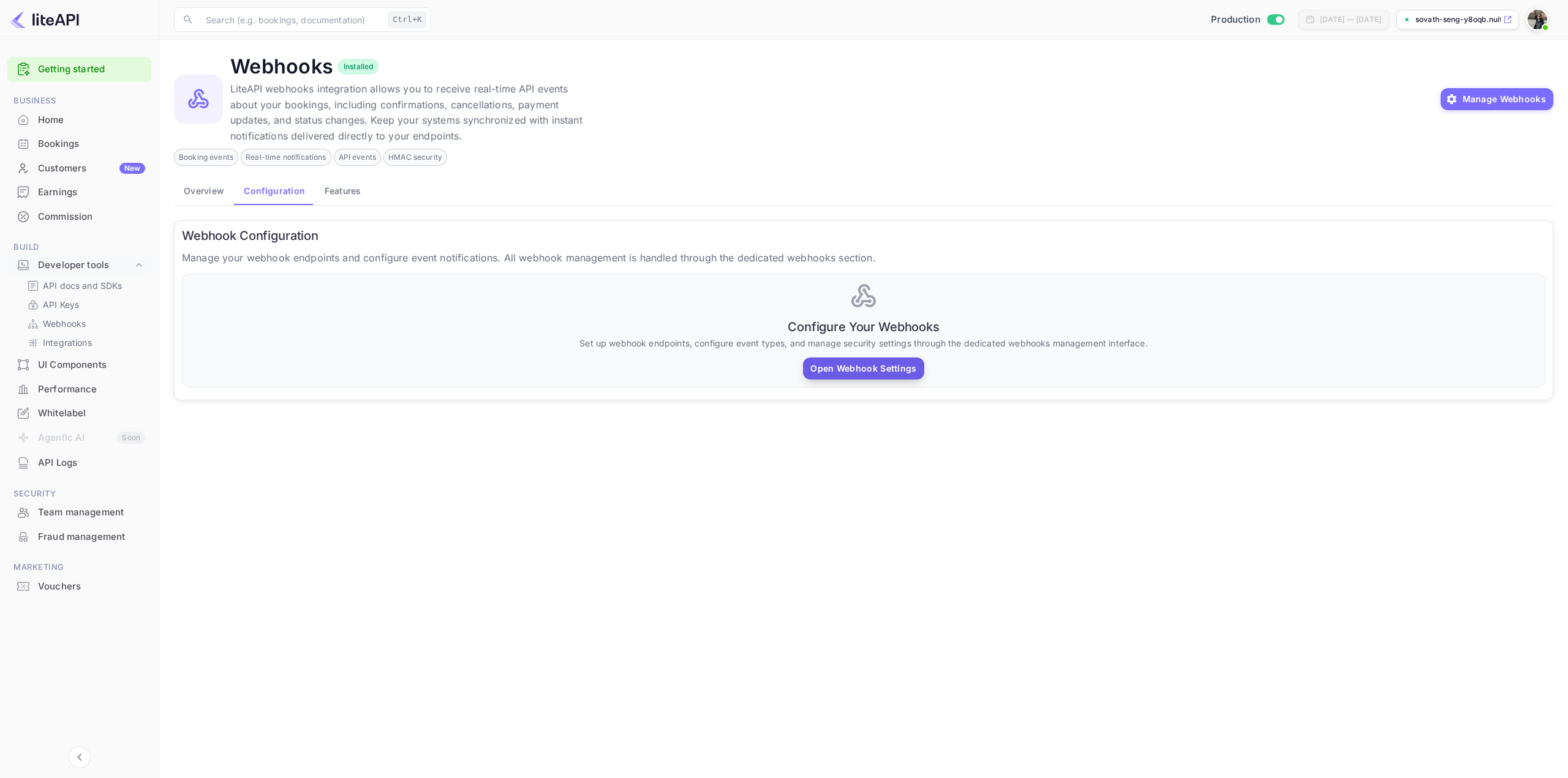
click at [782, 375] on button "Open Webhook Settings" at bounding box center [863, 368] width 121 height 22
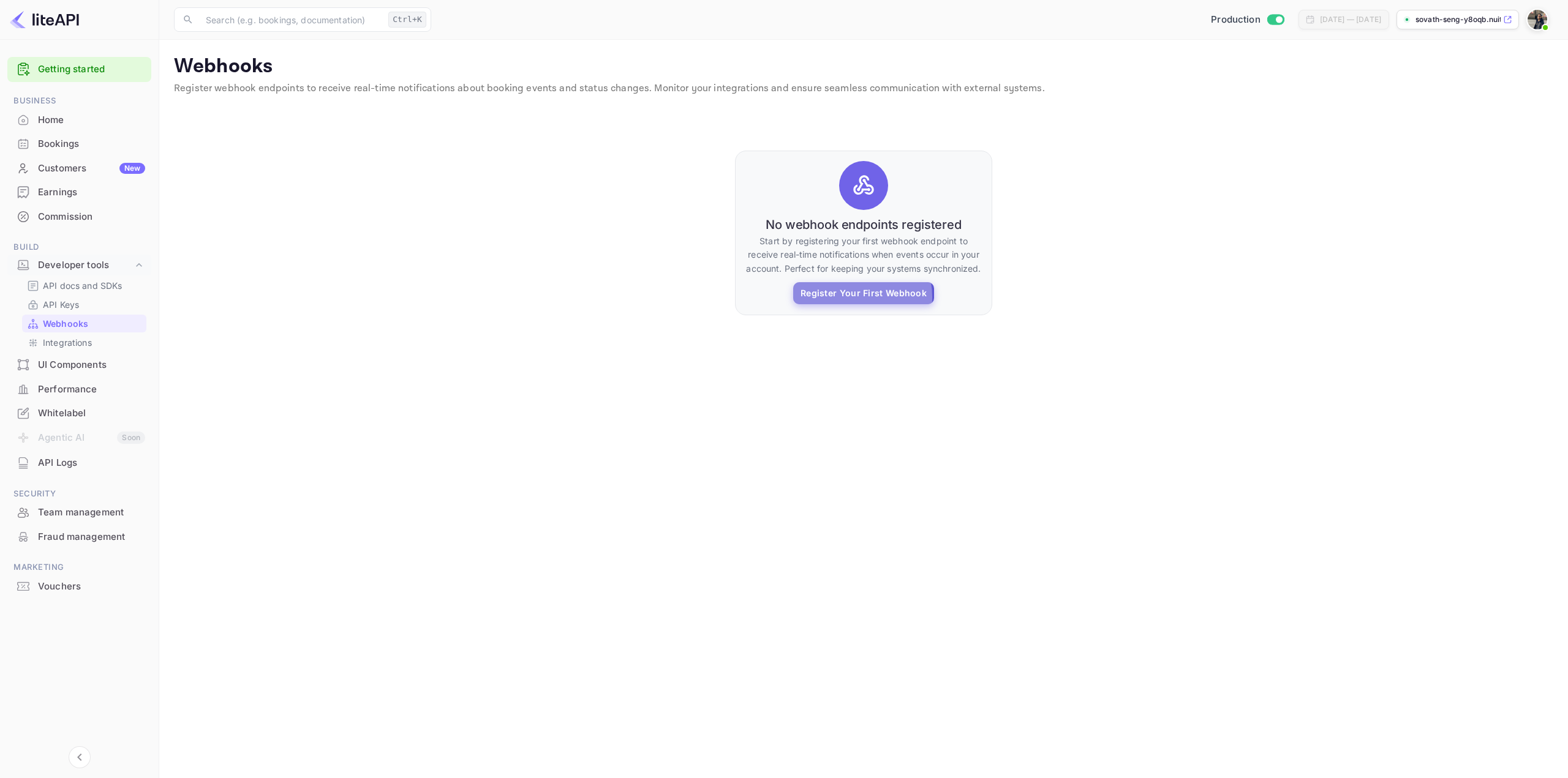
click at [782, 297] on button "Register Your First Webhook" at bounding box center [863, 292] width 141 height 22
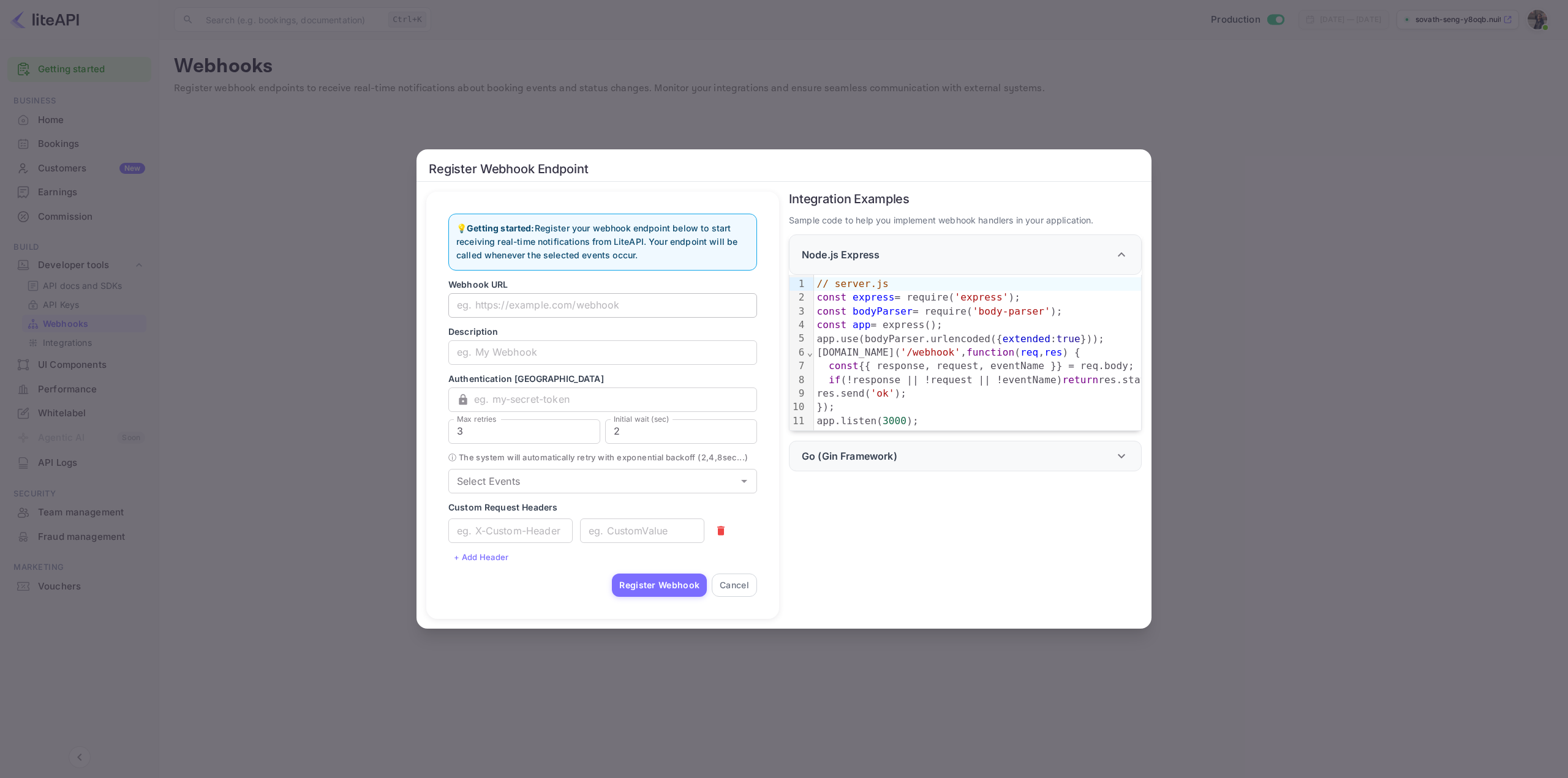
click at [625, 298] on input "text" at bounding box center [602, 305] width 308 height 24
click at [531, 395] on input "text" at bounding box center [615, 399] width 283 height 24
click at [782, 454] on div "Go (Gin Framework)" at bounding box center [958, 456] width 312 height 14
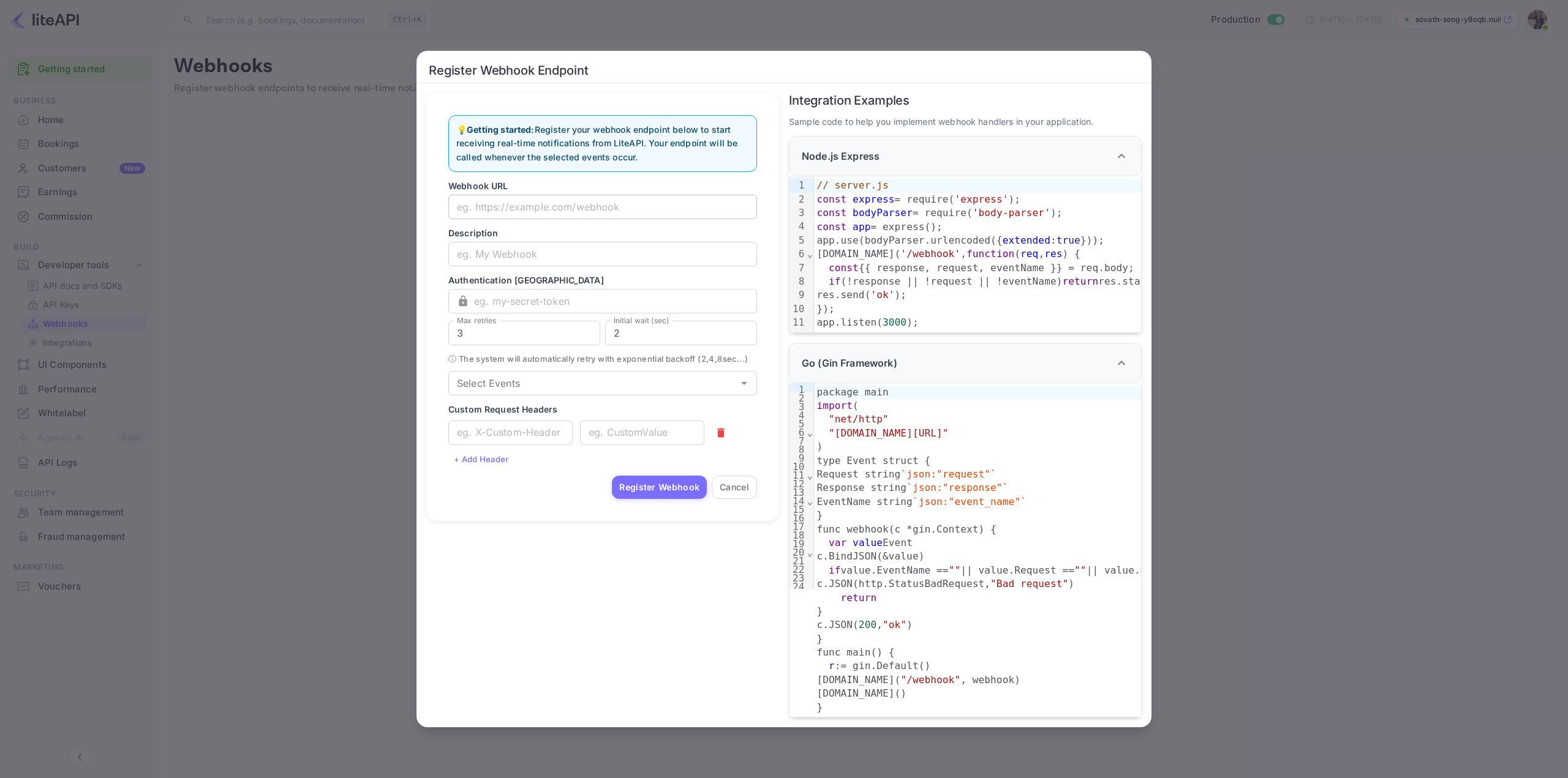
click at [540, 199] on input "text" at bounding box center [602, 206] width 308 height 24
click at [558, 252] on input "text" at bounding box center [602, 254] width 308 height 24
click at [540, 292] on input "text" at bounding box center [615, 301] width 283 height 24
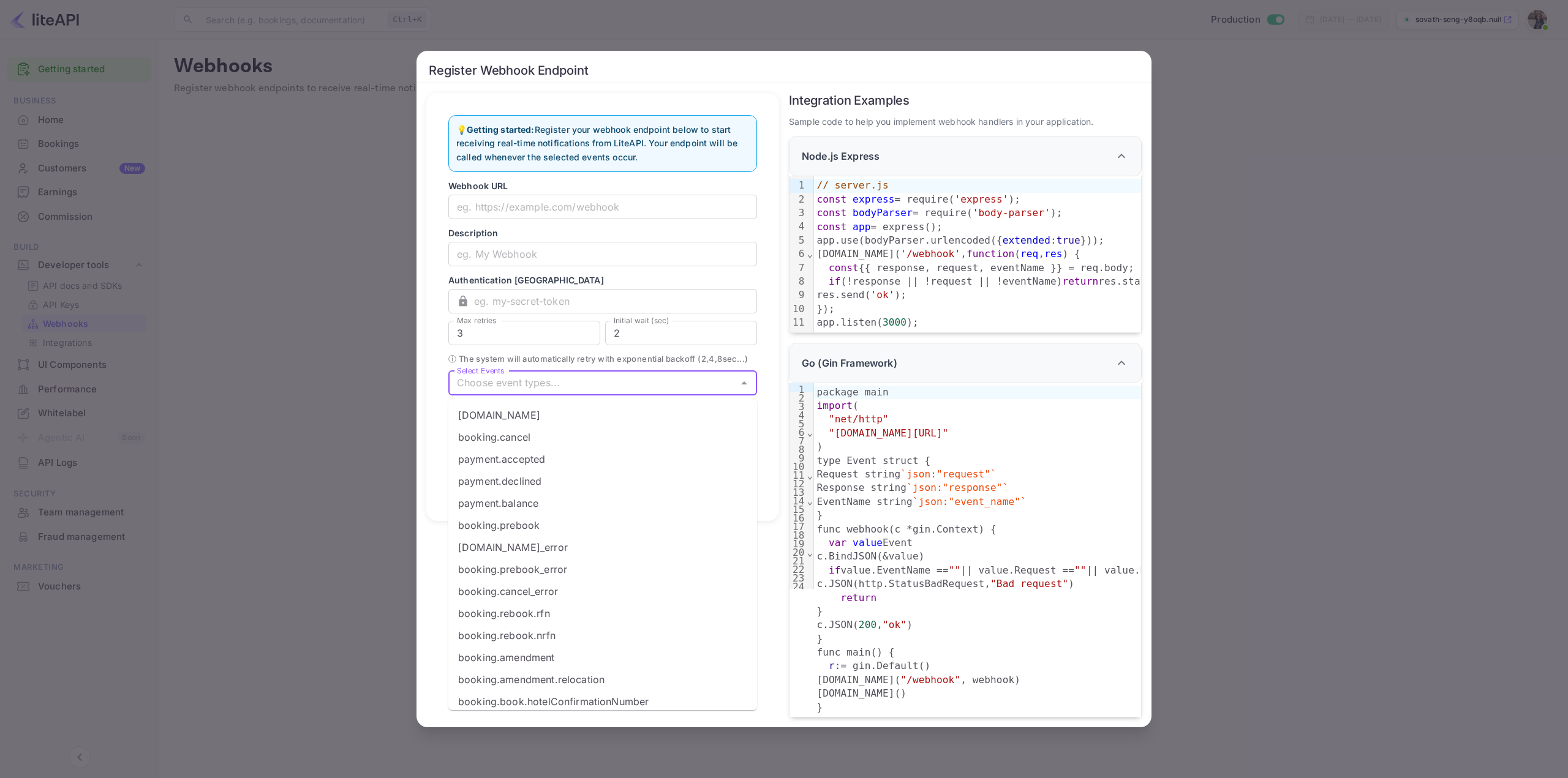
click at [650, 391] on input "Select Events" at bounding box center [593, 383] width 281 height 17
click at [745, 352] on span "ⓘ The system will automatically retry with exponential backoff ( 2 , 4 , 8 sec.…" at bounding box center [602, 359] width 308 height 13
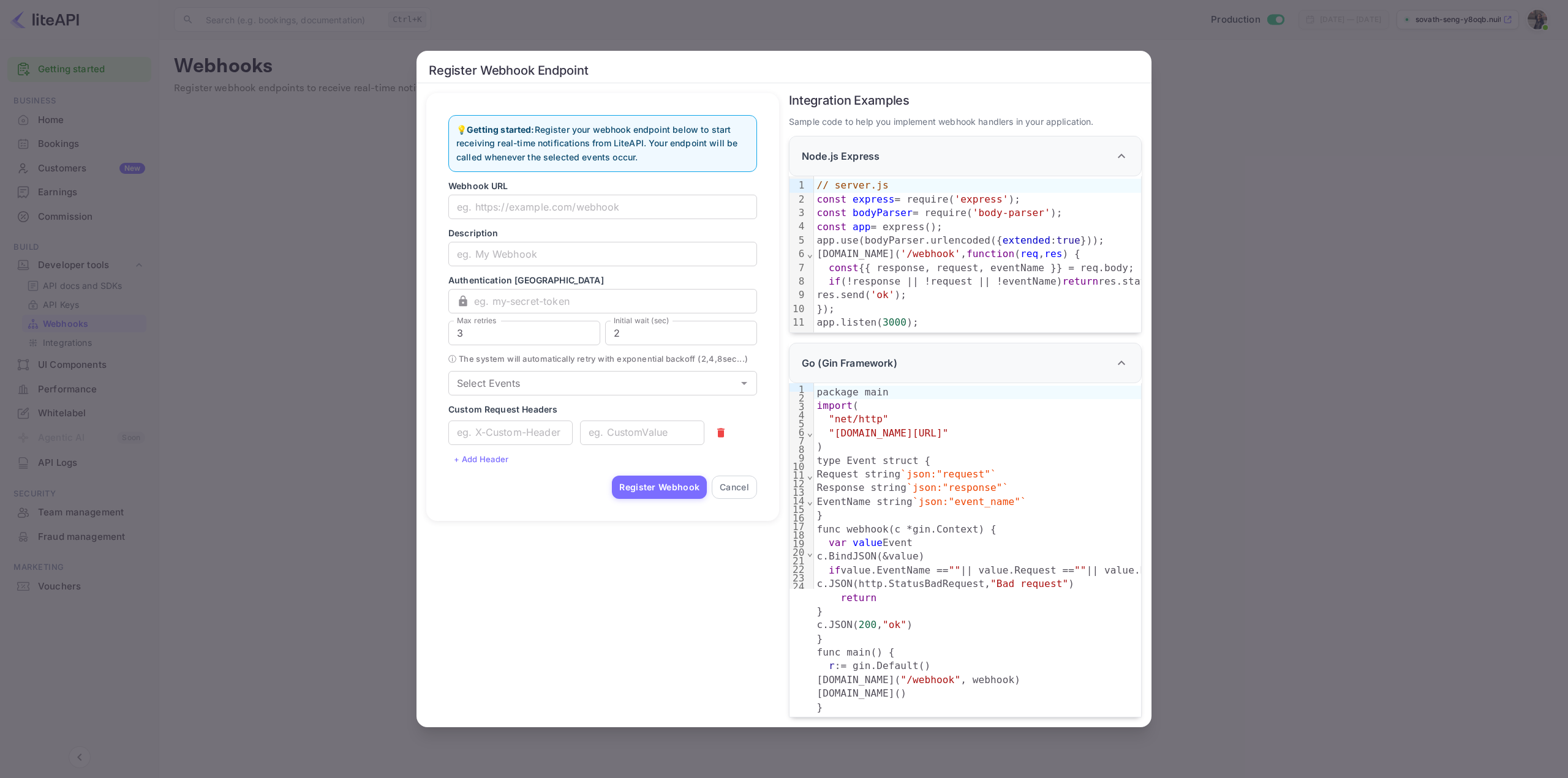
click at [782, 249] on div "Register Webhook Endpoint 💡 Getting started: Register your webhook endpoint bel…" at bounding box center [784, 389] width 1568 height 778
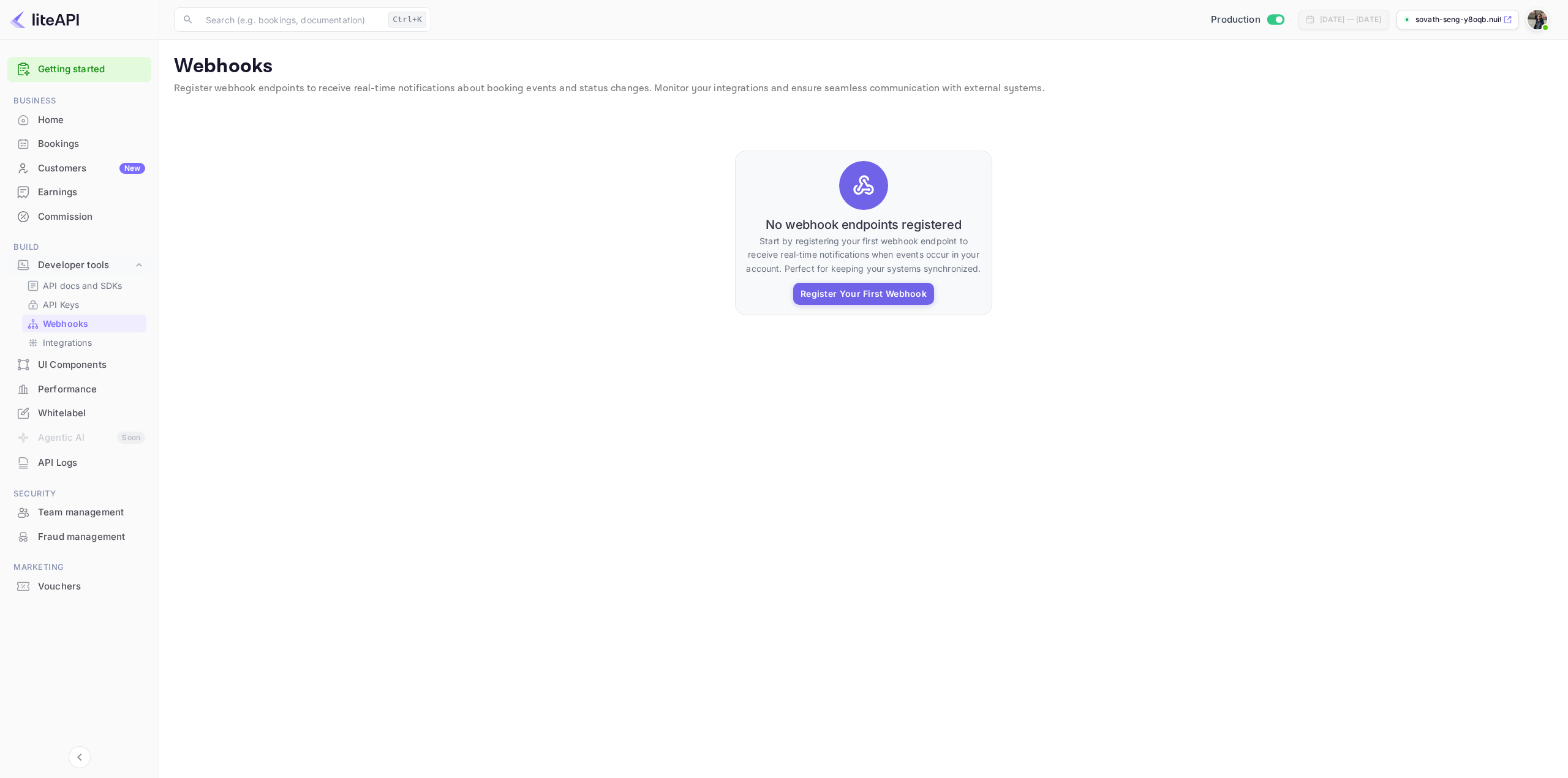
click at [72, 171] on div "Customers New" at bounding box center [92, 168] width 107 height 14
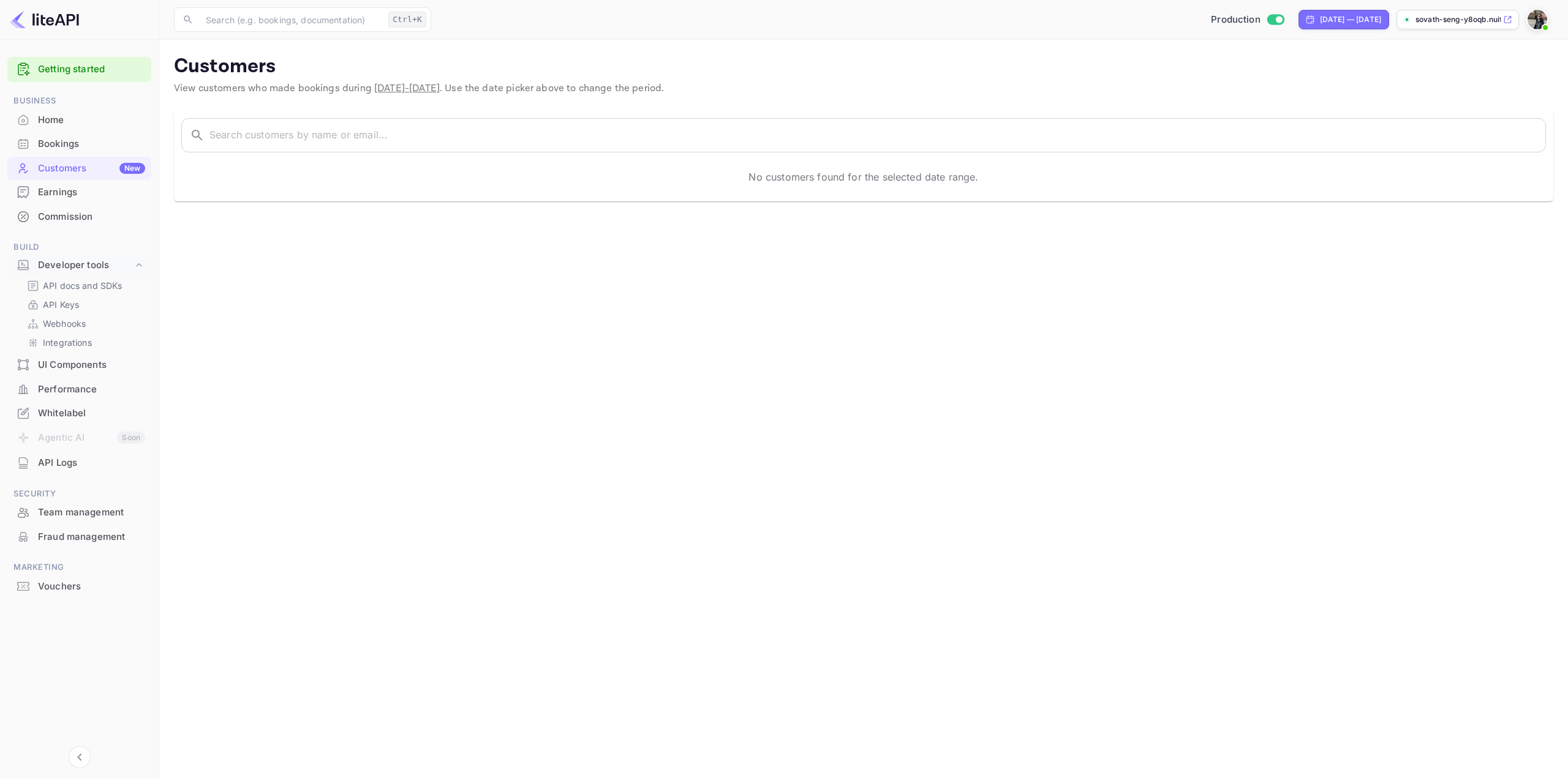
click at [67, 194] on div "Earnings" at bounding box center [92, 192] width 107 height 14
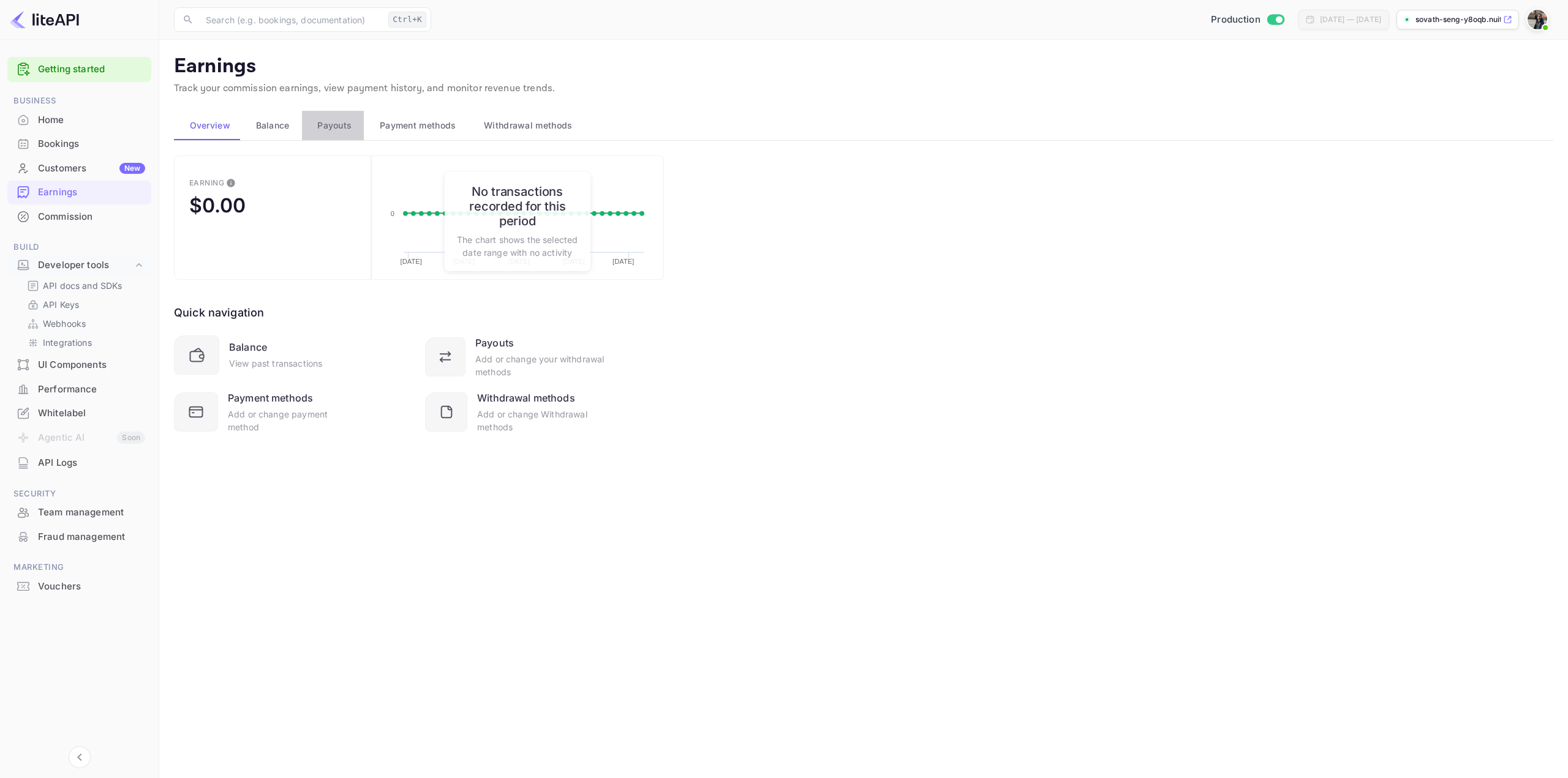
click at [334, 124] on span "Payouts" at bounding box center [334, 125] width 34 height 14
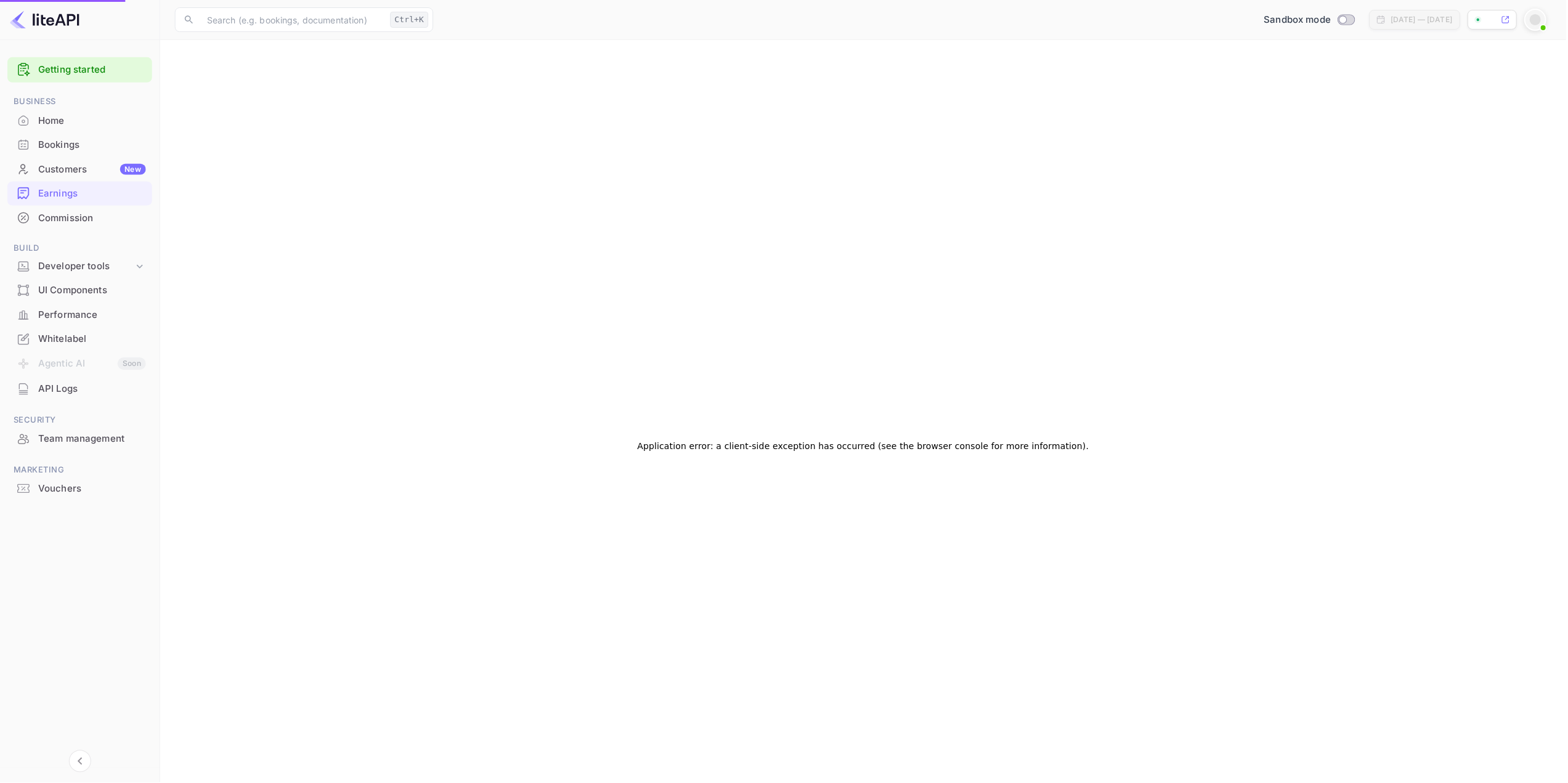
checkbox input "true"
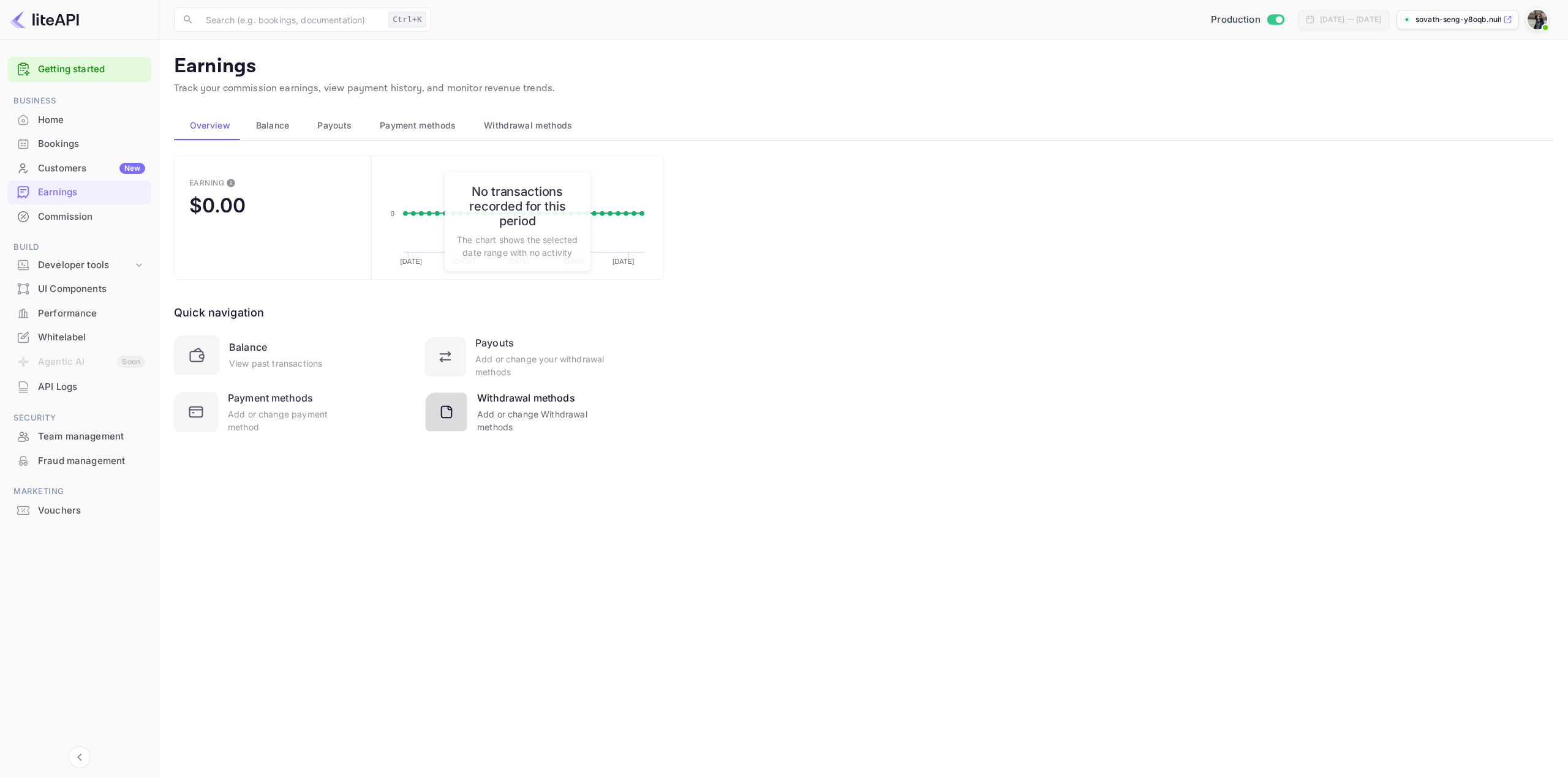
click at [480, 417] on div "Add or change Withdrawal methods" at bounding box center [541, 420] width 128 height 26
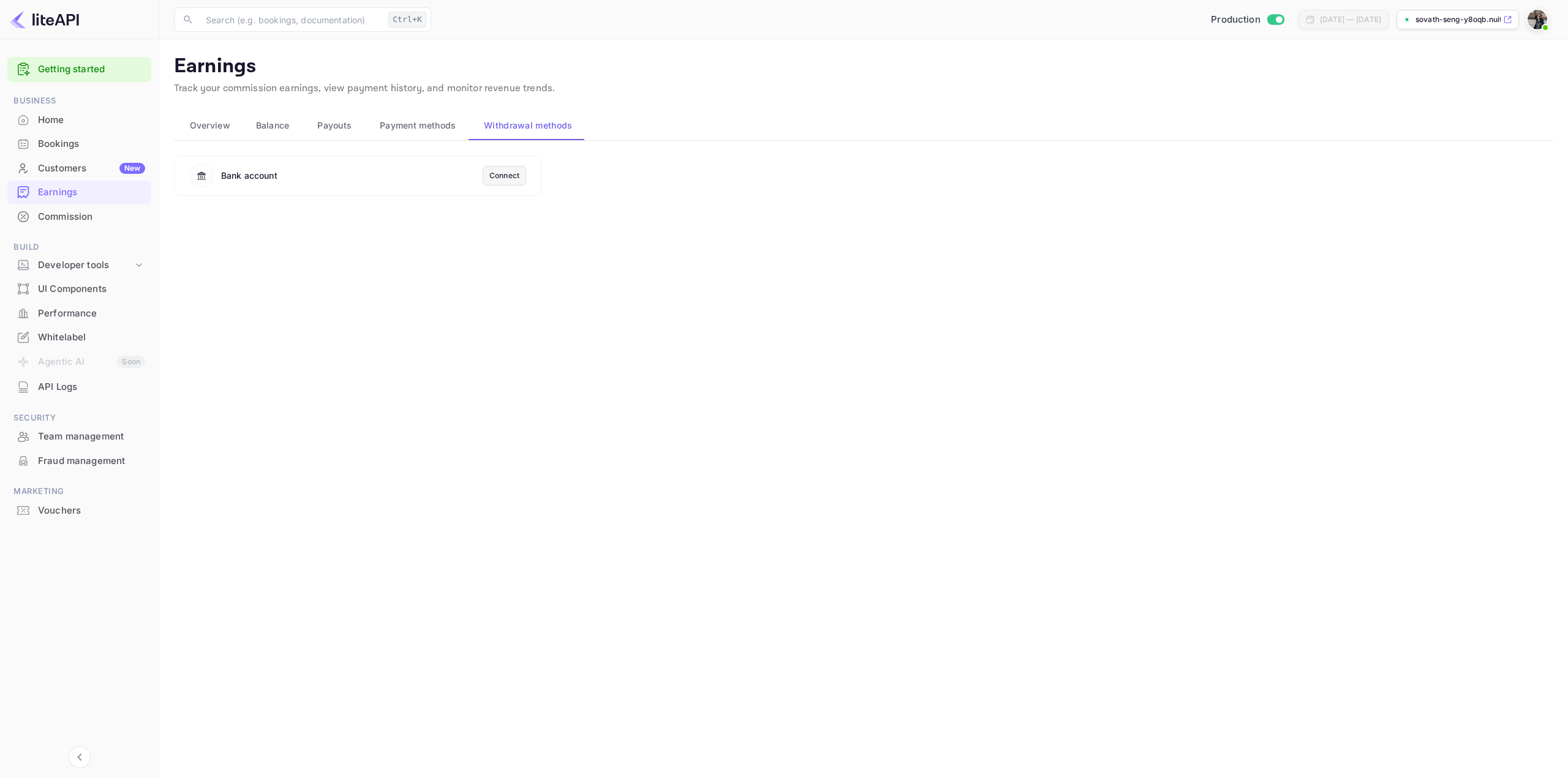
click at [417, 125] on span "Payment methods" at bounding box center [418, 125] width 76 height 14
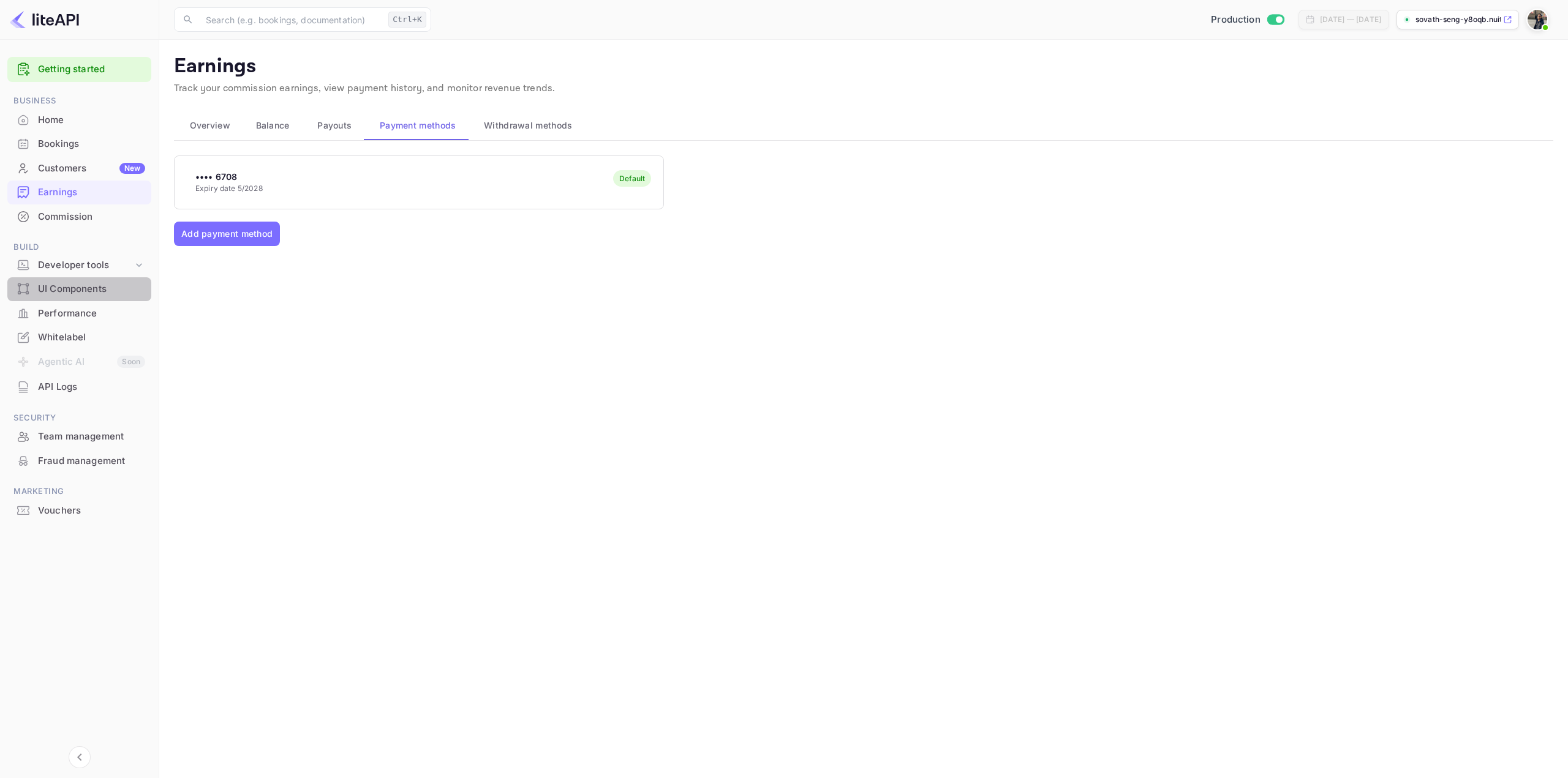
click at [69, 289] on div "UI Components" at bounding box center [92, 289] width 107 height 14
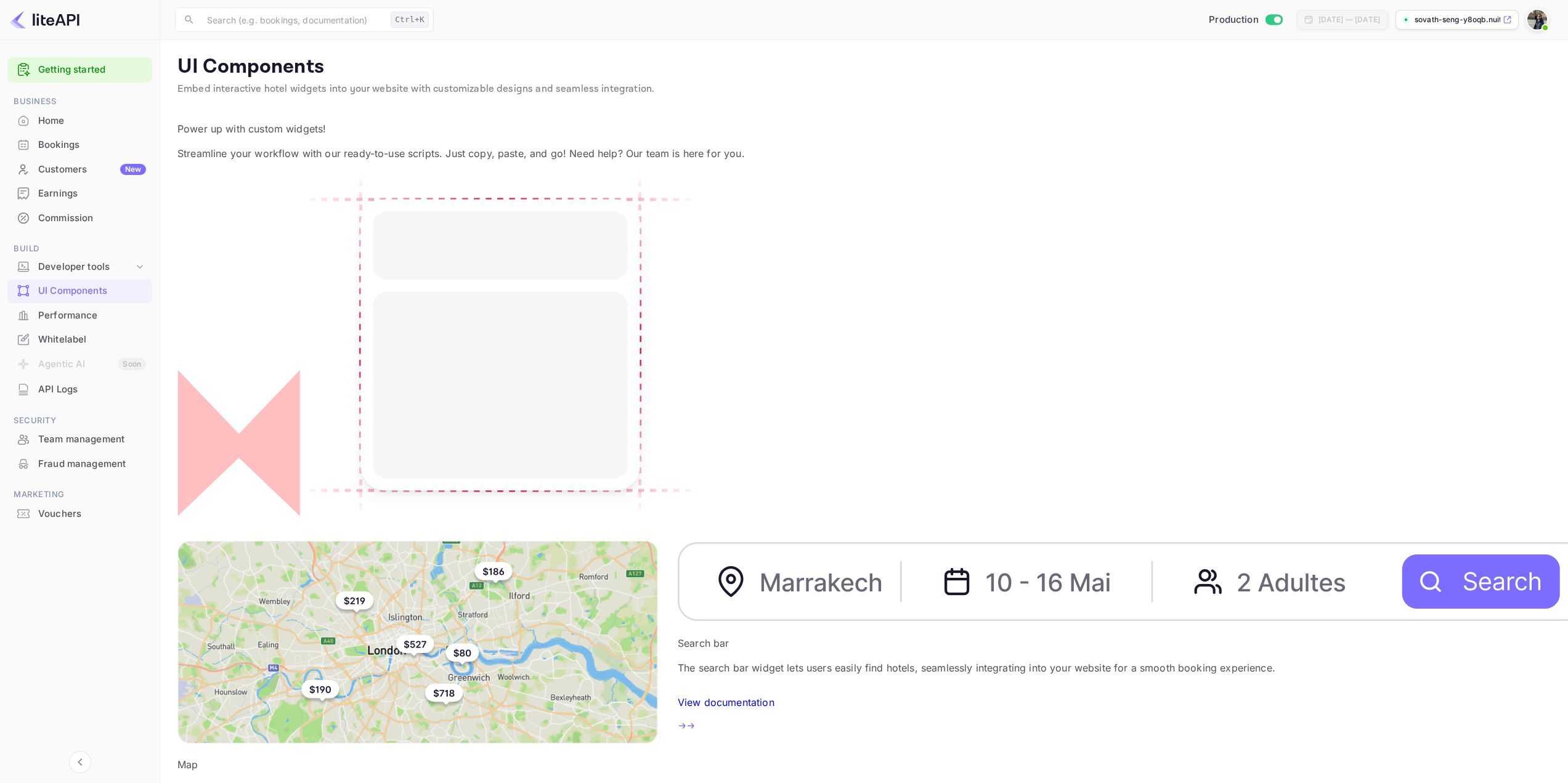
click at [678, 490] on div at bounding box center [1131, 583] width 907 height 86
click at [135, 267] on icon at bounding box center [140, 267] width 13 height 13
click at [60, 339] on p "Integrations" at bounding box center [68, 345] width 49 height 13
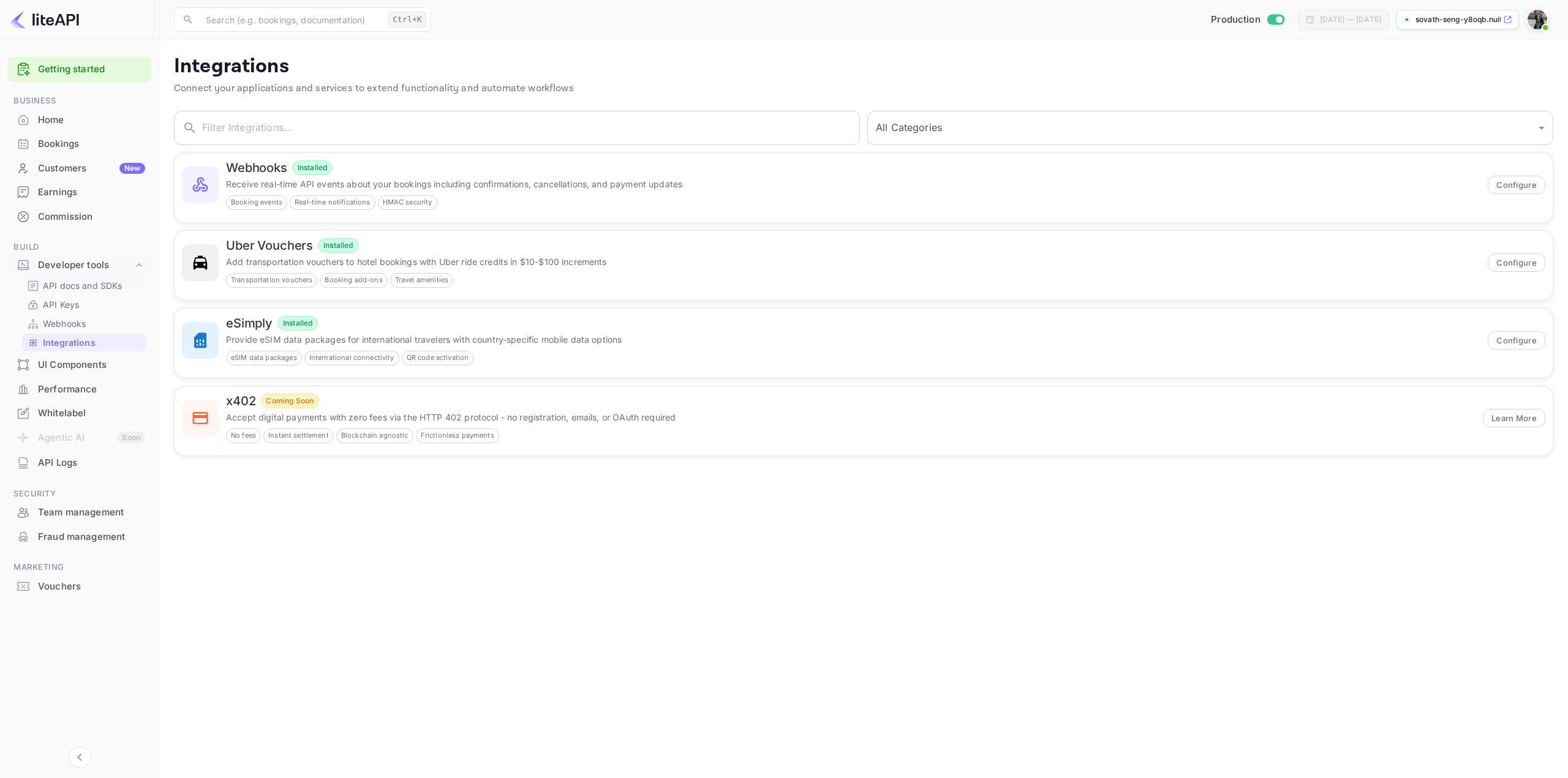
click at [92, 283] on p "API docs and SDKs" at bounding box center [82, 286] width 80 height 13
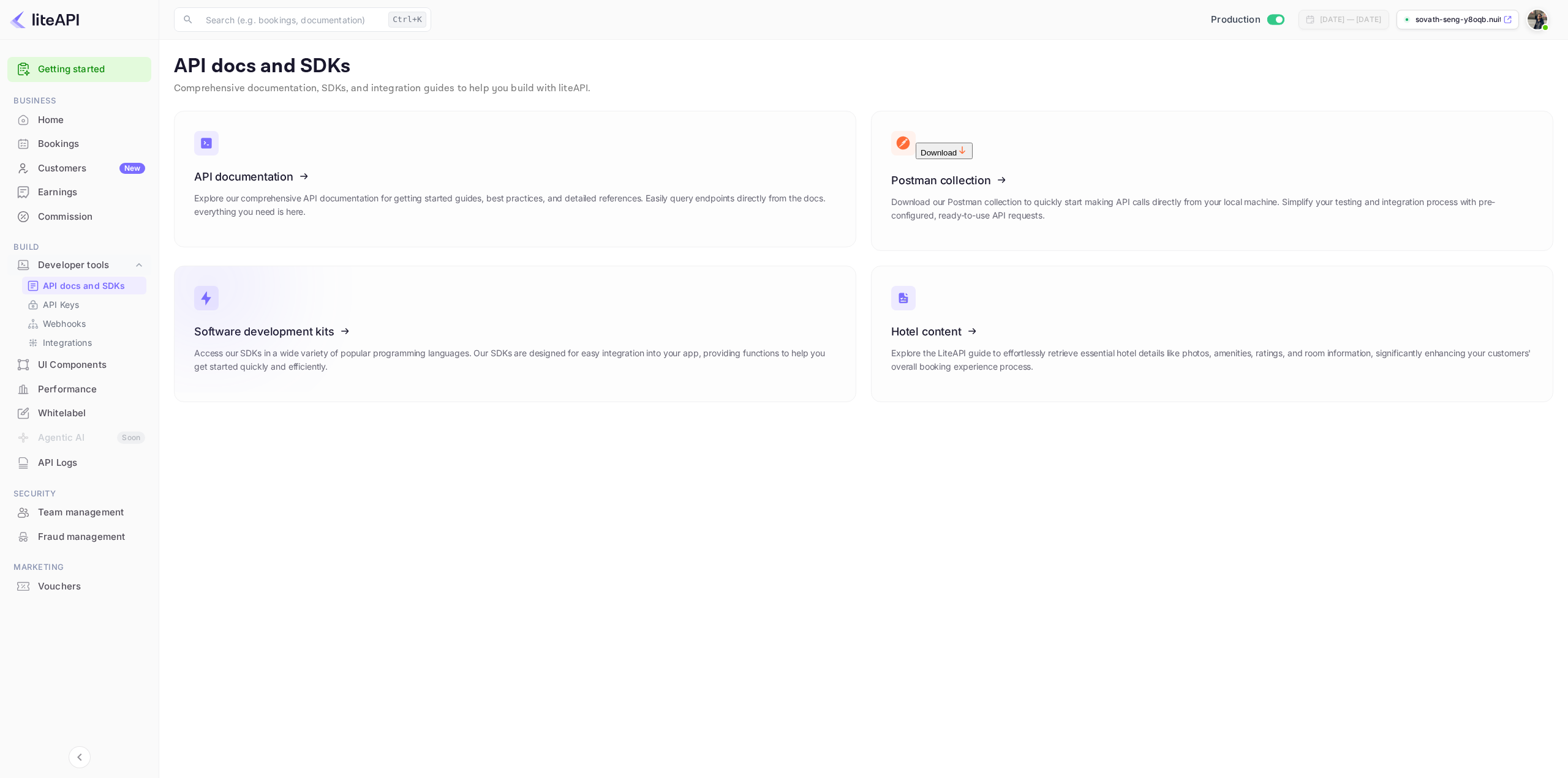
click at [407, 336] on div "Software development kits Access our SDKs in a wide variety of popular programm…" at bounding box center [515, 353] width 642 height 57
click at [782, 23] on img at bounding box center [1537, 20] width 20 height 20
click at [256, 450] on div at bounding box center [784, 389] width 1568 height 778
click at [69, 412] on div "Whitelabel" at bounding box center [92, 413] width 107 height 14
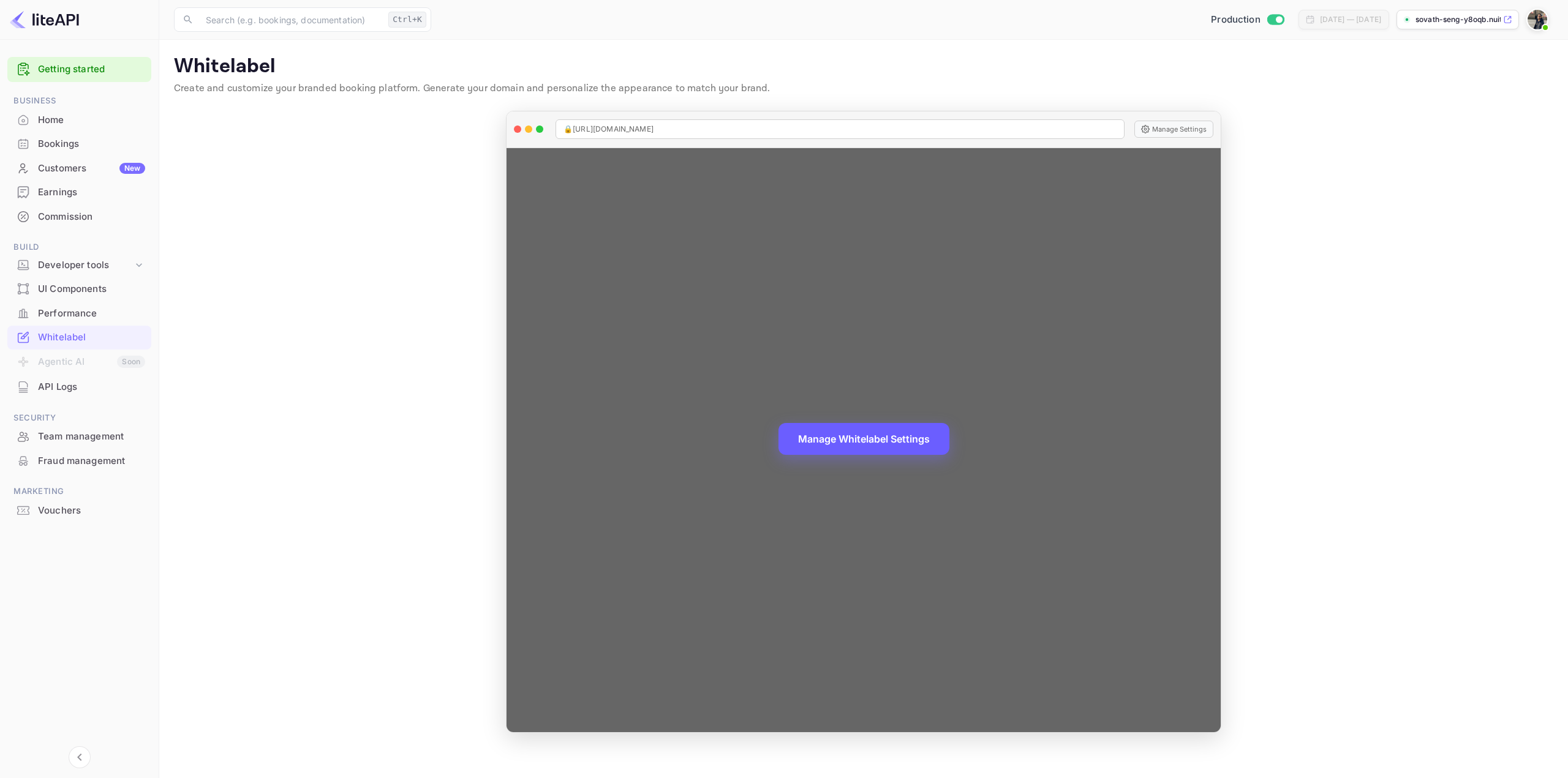
click at [835, 443] on button "Manage Whitelabel Settings" at bounding box center [863, 439] width 171 height 32
